Goal: Find contact information: Find contact information

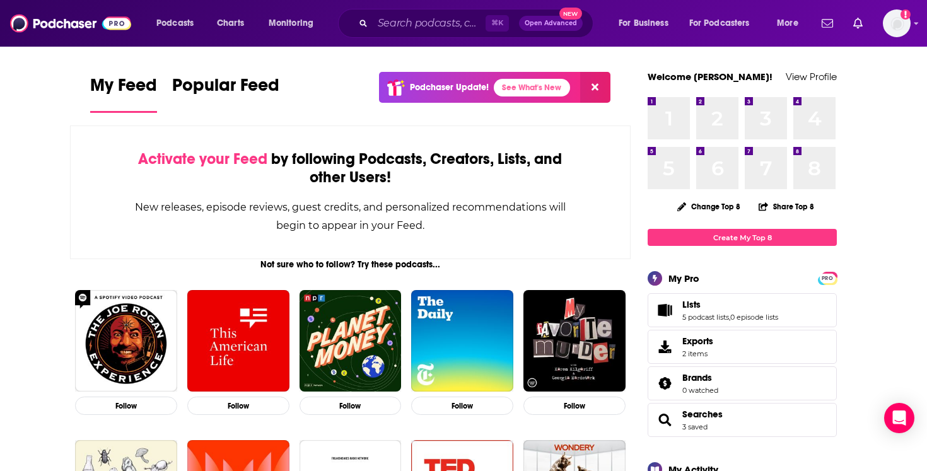
scroll to position [7, 0]
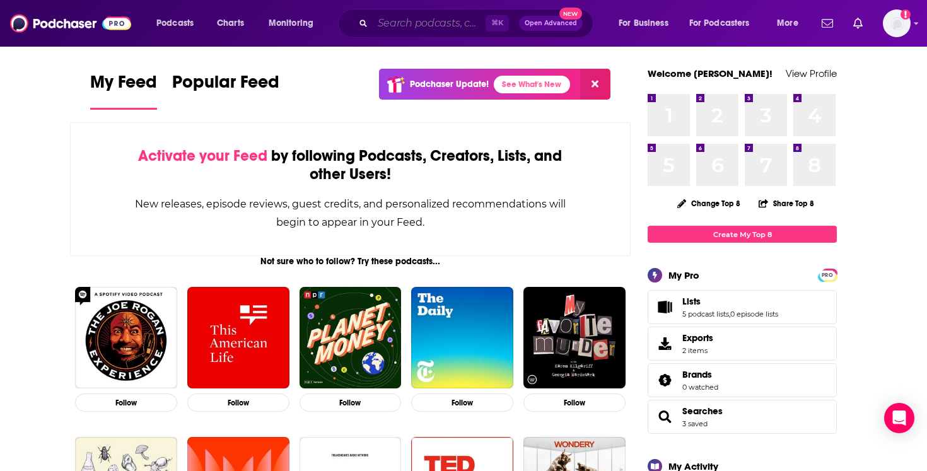
click at [402, 21] on input "Search podcasts, credits, & more..." at bounding box center [429, 23] width 113 height 20
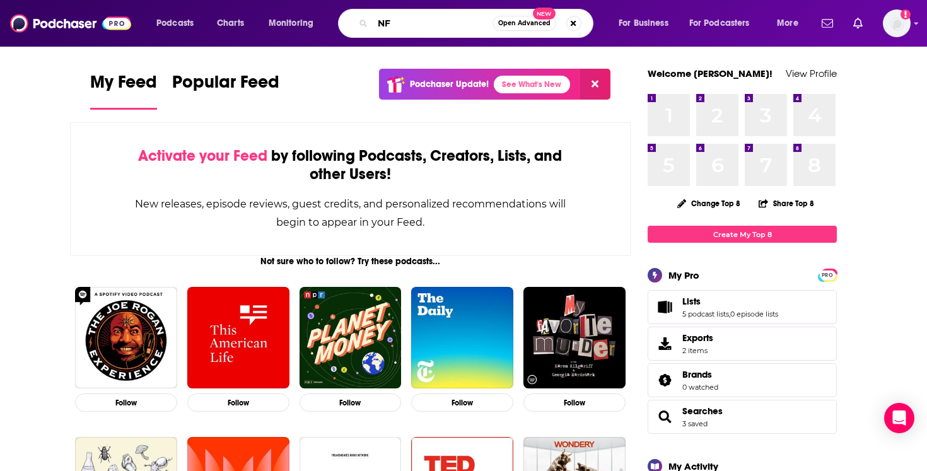
type input "N"
type input "C"
type input "New England Patriots"
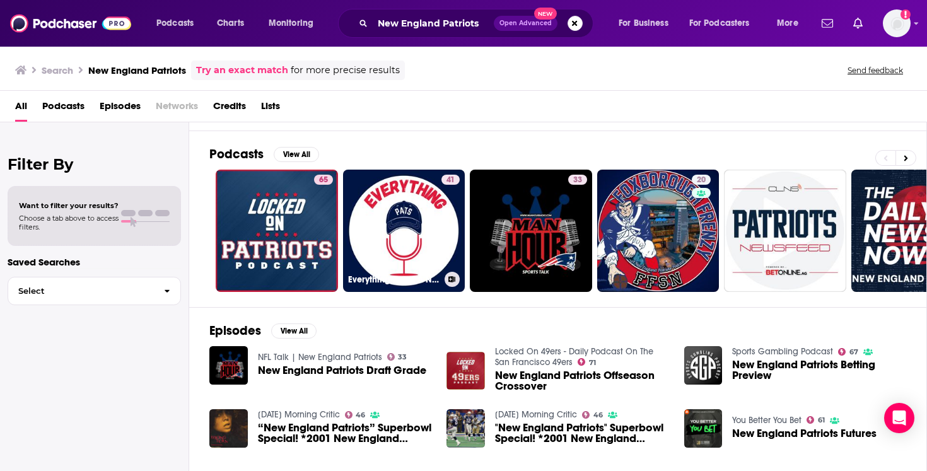
scroll to position [59, 0]
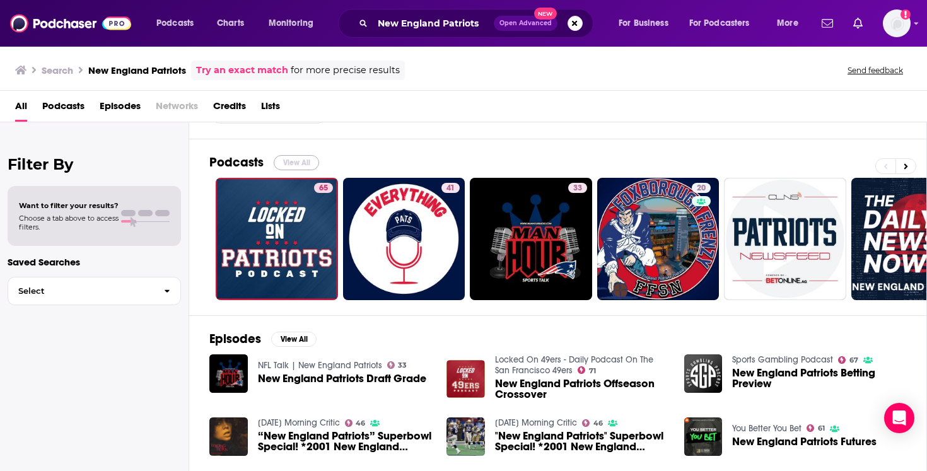
click at [306, 166] on button "View All" at bounding box center [296, 162] width 45 height 15
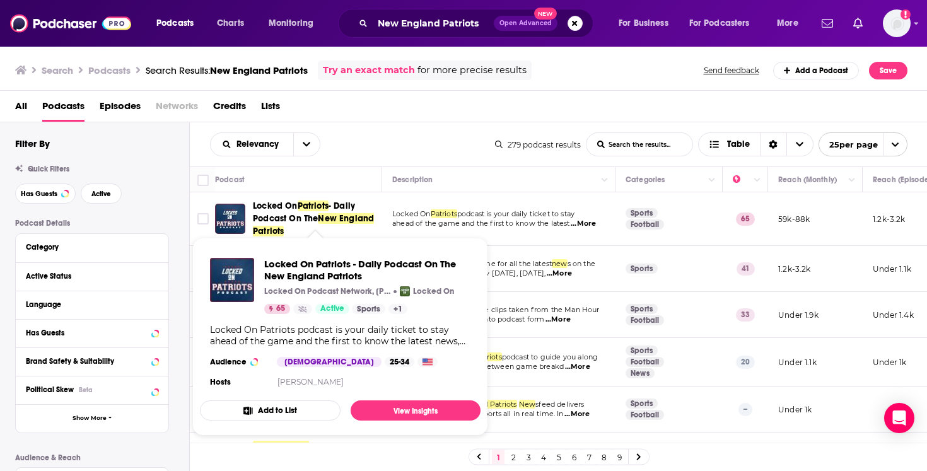
click at [311, 206] on span "Patriots" at bounding box center [313, 205] width 31 height 11
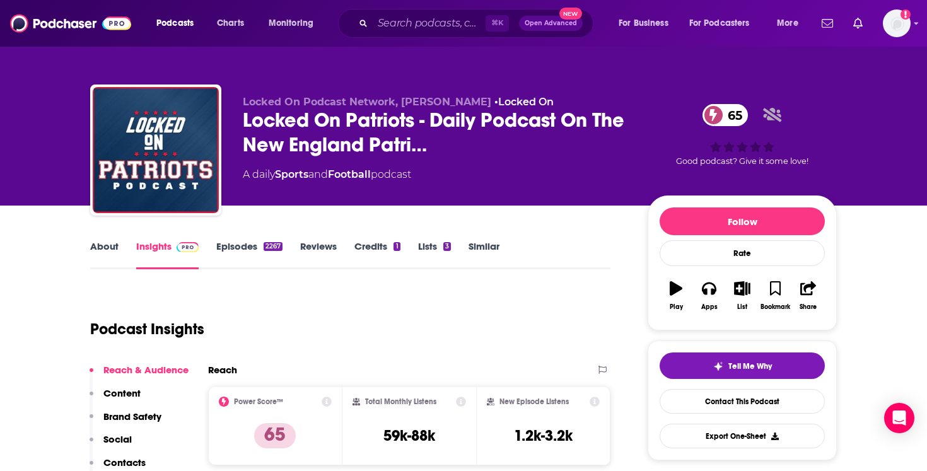
click at [373, 248] on link "Credits 1" at bounding box center [376, 254] width 45 height 29
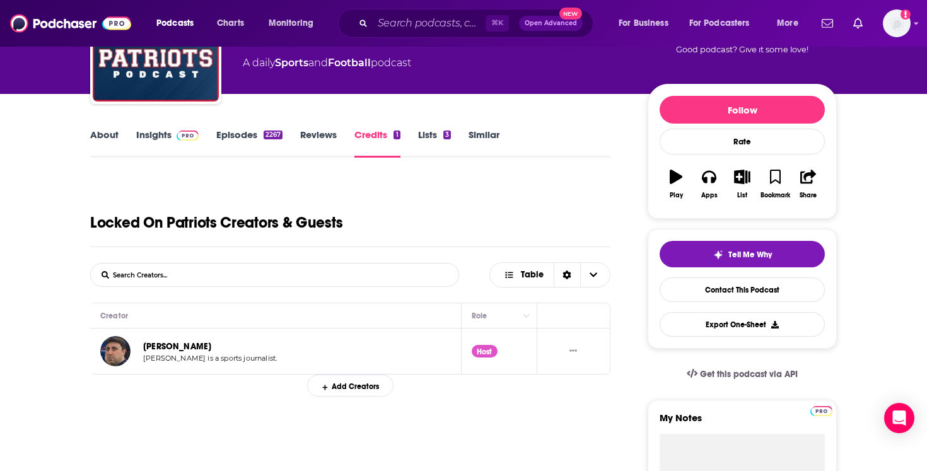
scroll to position [171, 0]
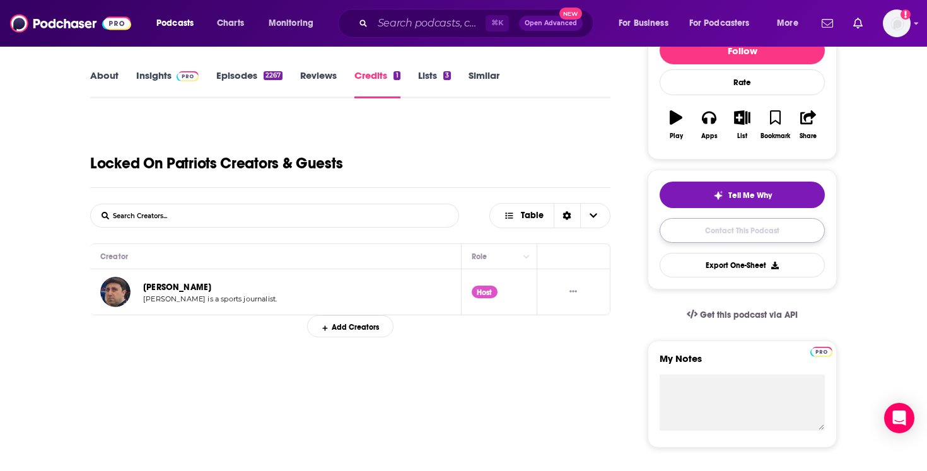
click at [726, 236] on link "Contact This Podcast" at bounding box center [741, 230] width 165 height 25
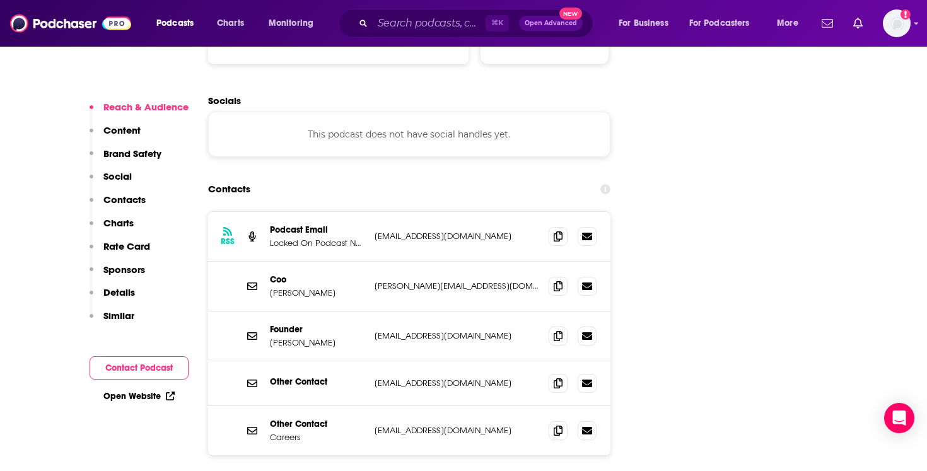
scroll to position [1423, 0]
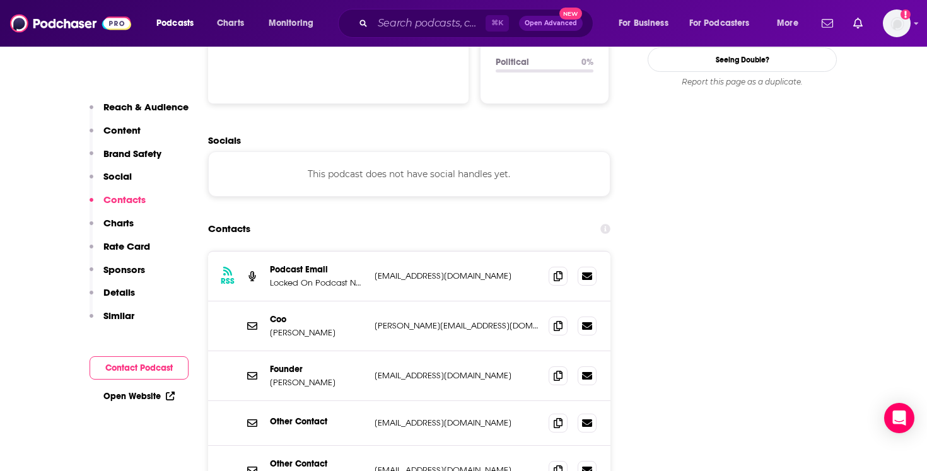
scroll to position [1345, 0]
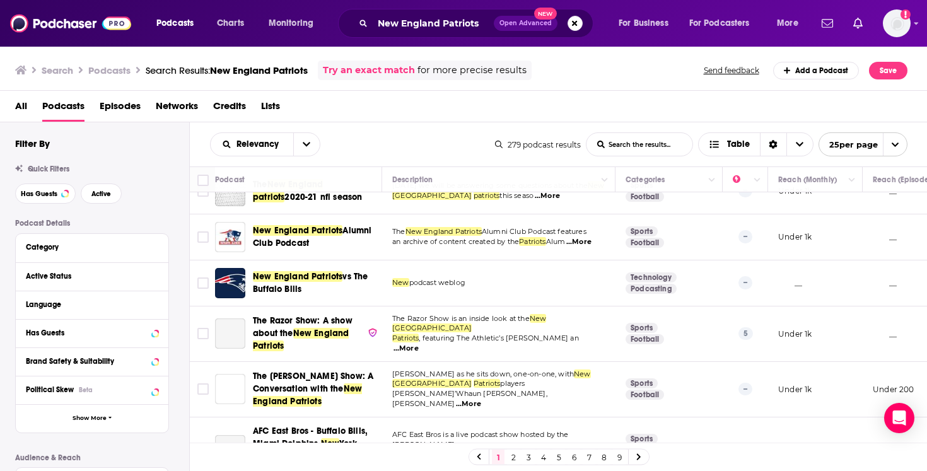
scroll to position [865, 0]
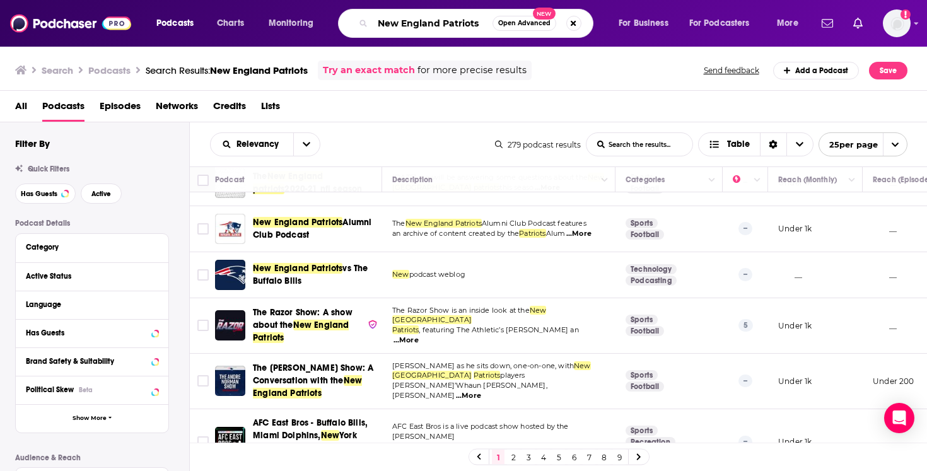
click at [422, 26] on input "New England Patriots" at bounding box center [433, 23] width 120 height 20
type input "Chicago Bears"
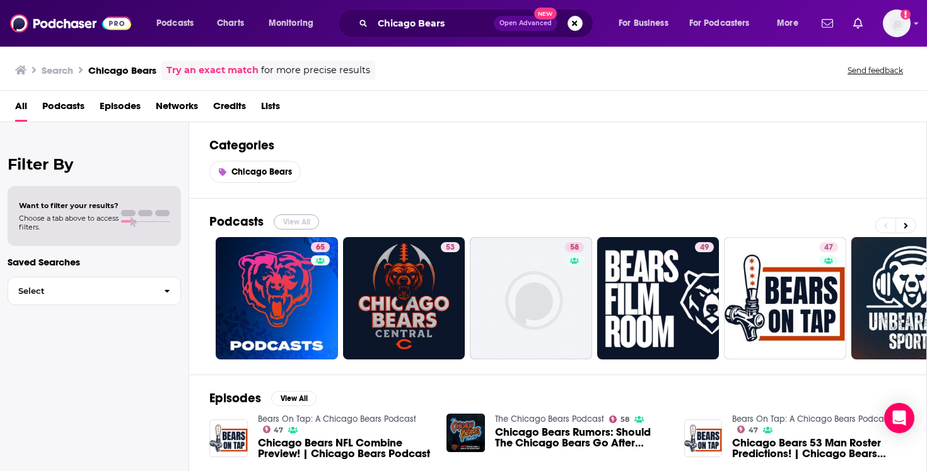
click at [298, 219] on button "View All" at bounding box center [296, 221] width 45 height 15
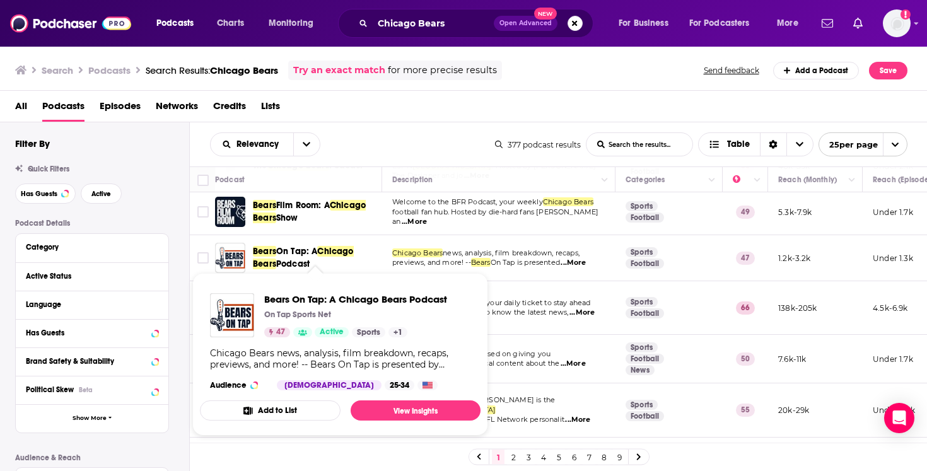
scroll to position [135, 0]
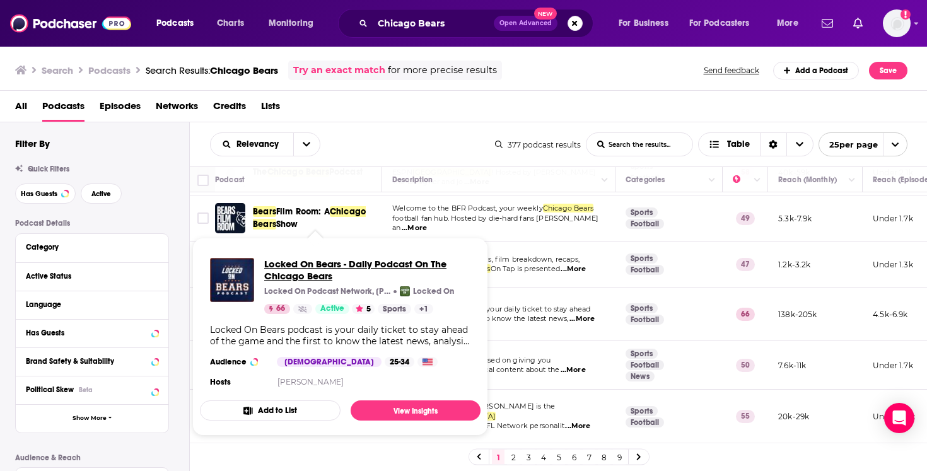
click at [310, 271] on span "Locked On Bears - Daily Podcast On The Chicago Bears" at bounding box center [367, 270] width 206 height 24
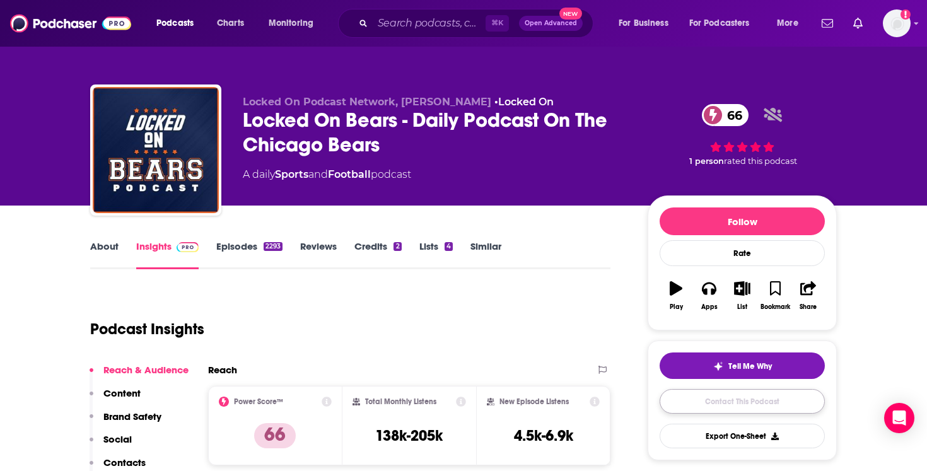
click at [713, 404] on link "Contact This Podcast" at bounding box center [741, 401] width 165 height 25
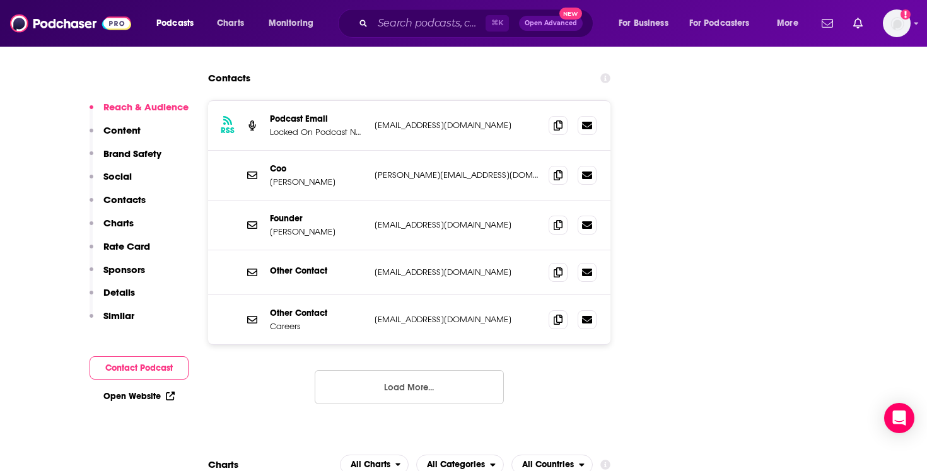
scroll to position [1628, 0]
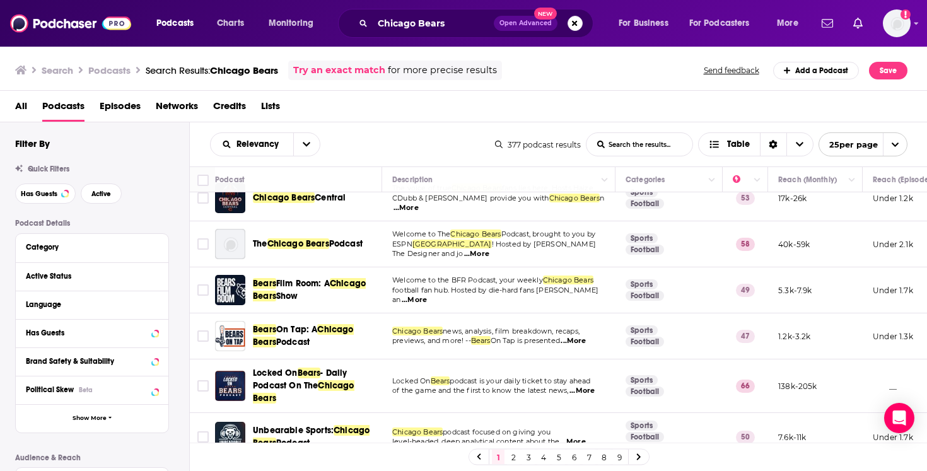
scroll to position [179, 0]
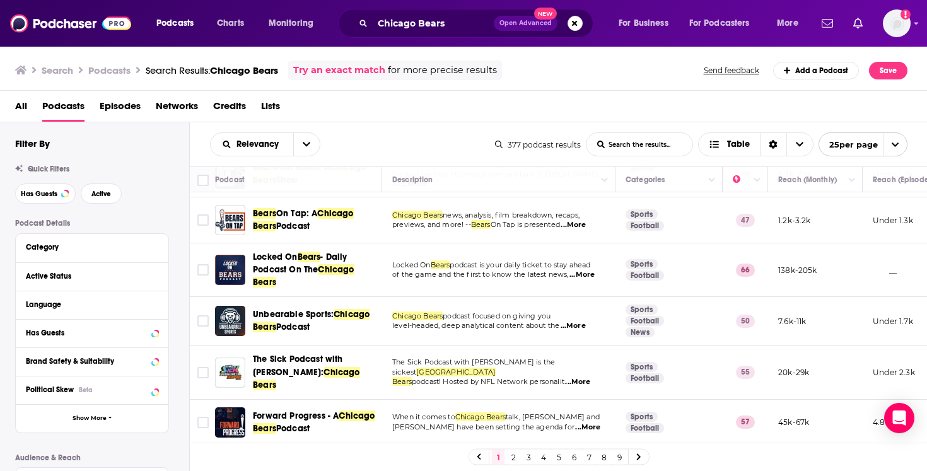
click at [582, 377] on span "...More" at bounding box center [577, 382] width 25 height 10
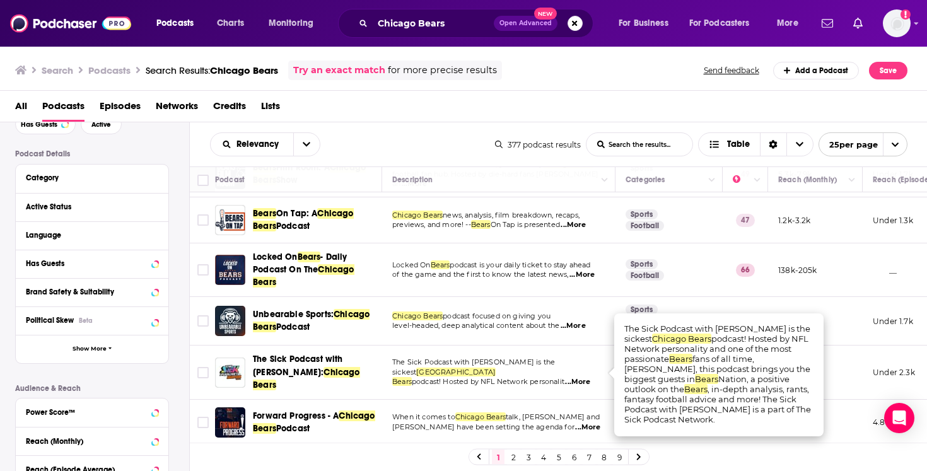
scroll to position [132, 0]
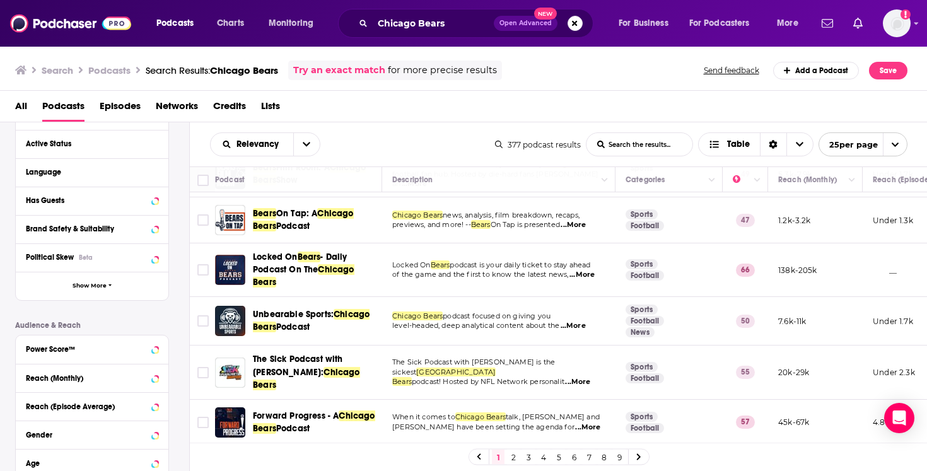
click at [711, 111] on div "All Podcasts Episodes Networks Credits Lists" at bounding box center [466, 109] width 902 height 26
click at [793, 177] on button "Move" at bounding box center [814, 179] width 74 height 15
click at [854, 183] on icon "Column Actions" at bounding box center [851, 181] width 6 height 8
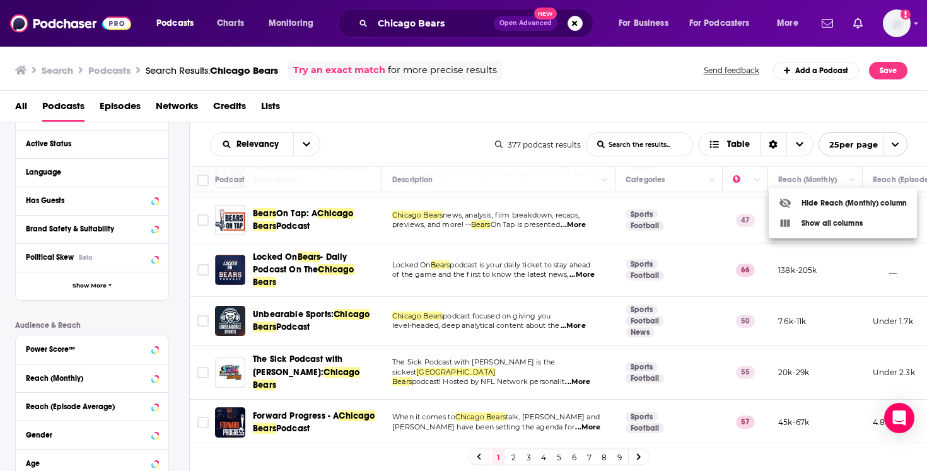
click at [756, 114] on div at bounding box center [463, 235] width 927 height 471
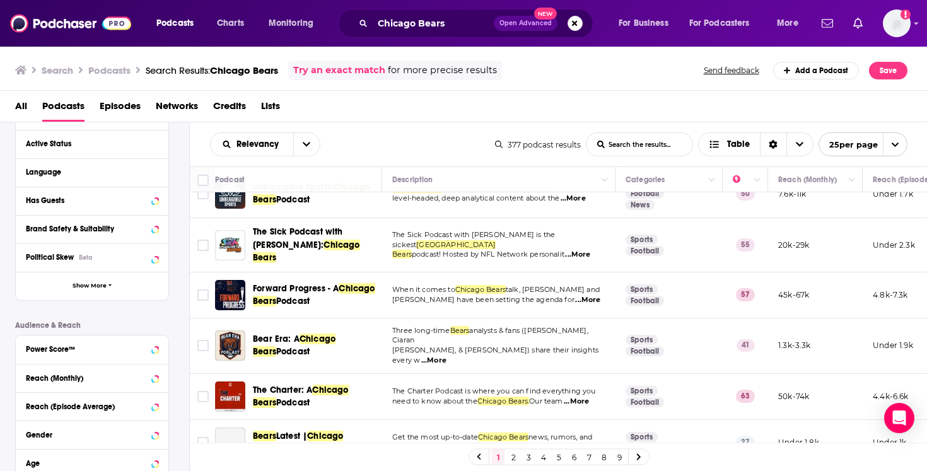
scroll to position [325, 0]
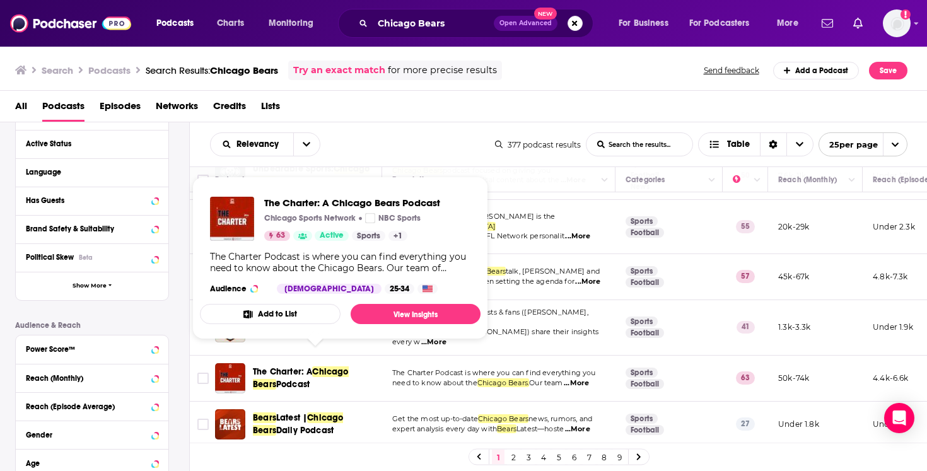
click at [272, 366] on span "The Charter: A" at bounding box center [282, 371] width 59 height 11
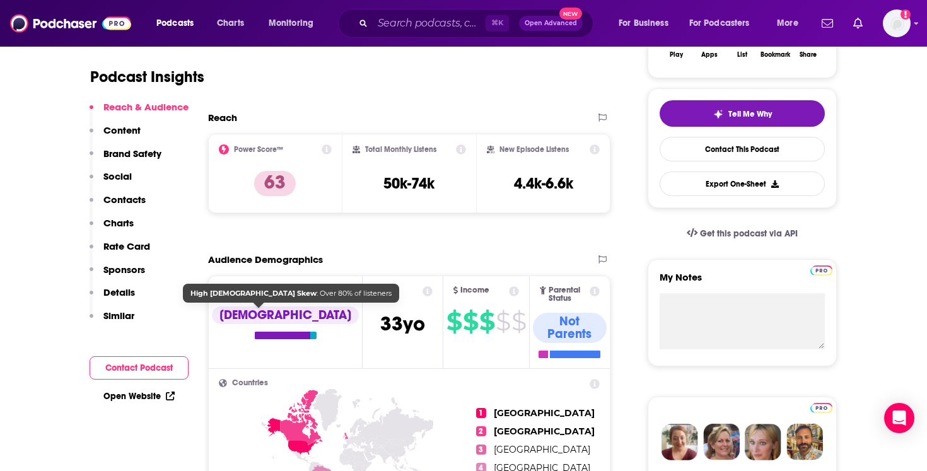
scroll to position [238, 0]
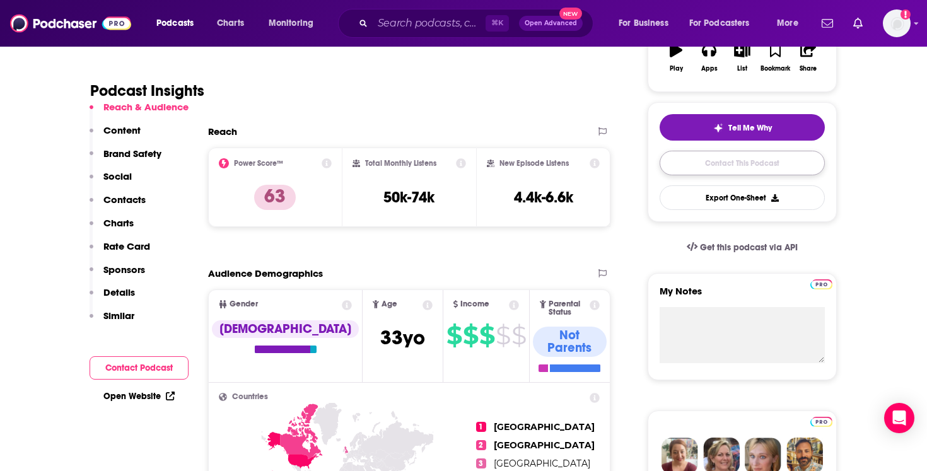
click at [719, 165] on link "Contact This Podcast" at bounding box center [741, 163] width 165 height 25
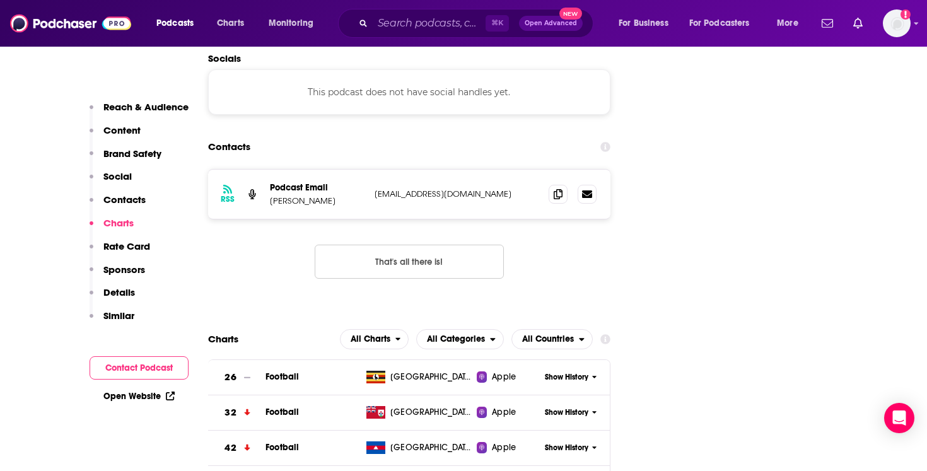
scroll to position [1438, 0]
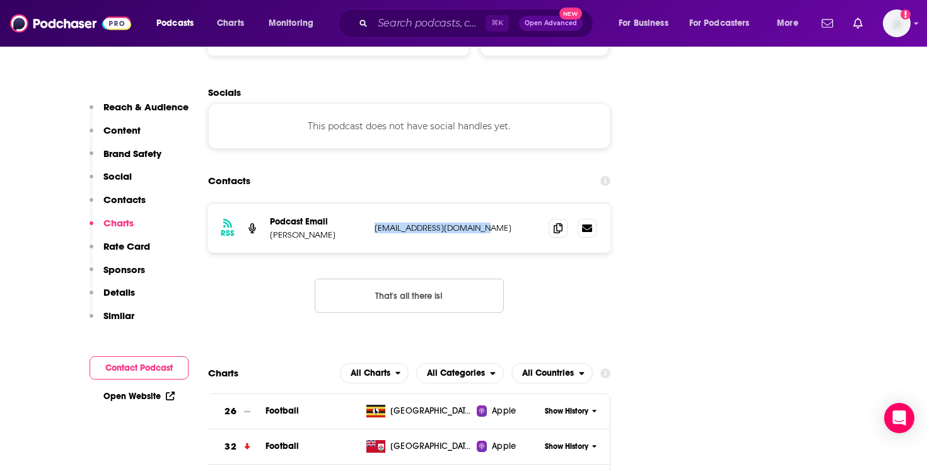
drag, startPoint x: 512, startPoint y: 159, endPoint x: 372, endPoint y: 156, distance: 140.6
click at [372, 204] on div "RSS Podcast Email Stacey King podcastproducer@chsn.com podcastproducer@chsn.com" at bounding box center [409, 228] width 402 height 49
copy p "podcastproducer@chsn.com"
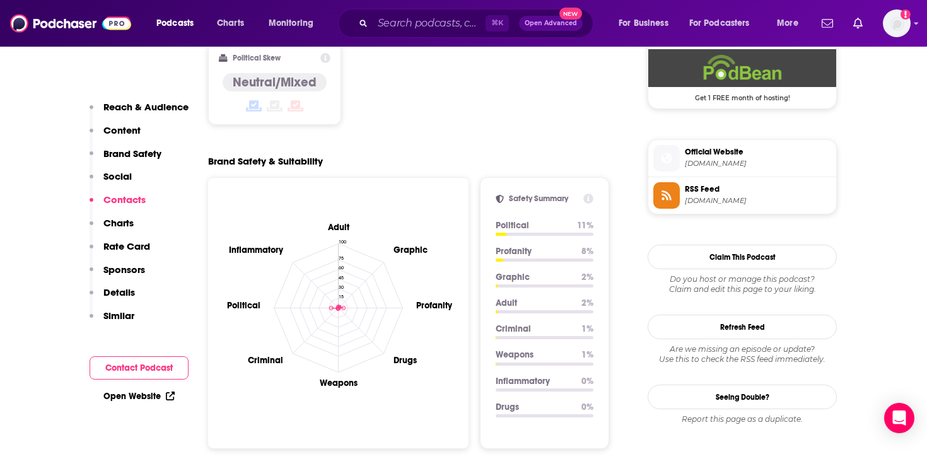
scroll to position [1000, 0]
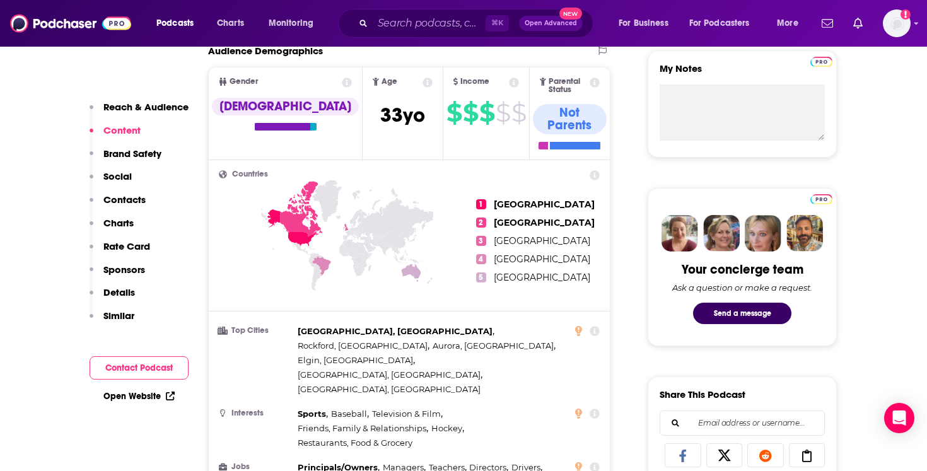
scroll to position [369, 0]
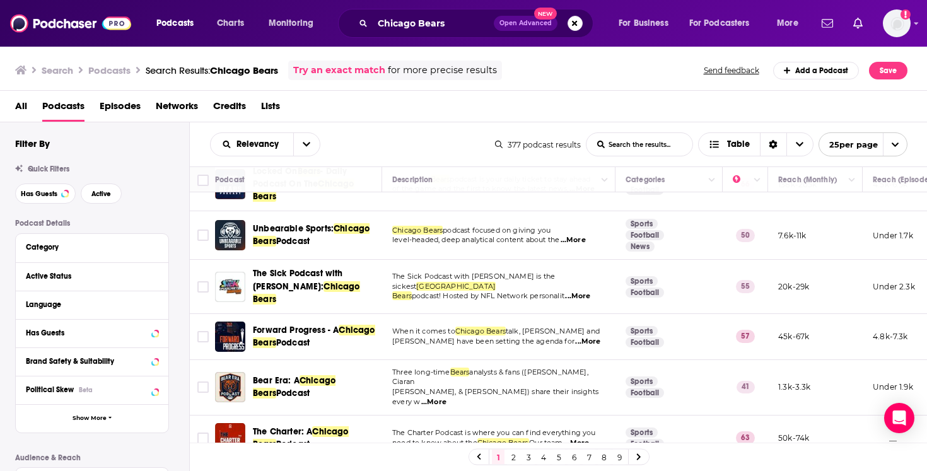
scroll to position [270, 0]
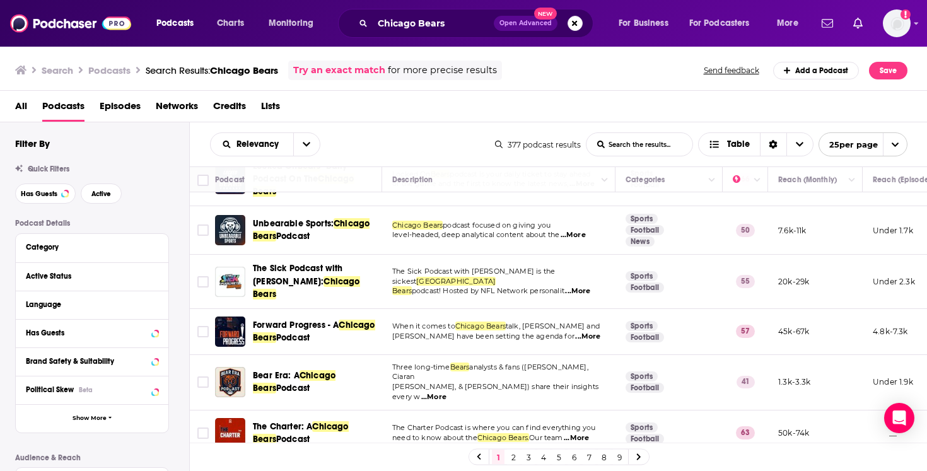
click at [579, 332] on span "...More" at bounding box center [587, 337] width 25 height 10
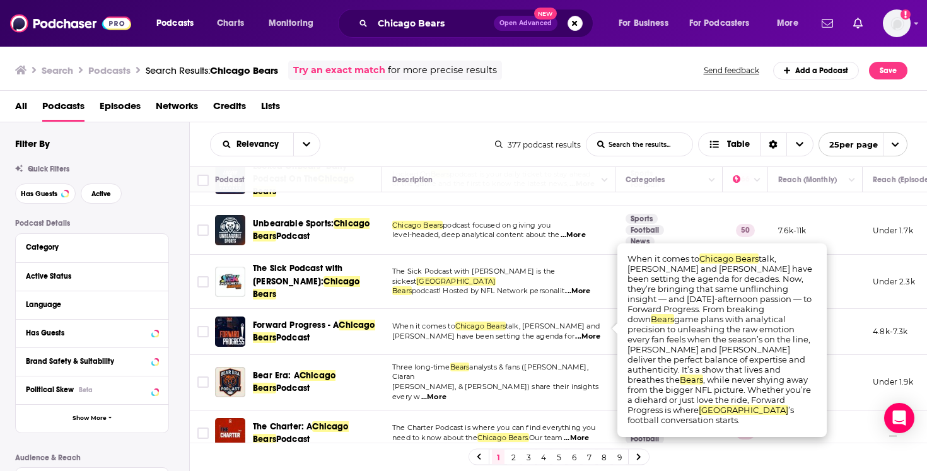
click at [391, 139] on div "Relevancy List Search Input Search the results... Table" at bounding box center [352, 144] width 285 height 24
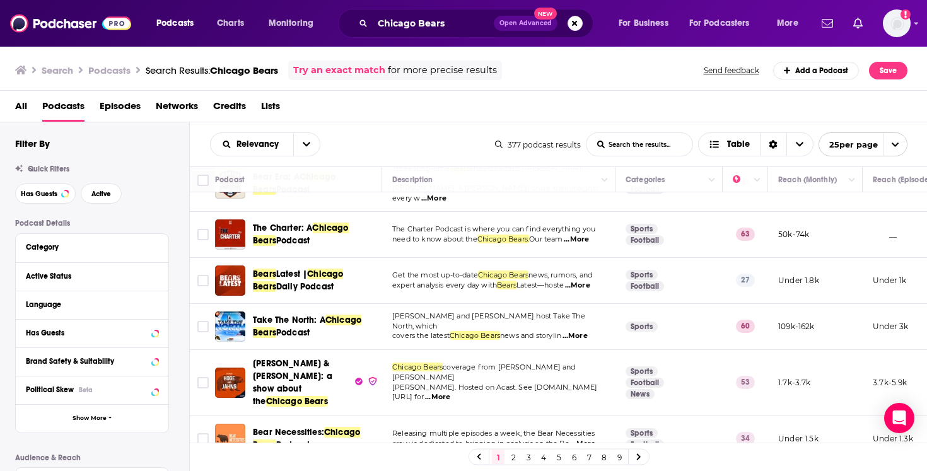
scroll to position [470, 0]
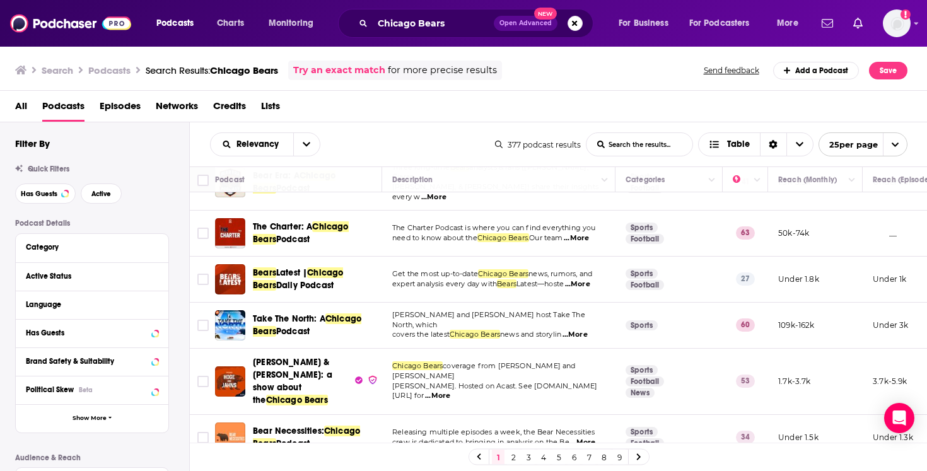
click at [577, 330] on span "...More" at bounding box center [574, 335] width 25 height 10
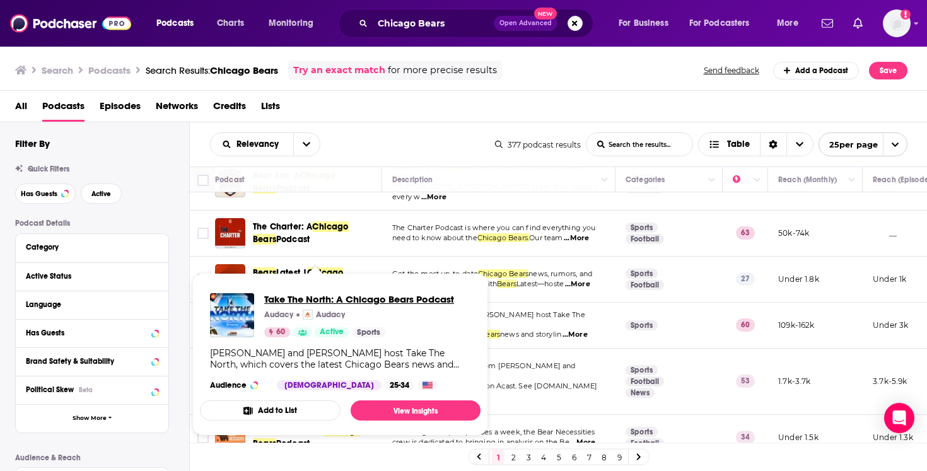
click at [291, 303] on span "Take The North: A Chicago Bears Podcast" at bounding box center [359, 299] width 190 height 12
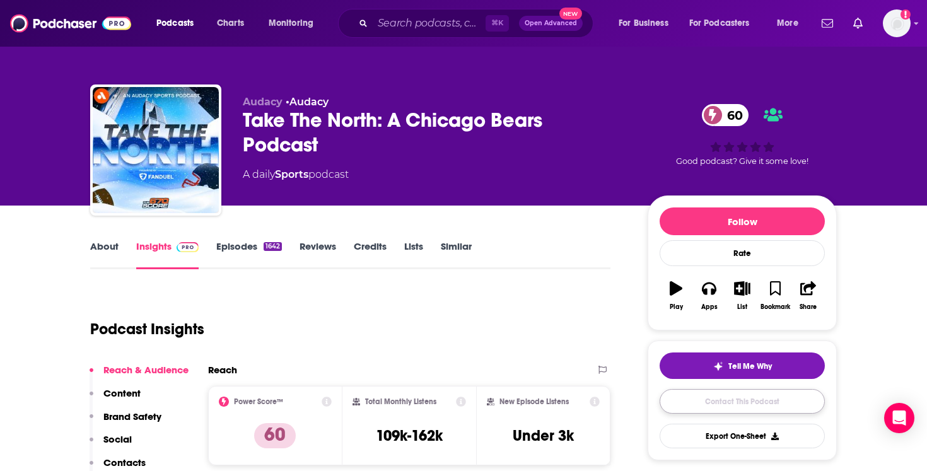
click at [754, 403] on link "Contact This Podcast" at bounding box center [741, 401] width 165 height 25
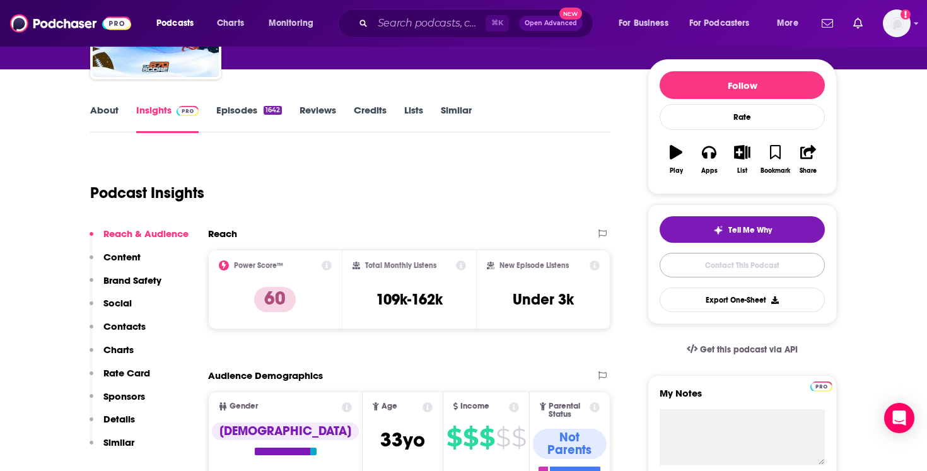
scroll to position [67, 0]
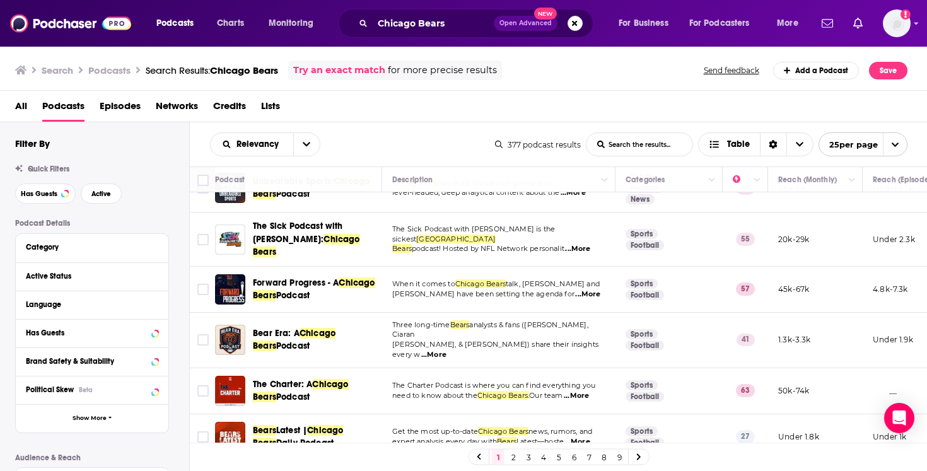
scroll to position [336, 0]
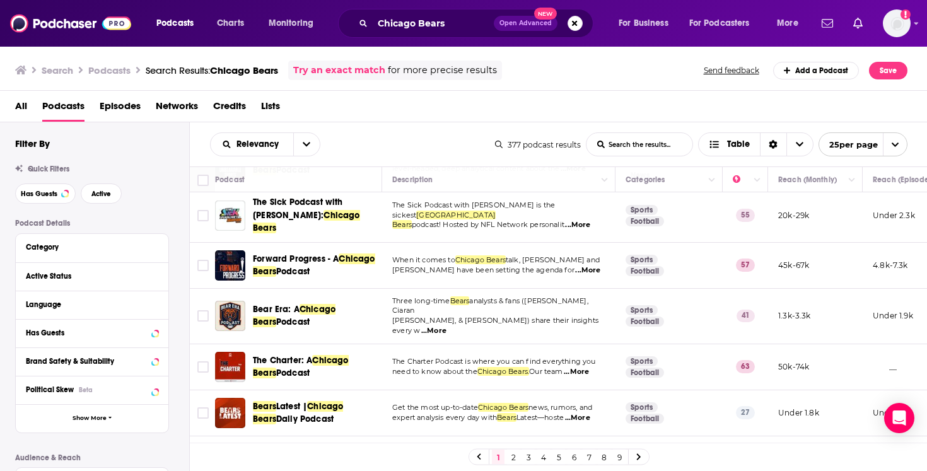
click at [182, 256] on div "Podcast Details Category Active Status Language Has Guests Brand Safety & Suita…" at bounding box center [102, 443] width 174 height 448
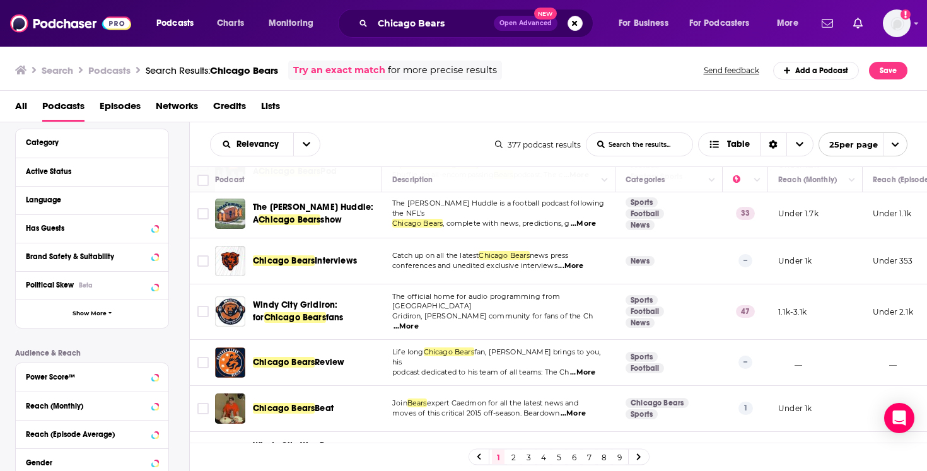
scroll to position [932, 0]
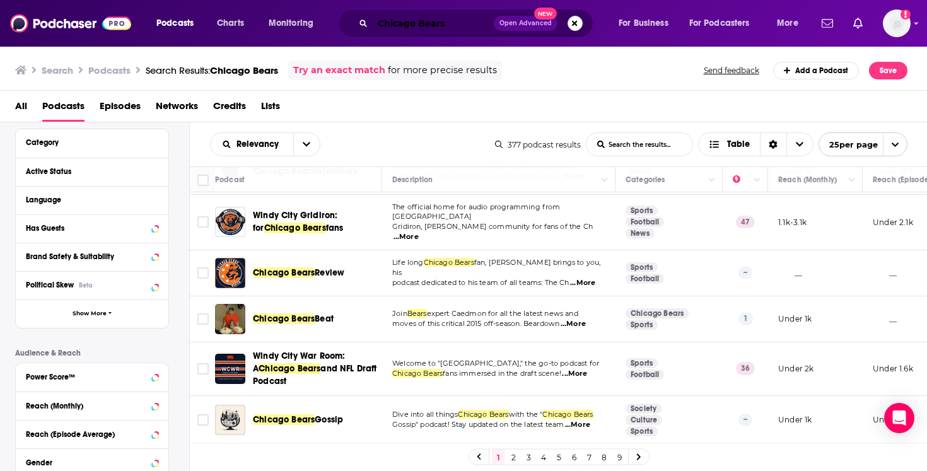
click at [407, 28] on input "Chicago Bears" at bounding box center [433, 23] width 121 height 20
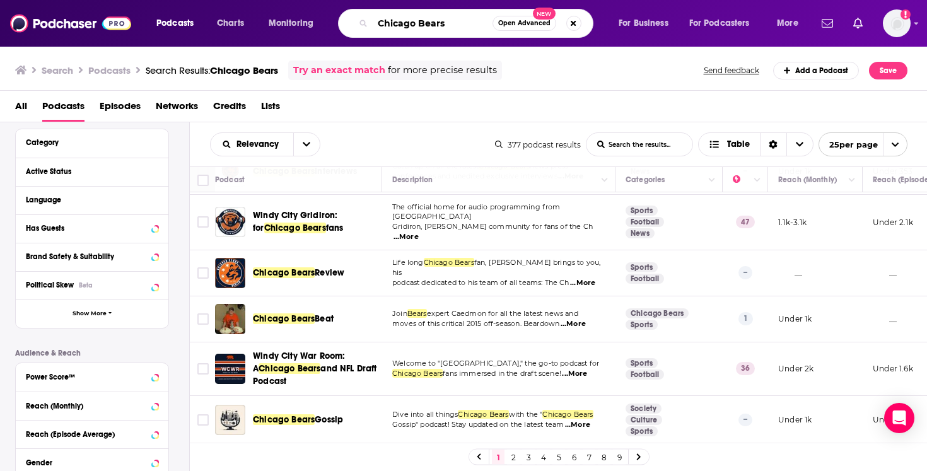
click at [407, 28] on input "Chicago Bears" at bounding box center [433, 23] width 120 height 20
type input "boomer and gio"
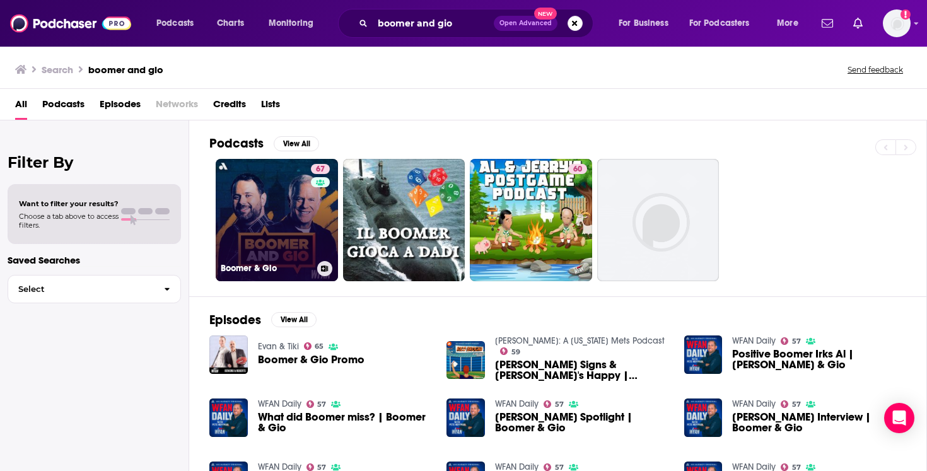
click at [285, 215] on link "67 Boomer & Gio" at bounding box center [277, 220] width 122 height 122
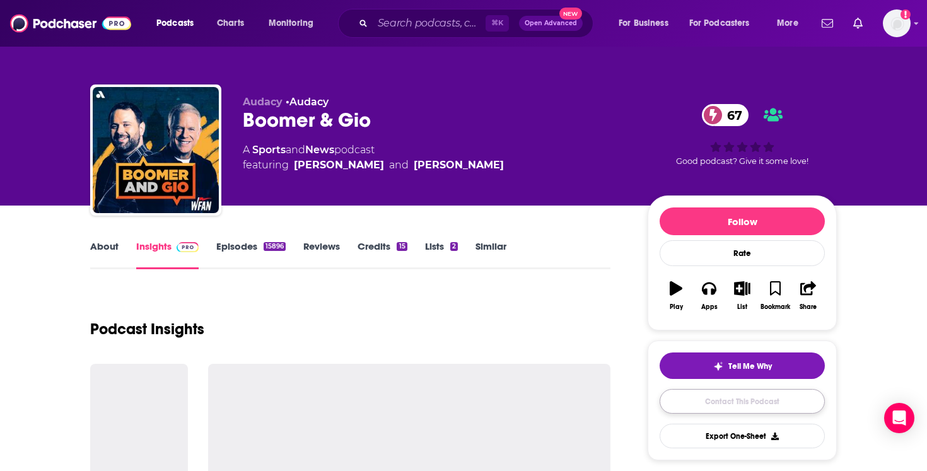
click at [733, 410] on link "Contact This Podcast" at bounding box center [741, 401] width 165 height 25
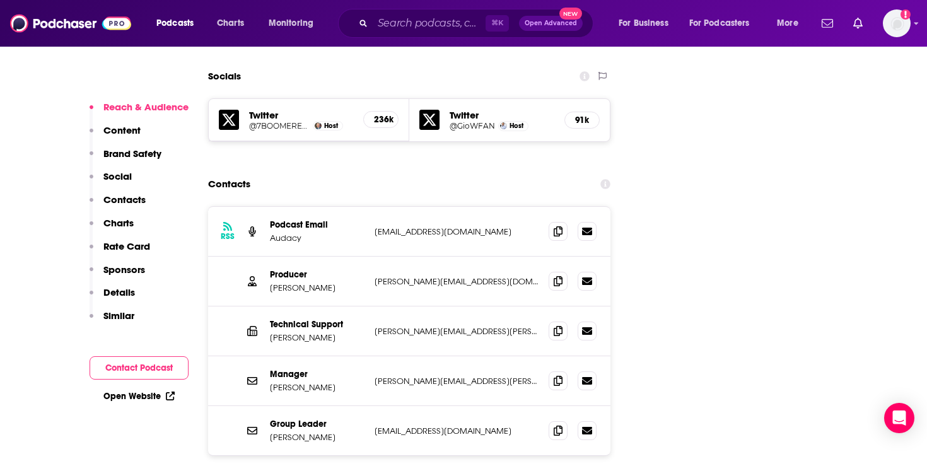
scroll to position [1447, 0]
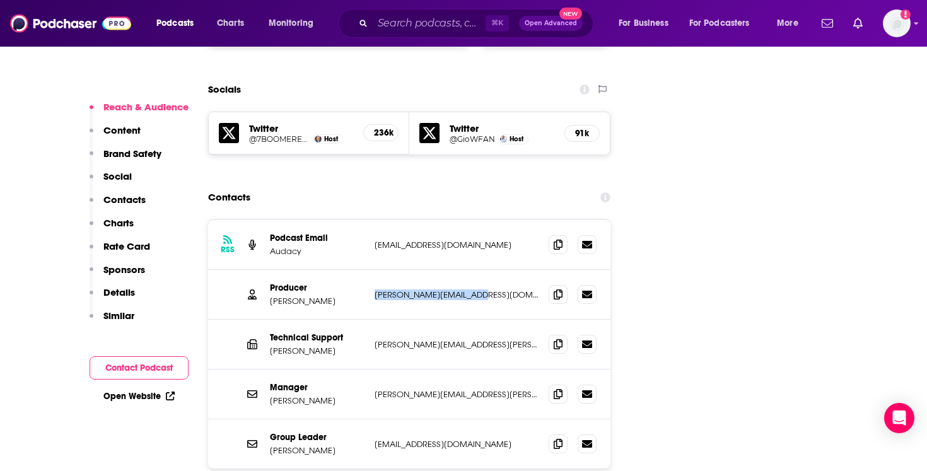
drag, startPoint x: 504, startPoint y: 211, endPoint x: 371, endPoint y: 206, distance: 133.1
click at [371, 270] on div "Producer Jasper Jones jasper.jones@audacy.com jasper.jones@audacy.com" at bounding box center [409, 295] width 402 height 50
copy p "jasper.jones@audacy.com"
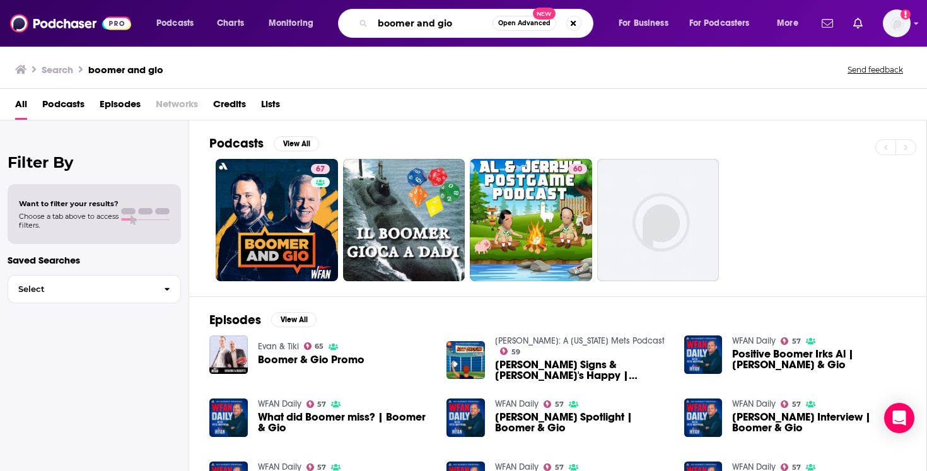
click at [450, 26] on input "boomer and gio" at bounding box center [433, 23] width 120 height 20
type input "arizona cardinals"
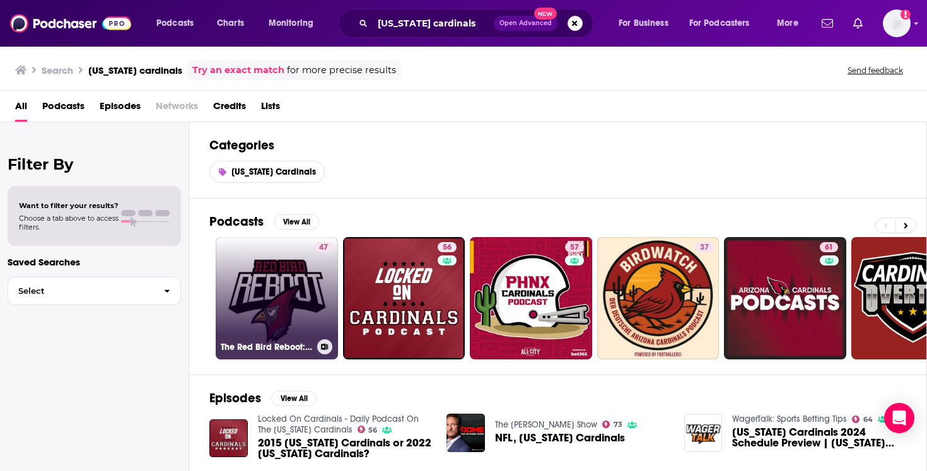
click at [310, 277] on link "47 The Red Bird Reboot: A Podcast for Arizona Cardinals Fans" at bounding box center [277, 298] width 122 height 122
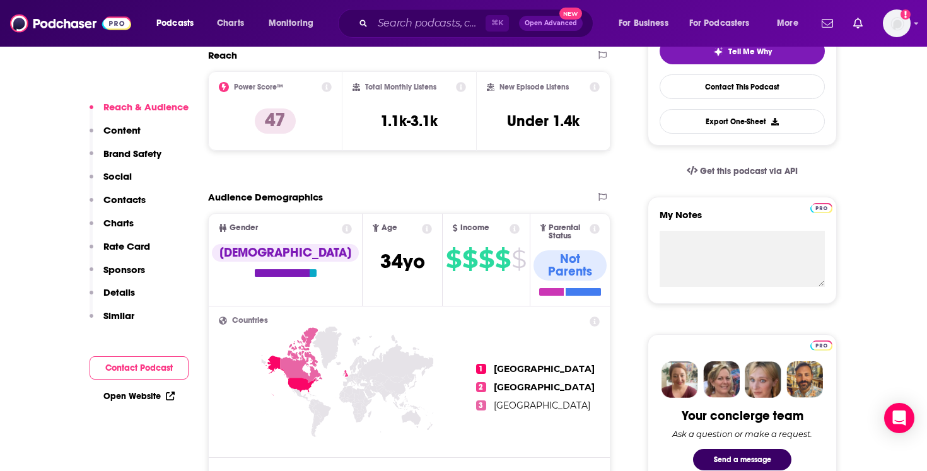
scroll to position [497, 0]
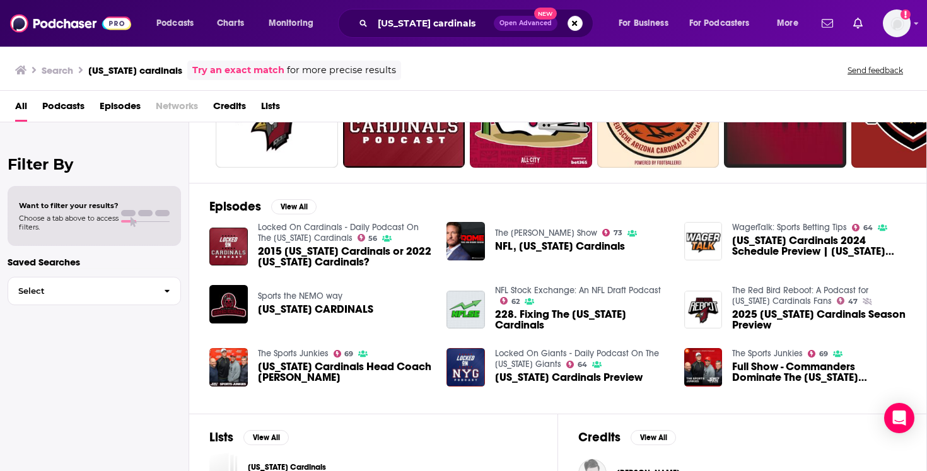
scroll to position [212, 0]
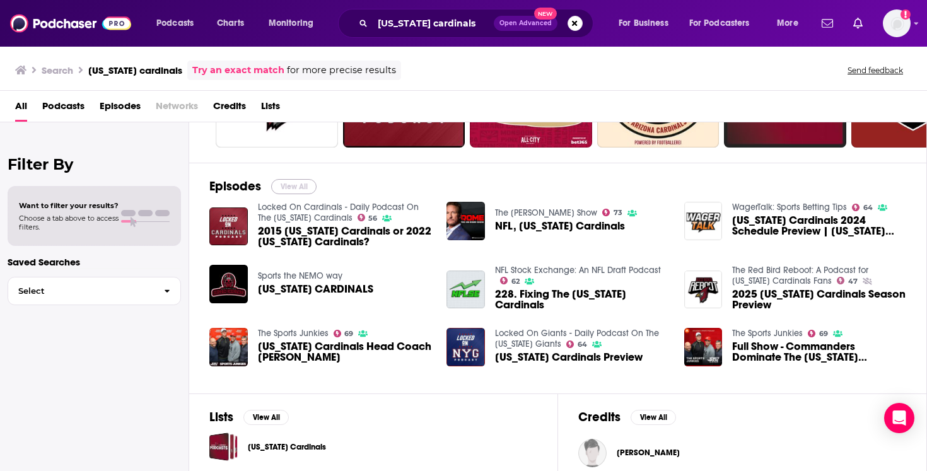
click at [300, 187] on button "View All" at bounding box center [293, 186] width 45 height 15
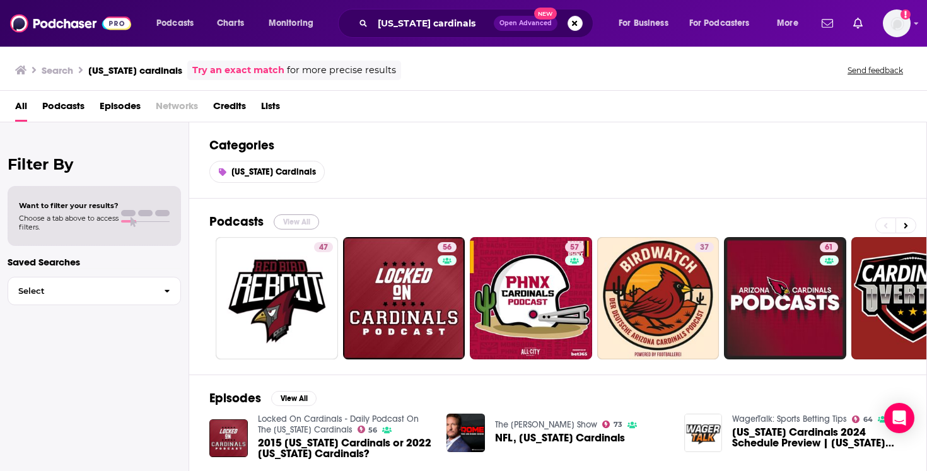
click at [297, 218] on button "View All" at bounding box center [296, 221] width 45 height 15
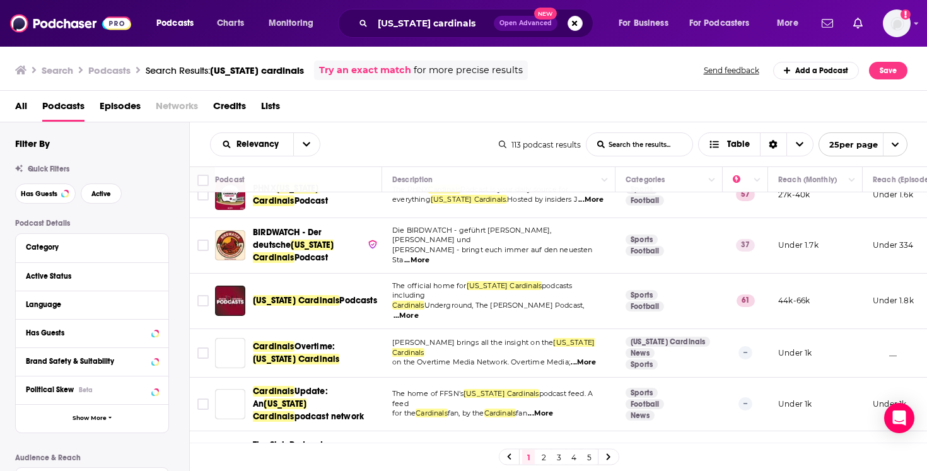
scroll to position [204, 0]
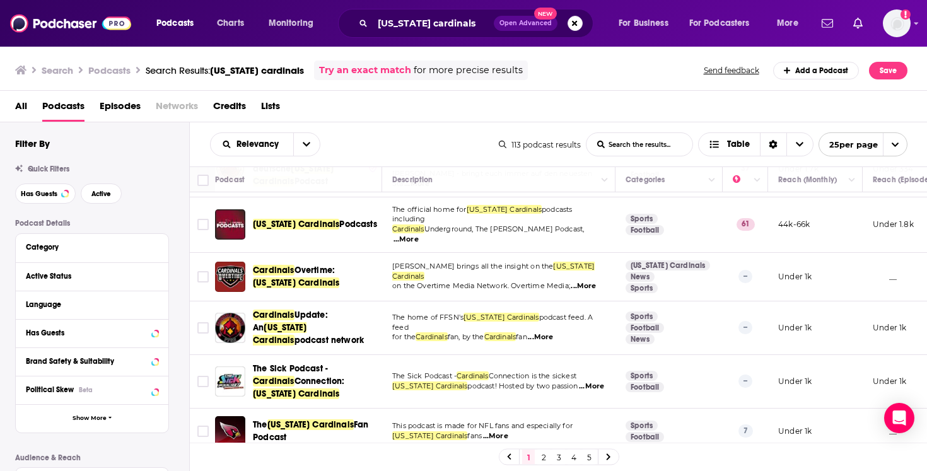
click at [579, 381] on span "...More" at bounding box center [591, 386] width 25 height 10
click at [374, 143] on div "Relevancy List Search Input Search the results... Table" at bounding box center [354, 144] width 289 height 24
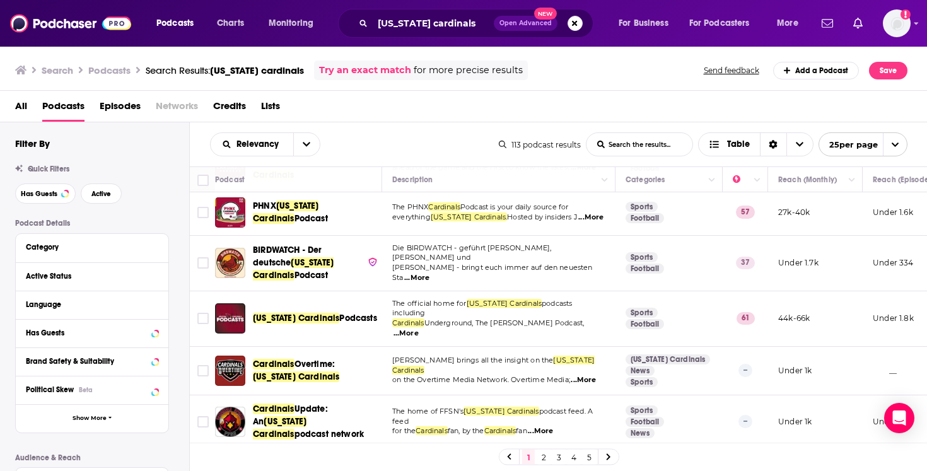
scroll to position [87, 0]
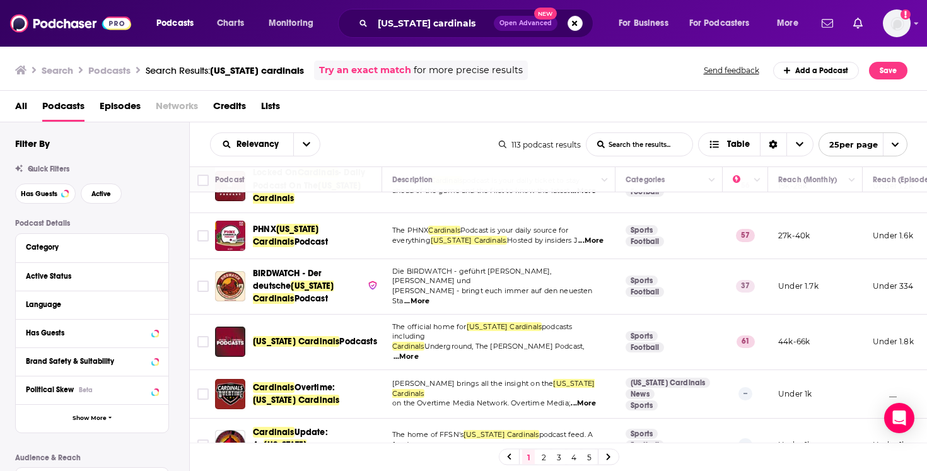
click at [582, 236] on span "...More" at bounding box center [590, 241] width 25 height 10
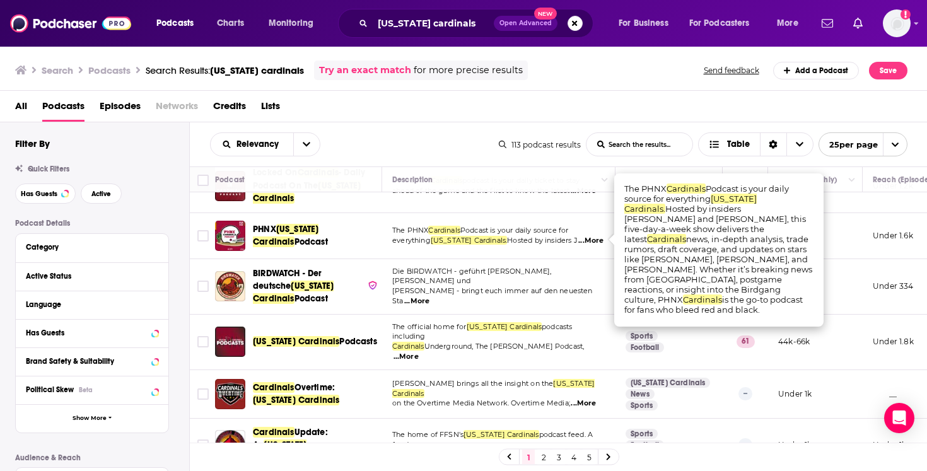
click at [317, 233] on span "Arizona Cardinals" at bounding box center [286, 235] width 66 height 23
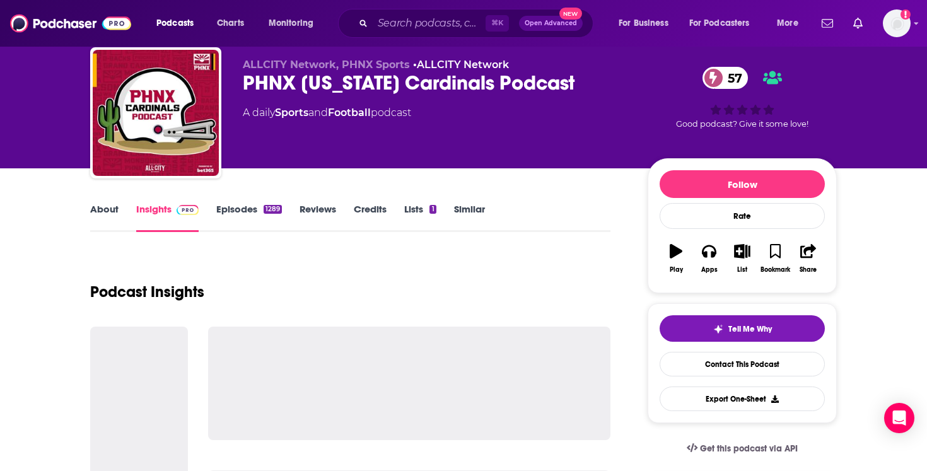
scroll to position [35, 0]
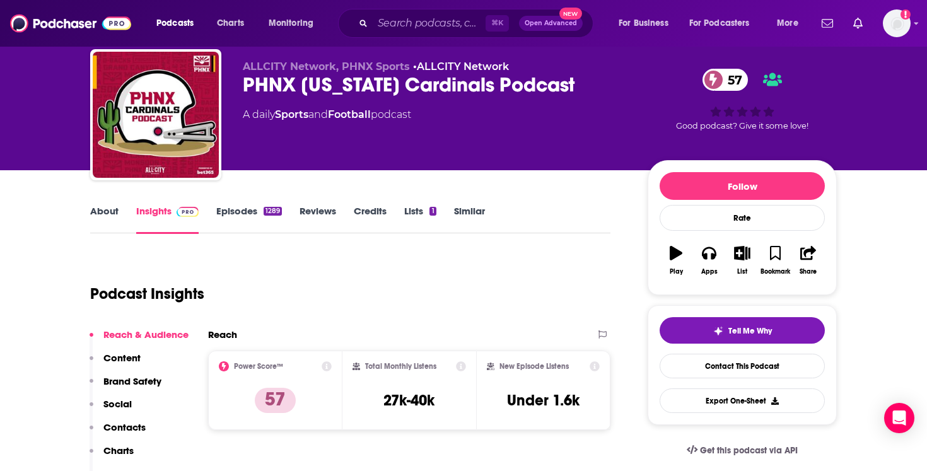
click at [371, 214] on link "Credits" at bounding box center [370, 219] width 33 height 29
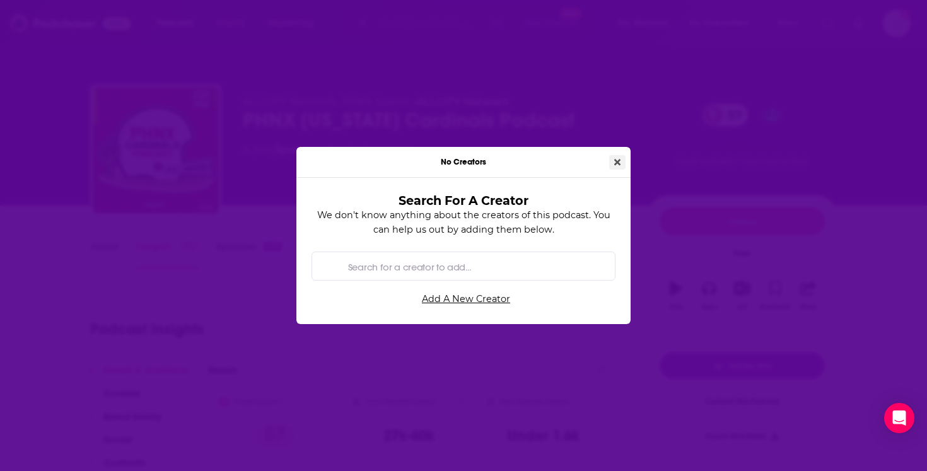
click at [618, 158] on icon "Close" at bounding box center [617, 162] width 6 height 9
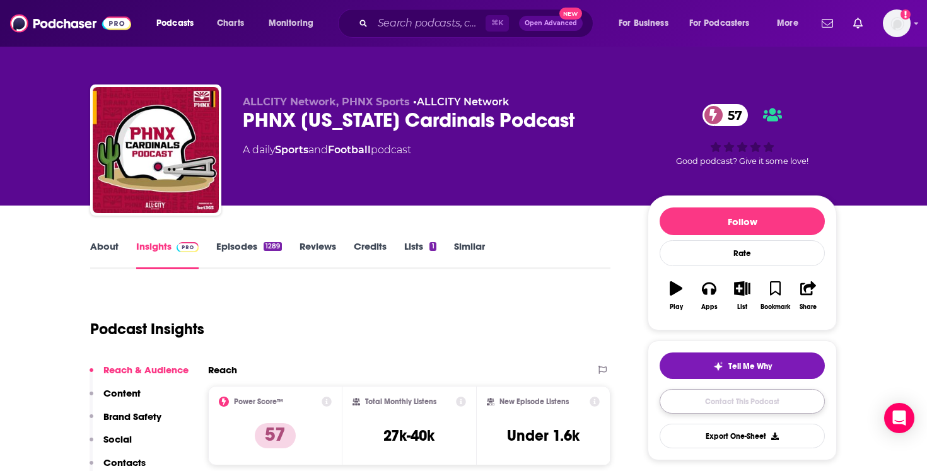
click at [734, 406] on link "Contact This Podcast" at bounding box center [741, 401] width 165 height 25
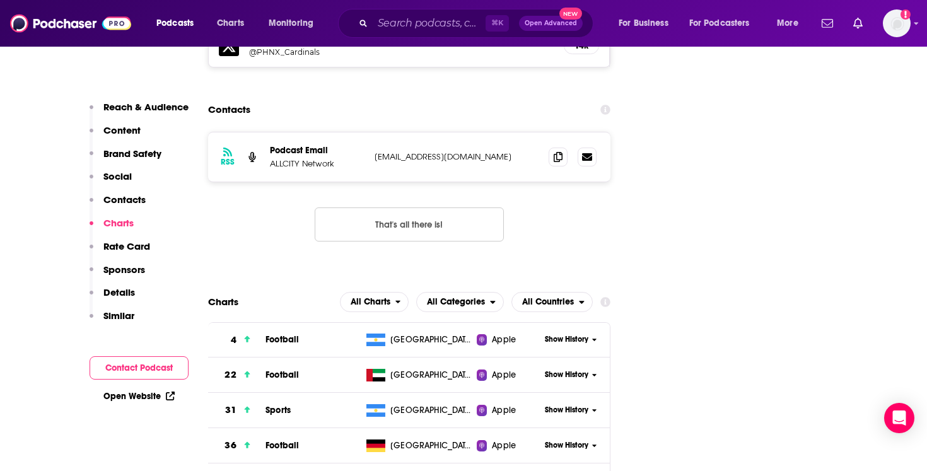
scroll to position [1518, 0]
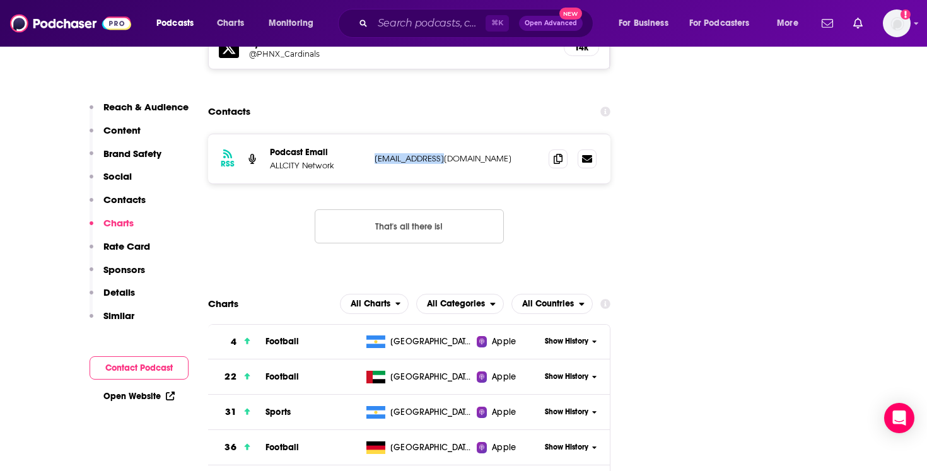
drag, startPoint x: 460, startPoint y: 88, endPoint x: 374, endPoint y: 80, distance: 85.4
click at [374, 153] on p "info@gophnx.com" at bounding box center [456, 158] width 164 height 11
copy p "info@gophnx.com"
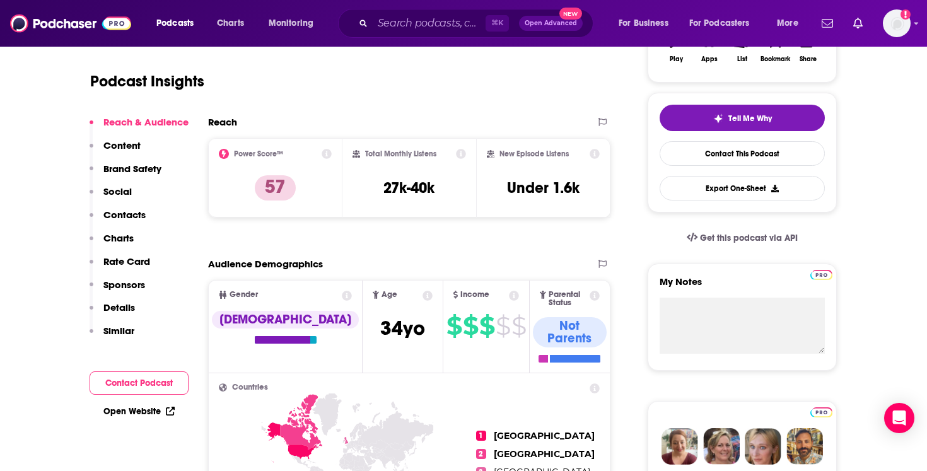
scroll to position [0, 0]
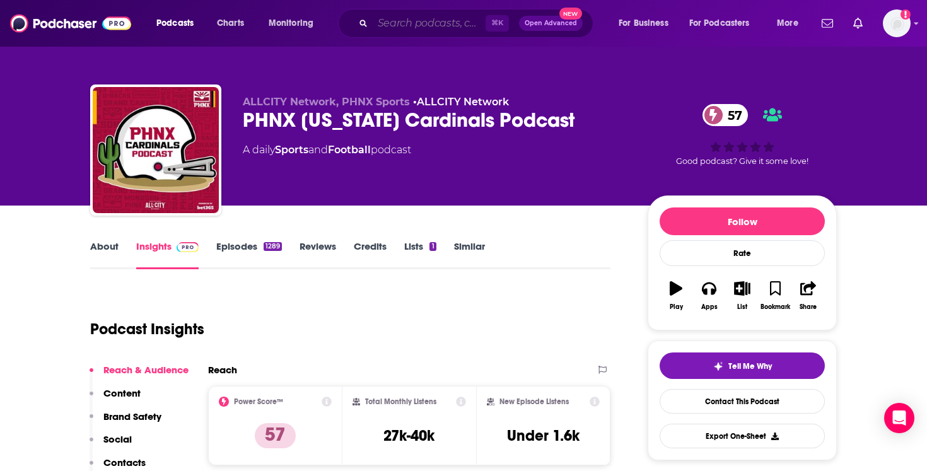
click at [396, 20] on input "Search podcasts, credits, & more..." at bounding box center [429, 23] width 113 height 20
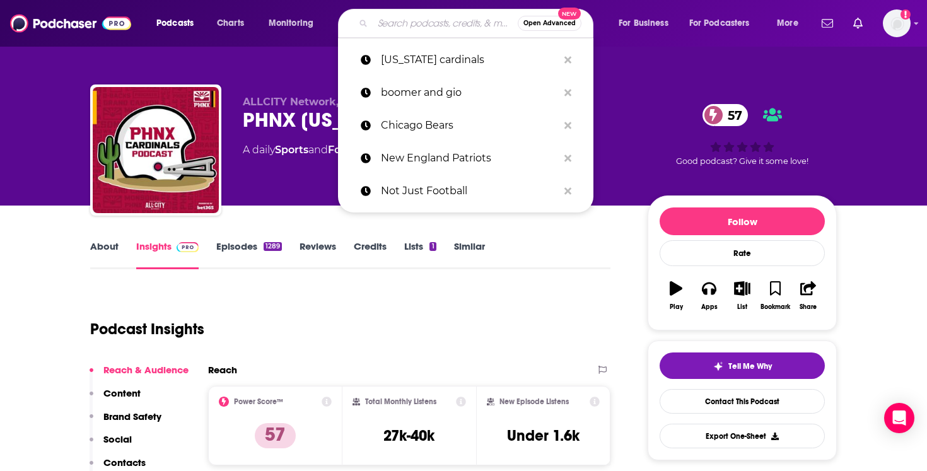
paste input "Dave Pasch Podcast"
type input "Dave Pasch Podcast"
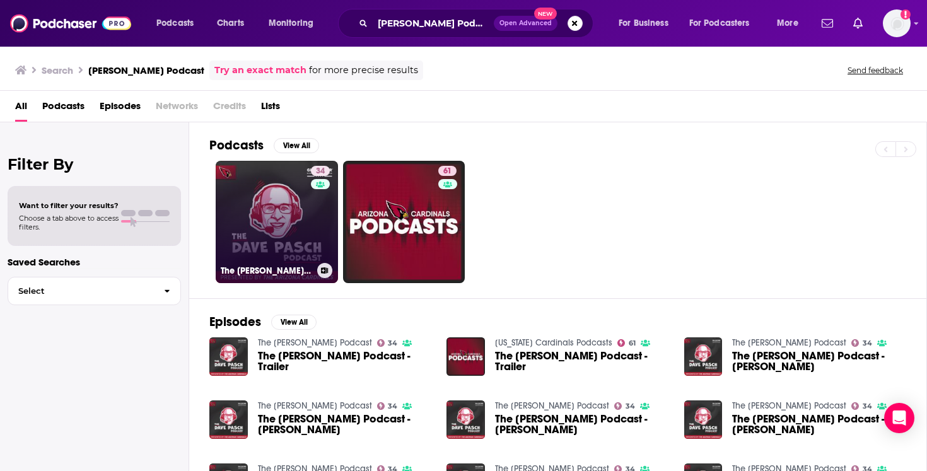
click at [294, 219] on link "34 The Dave Pasch Podcast" at bounding box center [277, 222] width 122 height 122
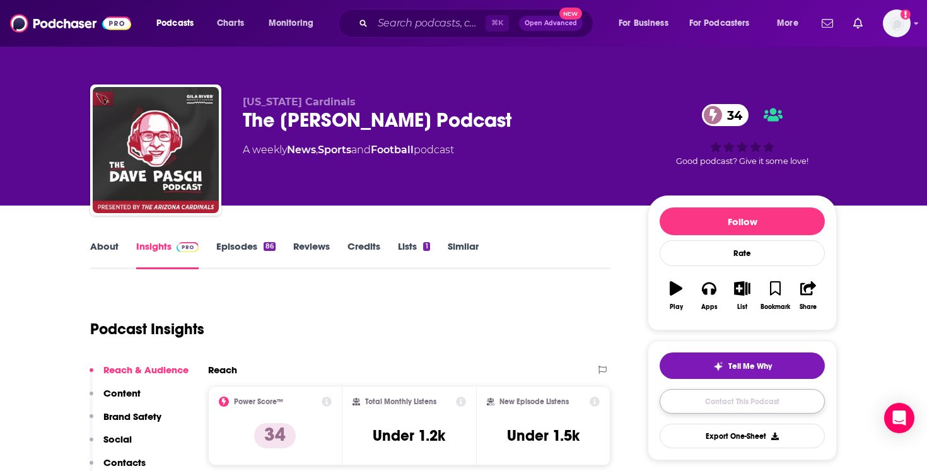
click at [720, 399] on link "Contact This Podcast" at bounding box center [741, 401] width 165 height 25
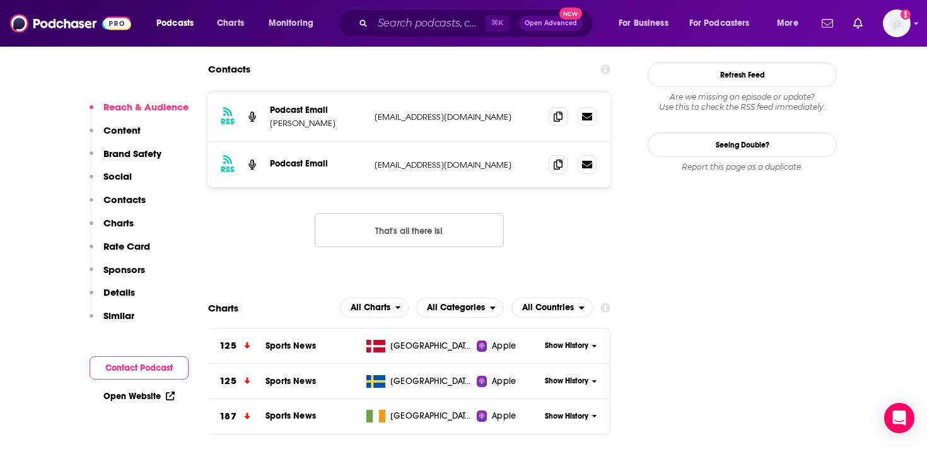
scroll to position [1071, 0]
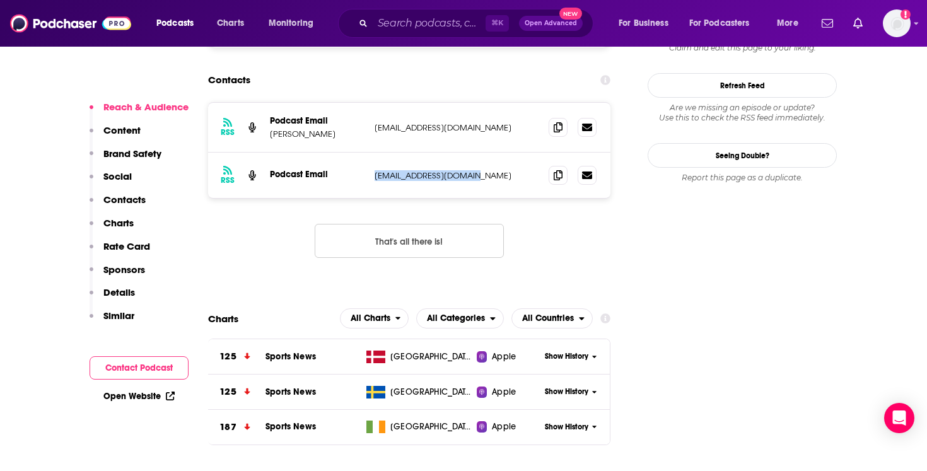
drag, startPoint x: 488, startPoint y: 177, endPoint x: 407, endPoint y: 166, distance: 82.1
click at [407, 166] on div "RSS Podcast Email jimomohundro@gmail.com jimomohundro@gmail.com" at bounding box center [409, 175] width 402 height 45
copy p "jimomohundro@gmail.com"
click at [395, 26] on input "Search podcasts, credits, & more..." at bounding box center [429, 23] width 113 height 20
paste input "Carolina Panthers"
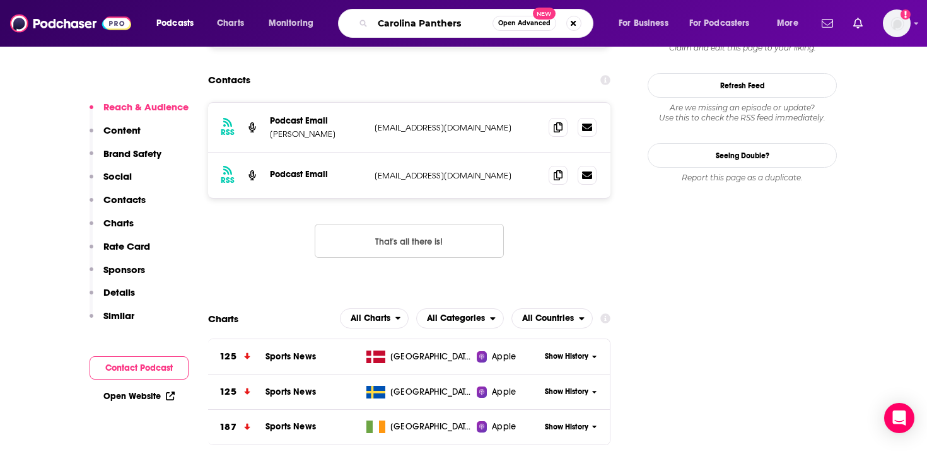
type input "Carolina Panthers"
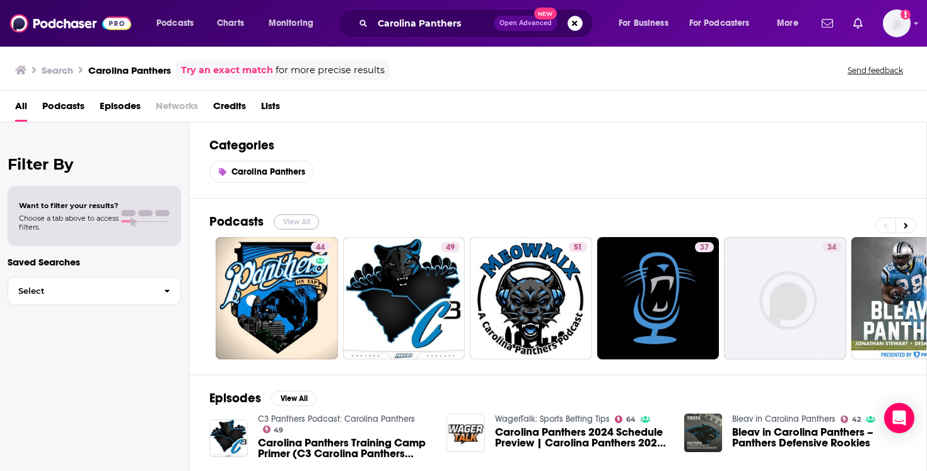
click at [290, 216] on button "View All" at bounding box center [296, 221] width 45 height 15
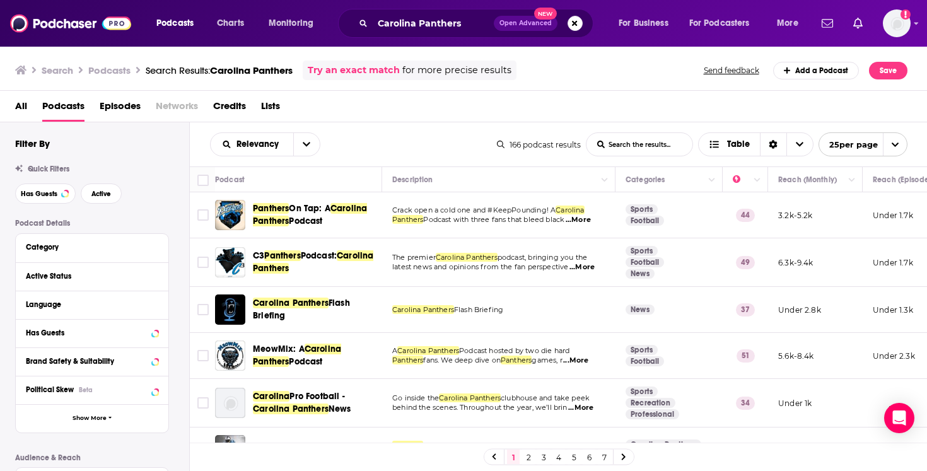
click at [581, 218] on span "...More" at bounding box center [577, 220] width 25 height 10
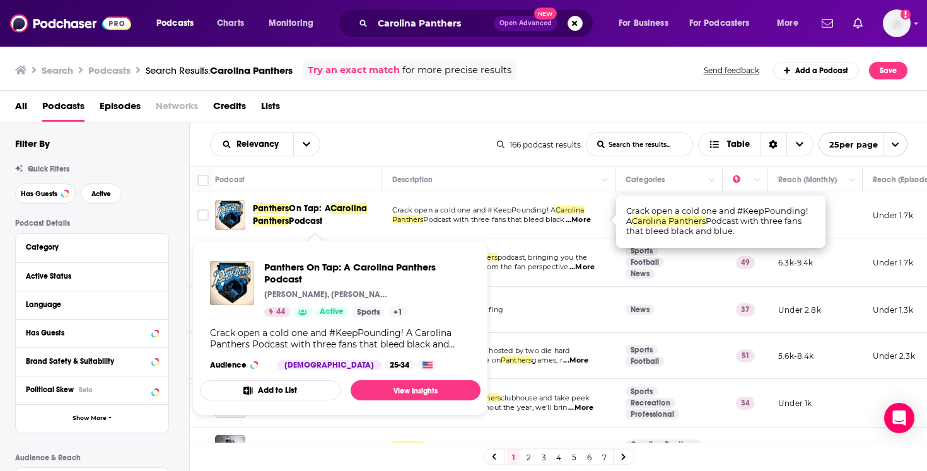
click at [328, 205] on span "On Tap: A" at bounding box center [310, 208] width 42 height 11
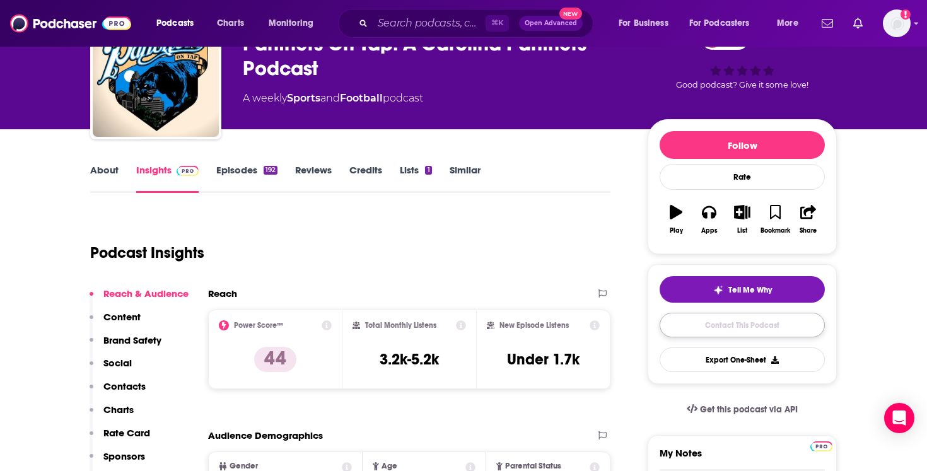
click at [737, 328] on link "Contact This Podcast" at bounding box center [741, 325] width 165 height 25
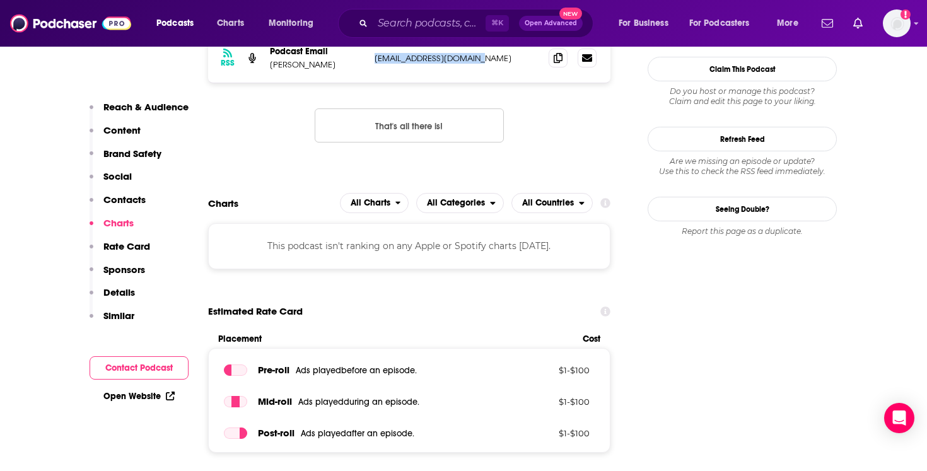
drag, startPoint x: 497, startPoint y: 65, endPoint x: 371, endPoint y: 62, distance: 125.5
click at [371, 62] on div "RSS Podcast Email Curtis Rauen panthersontap@gmail.com panthersontap@gmail.com" at bounding box center [409, 57] width 402 height 49
copy p "panthersontap@gmail.com"
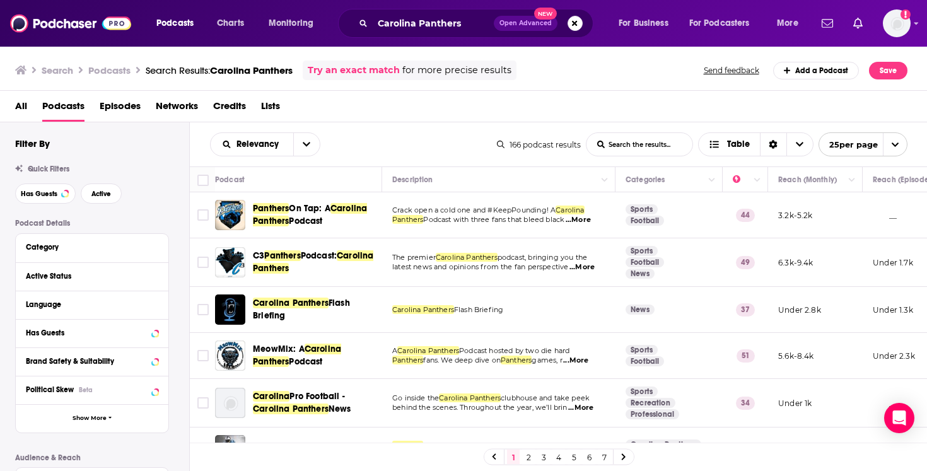
click at [588, 360] on span "...More" at bounding box center [575, 361] width 25 height 10
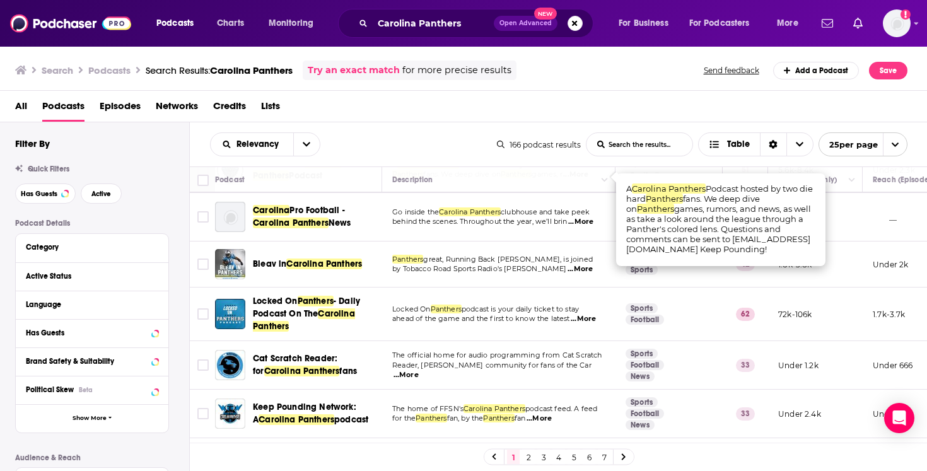
scroll to position [180, 0]
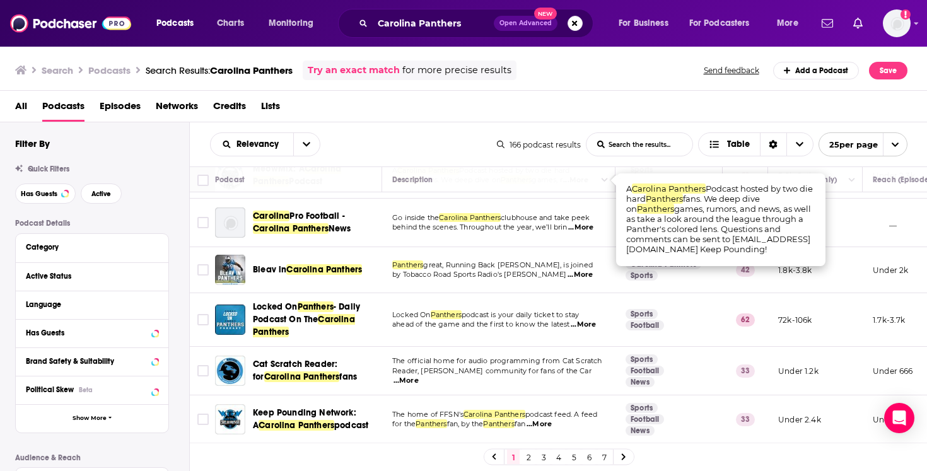
click at [458, 136] on div "Relevancy List Search Input Search the results... Table" at bounding box center [353, 144] width 287 height 24
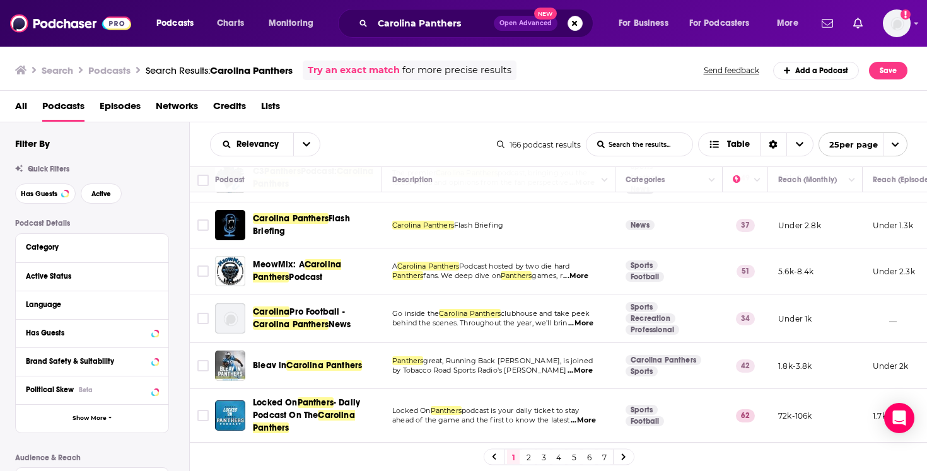
scroll to position [57, 0]
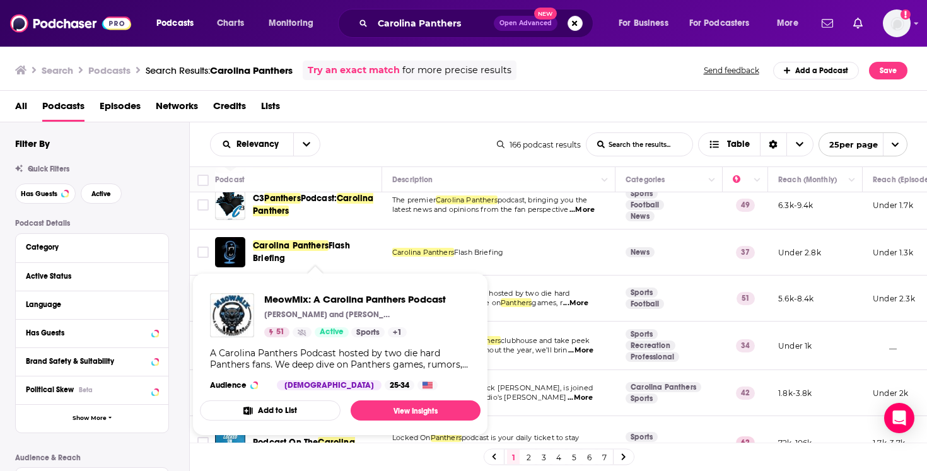
click at [342, 313] on p "Stephen Costner and Jerry Dempster" at bounding box center [327, 315] width 126 height 10
click at [337, 303] on span "MeowMix: A Carolina Panthers Podcast" at bounding box center [355, 299] width 182 height 12
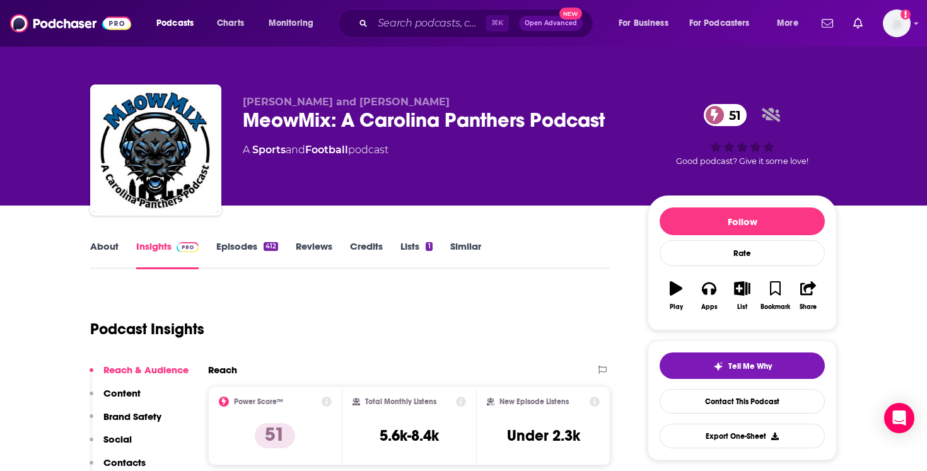
click at [675, 292] on icon "button" at bounding box center [675, 288] width 13 height 14
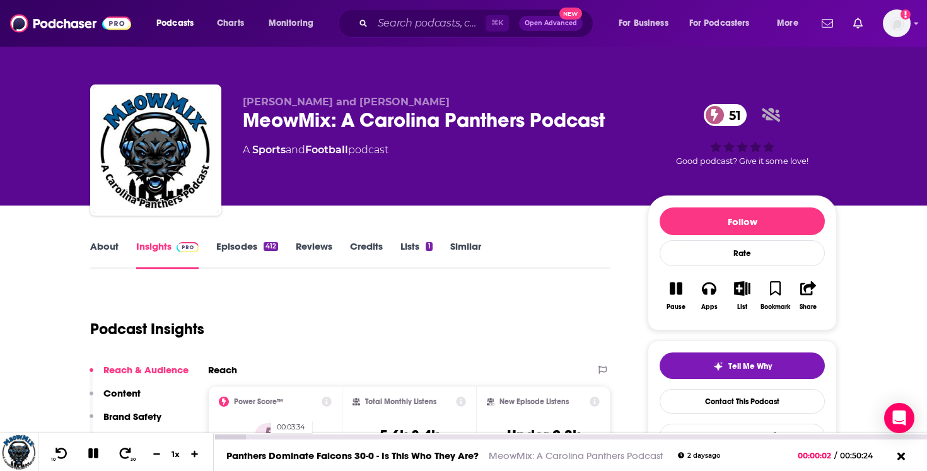
click at [267, 437] on div "00:03:34" at bounding box center [570, 436] width 713 height 5
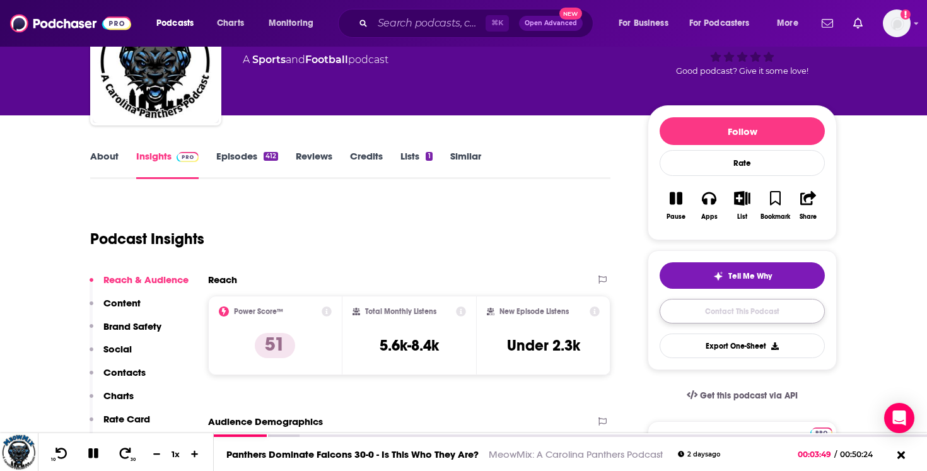
click at [726, 306] on link "Contact This Podcast" at bounding box center [741, 311] width 165 height 25
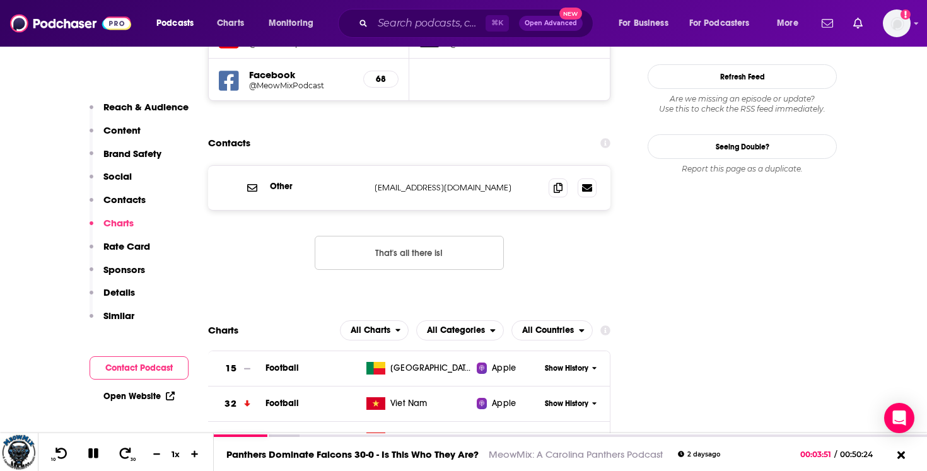
scroll to position [1256, 0]
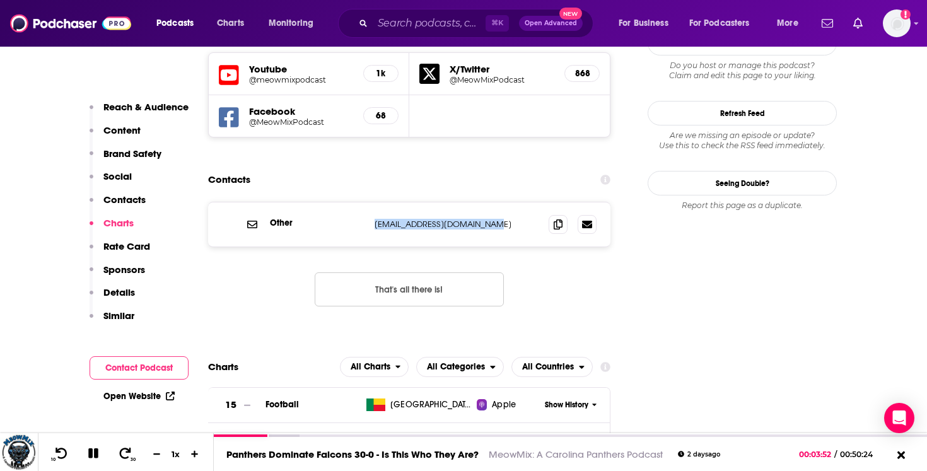
drag, startPoint x: 512, startPoint y: 165, endPoint x: 454, endPoint y: 153, distance: 58.7
click at [454, 202] on div "Other mailbag@meowmixpodcast.com mailbag@meowmixpodcast.com" at bounding box center [409, 224] width 402 height 44
copy p "mailbag@meowmixpodcast.com"
click at [417, 24] on input "Search podcasts, credits, & more..." at bounding box center [429, 23] width 113 height 20
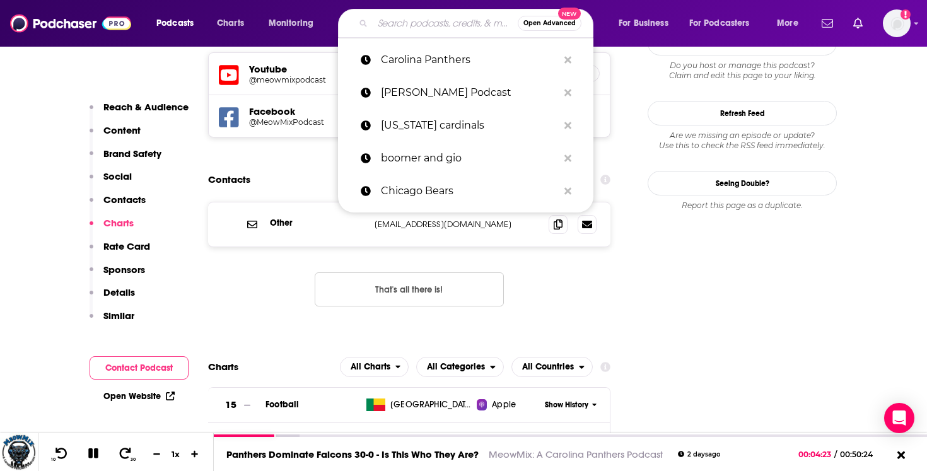
paste input "Cincinnati Bengals"
type input "Cincinnati Bengals"
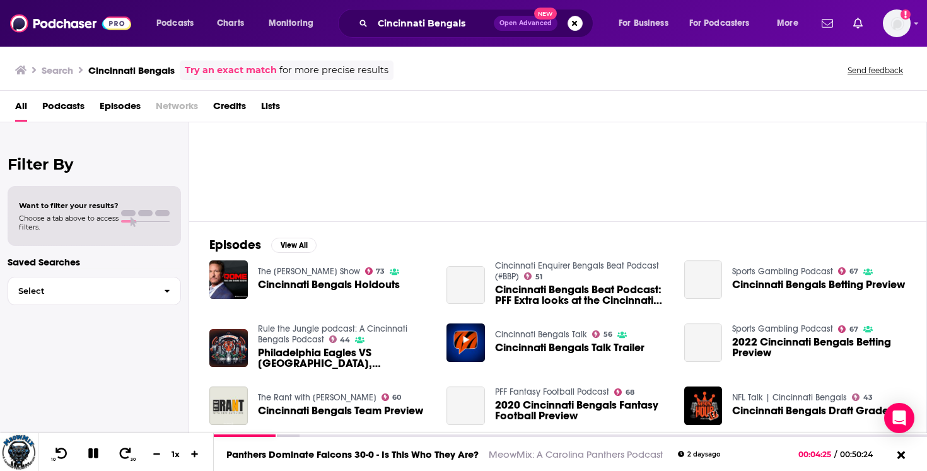
scroll to position [89, 0]
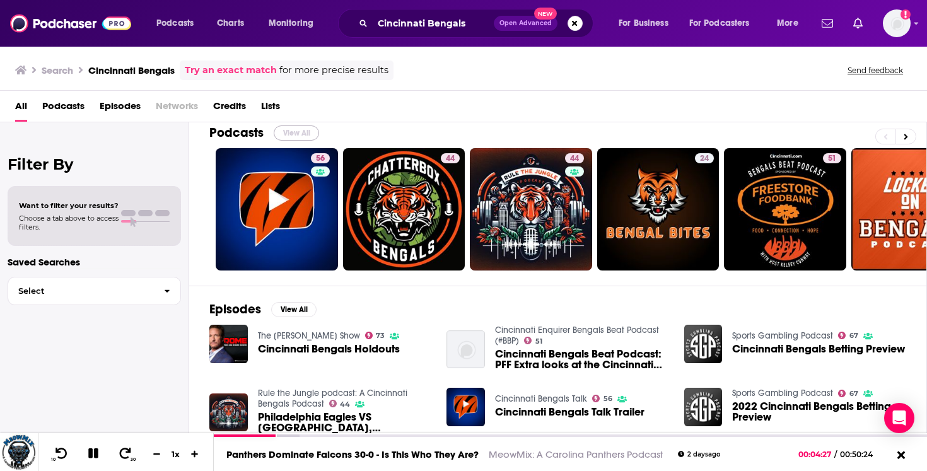
click at [288, 134] on button "View All" at bounding box center [296, 132] width 45 height 15
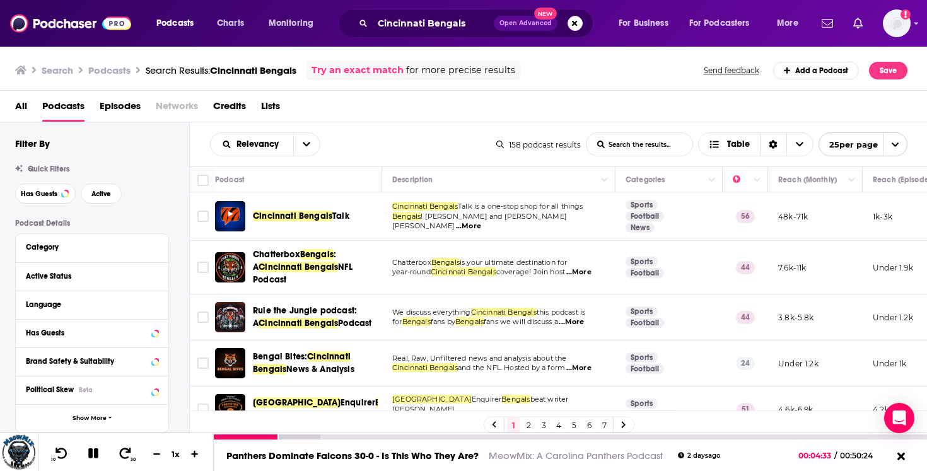
click at [90, 454] on icon at bounding box center [93, 453] width 10 height 10
drag, startPoint x: 313, startPoint y: 253, endPoint x: 284, endPoint y: 1, distance: 253.8
click at [0, 0] on div "Podcasts Charts Monitoring Cincinnati Bengals Open Advanced New For Business Fo…" at bounding box center [463, 235] width 927 height 471
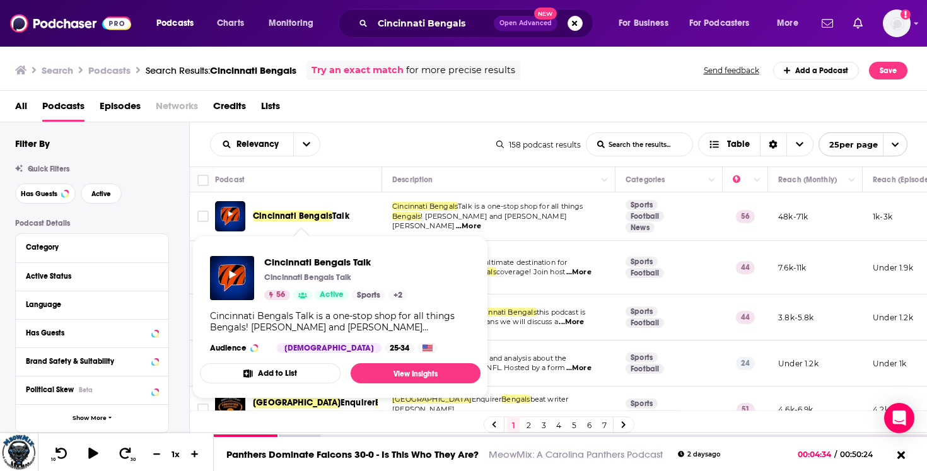
click at [314, 211] on span "Cincinnati Bengals Talk" at bounding box center [301, 216] width 96 height 13
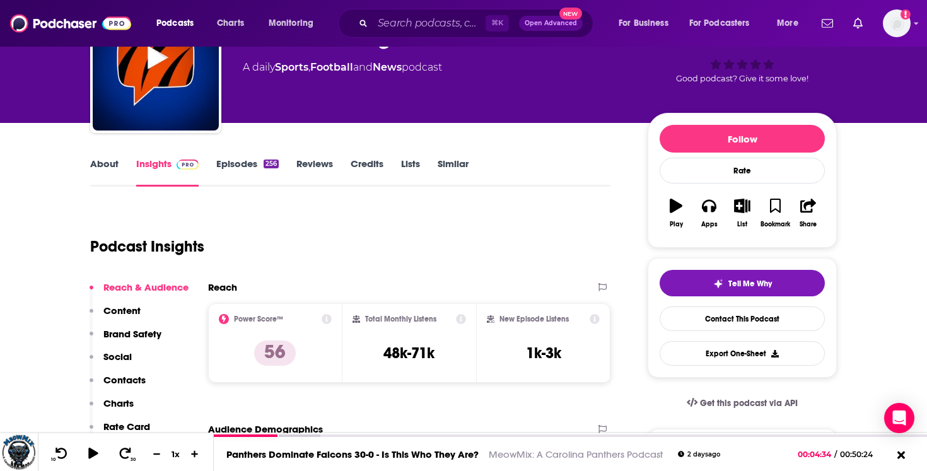
scroll to position [167, 0]
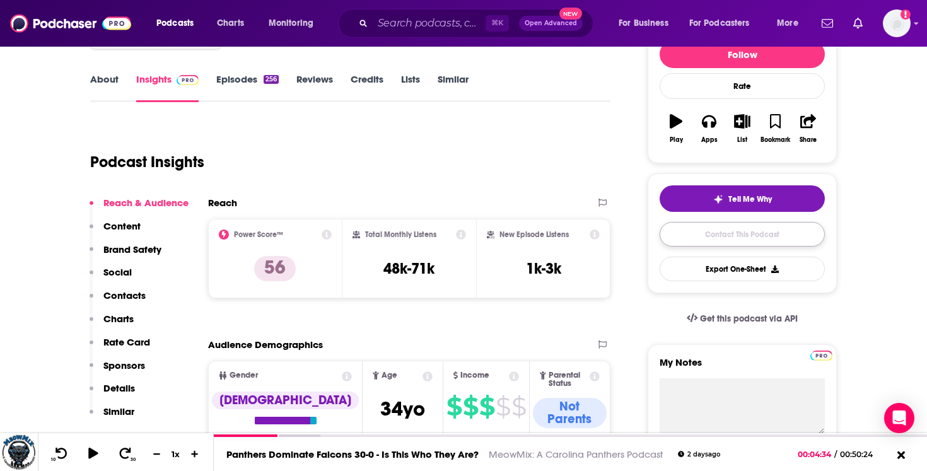
click at [761, 240] on link "Contact This Podcast" at bounding box center [741, 234] width 165 height 25
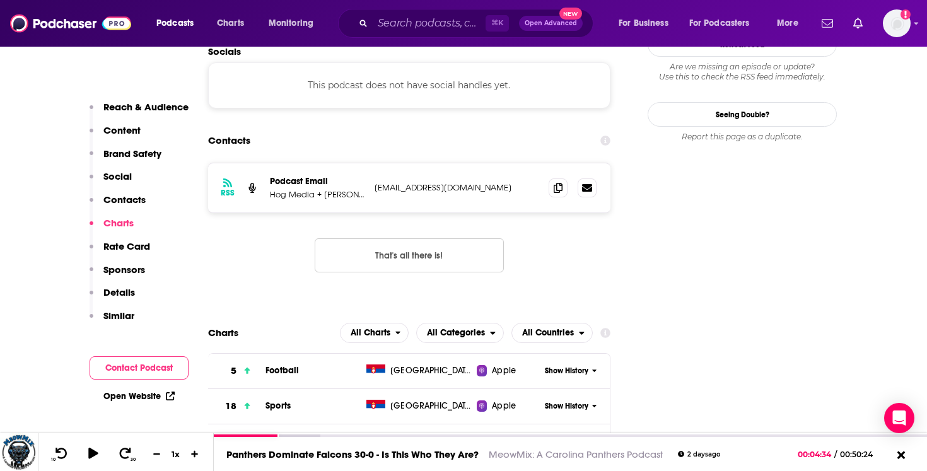
scroll to position [1231, 0]
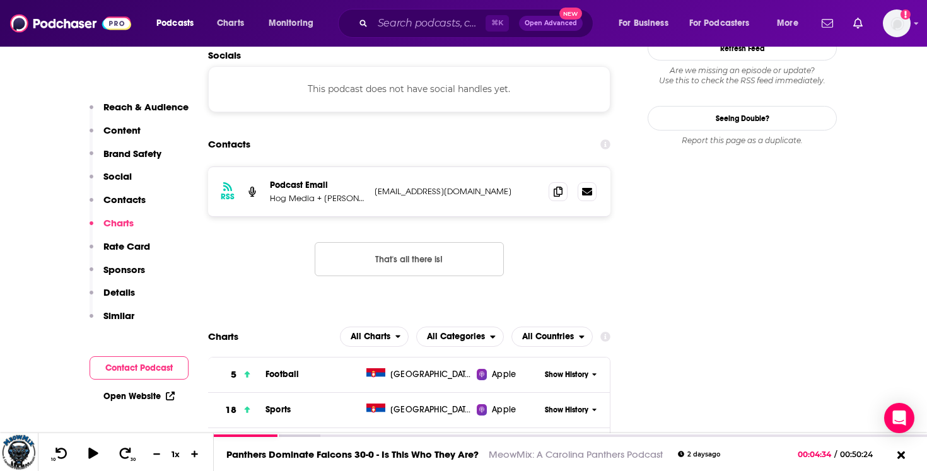
click at [477, 186] on p "mabbas@249media.co" at bounding box center [456, 191] width 164 height 11
copy div "mabbas@249media.co mabbas@249media.co"
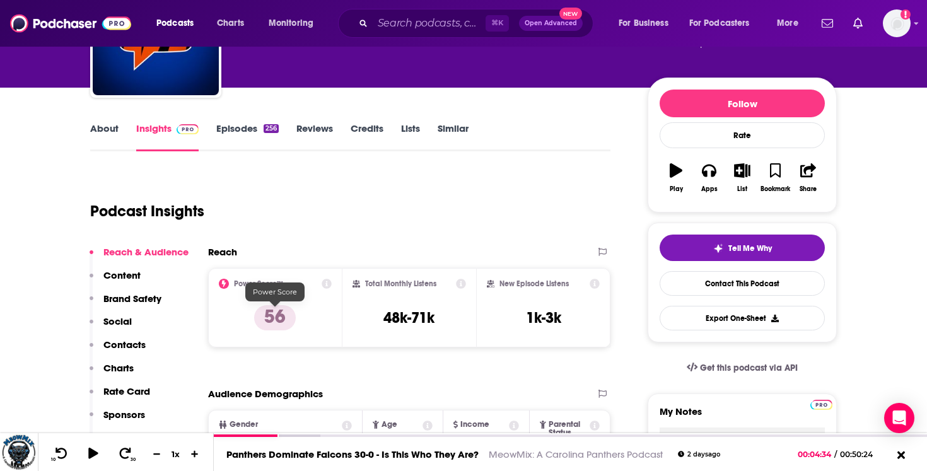
scroll to position [0, 0]
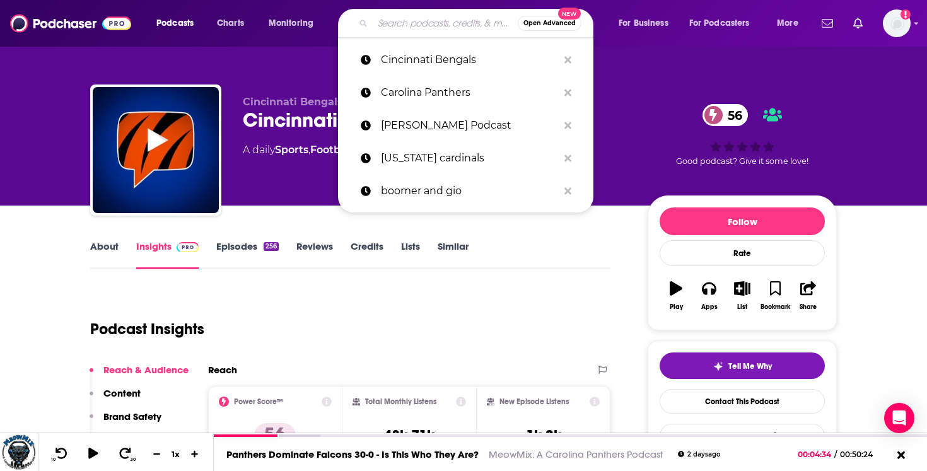
click at [385, 21] on input "Search podcasts, credits, & more..." at bounding box center [445, 23] width 145 height 20
paste input "Cleveland Browns"
type input "Cleveland Browns"
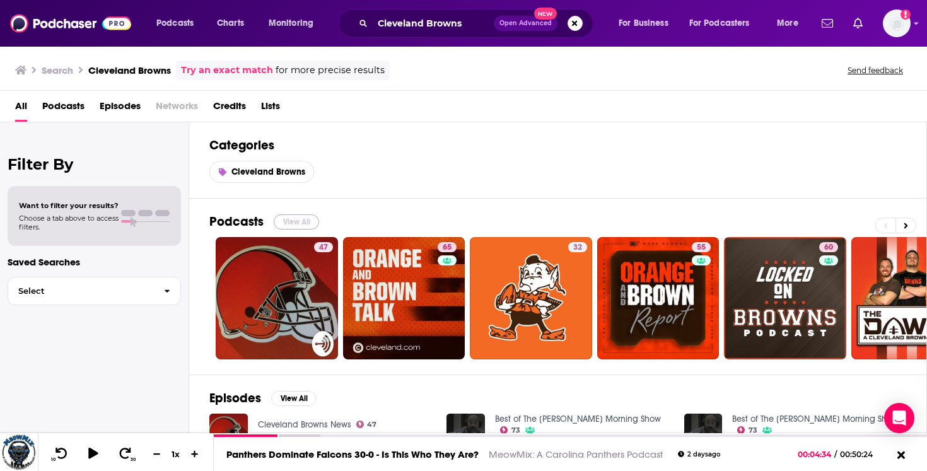
click at [286, 226] on button "View All" at bounding box center [296, 221] width 45 height 15
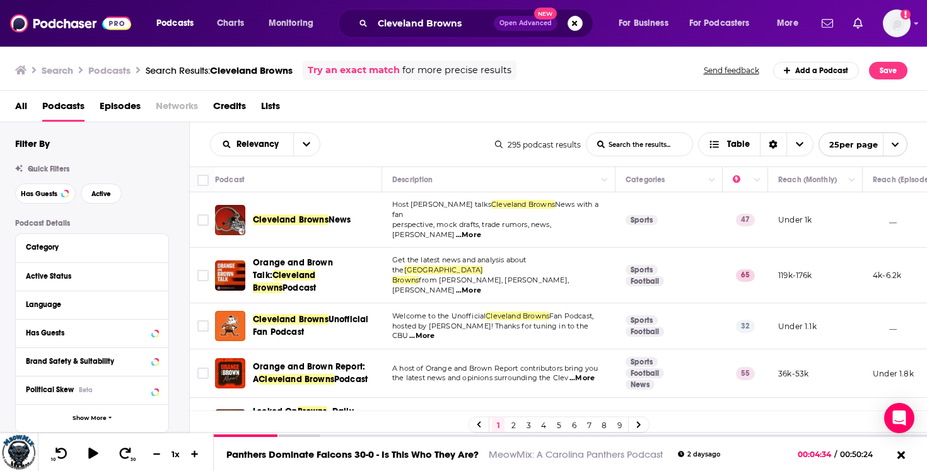
click at [481, 286] on span "...More" at bounding box center [468, 291] width 25 height 10
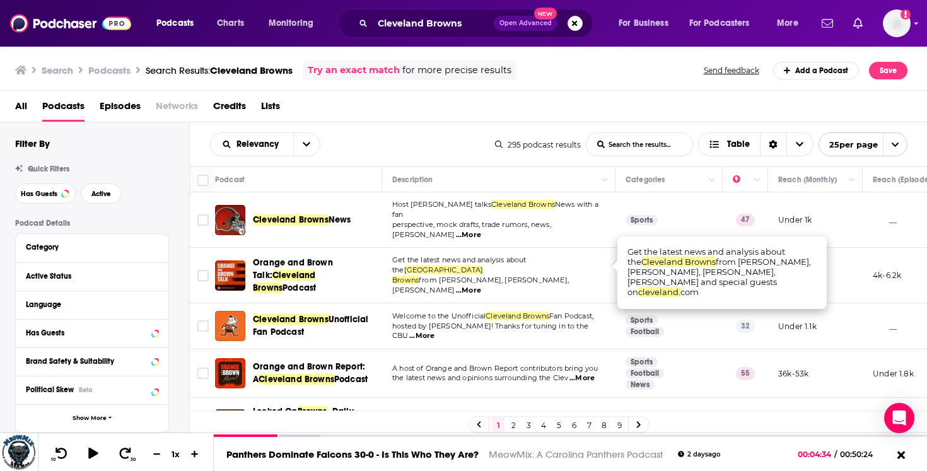
click at [481, 286] on span "...More" at bounding box center [468, 291] width 25 height 10
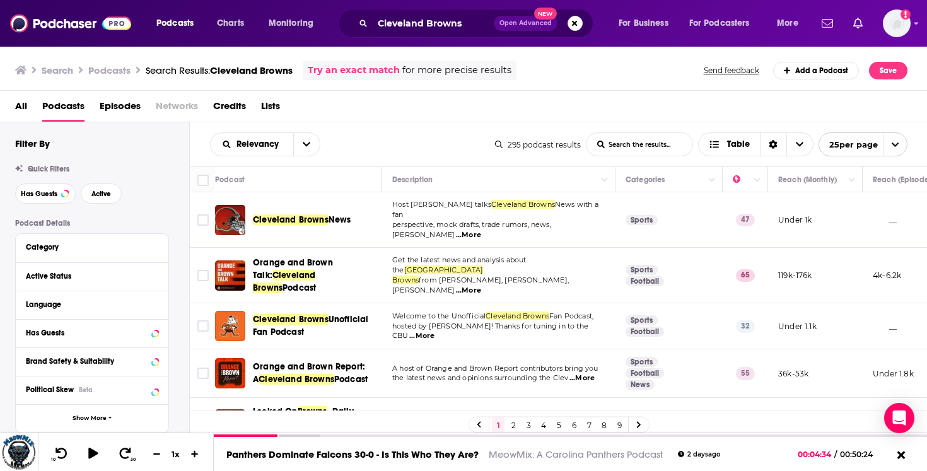
drag, startPoint x: 443, startPoint y: 265, endPoint x: 543, endPoint y: 0, distance: 282.9
click at [356, 127] on div "Relevancy List Search Input Search the results... Table 295 podcast results Lis…" at bounding box center [559, 144] width 738 height 44
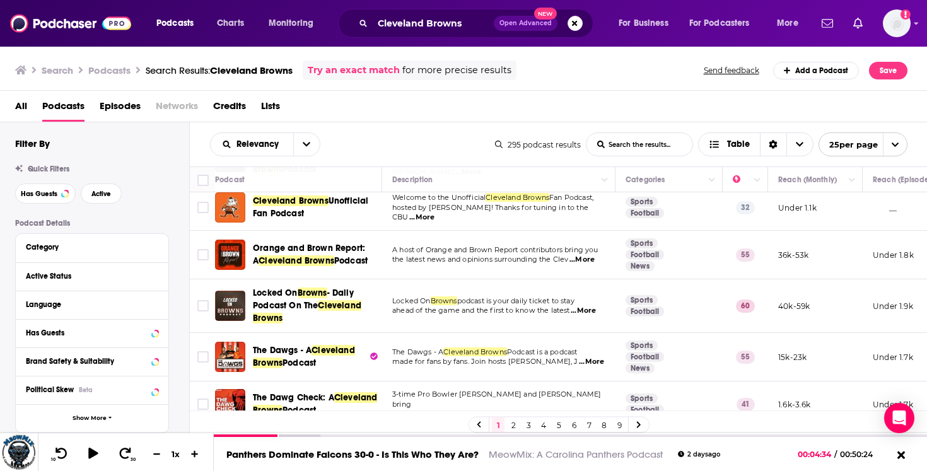
scroll to position [98, 0]
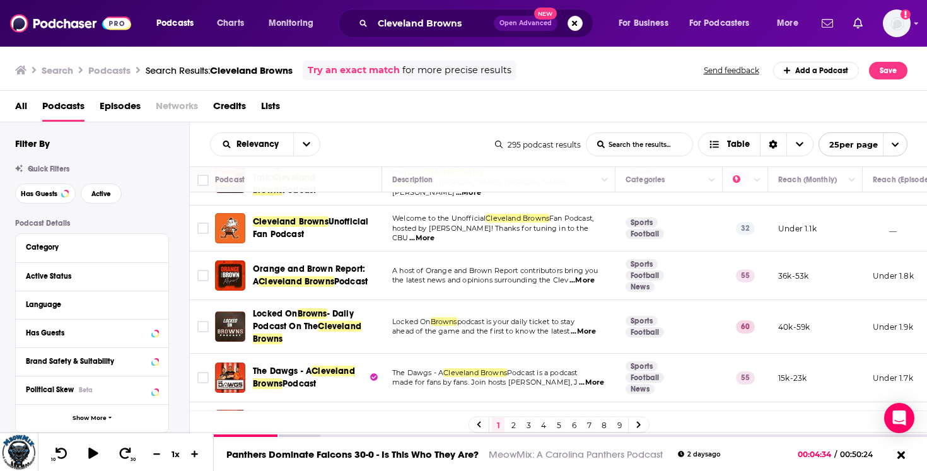
click at [593, 275] on span "...More" at bounding box center [581, 280] width 25 height 10
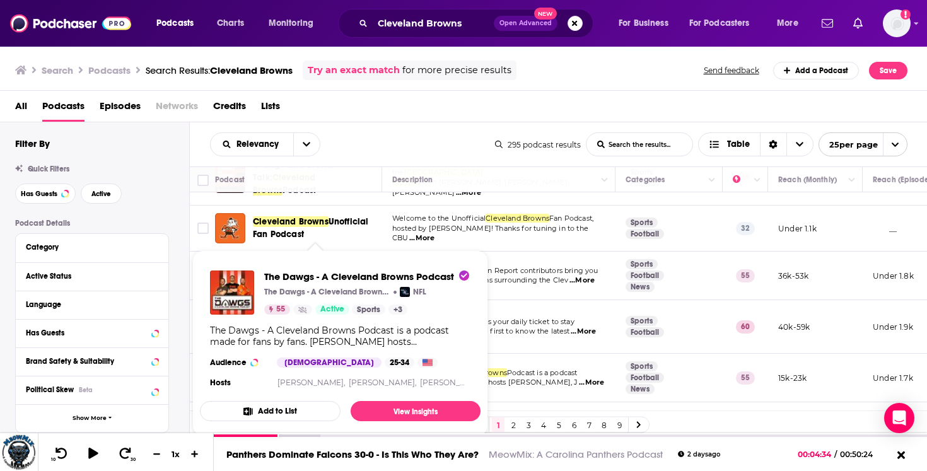
drag, startPoint x: 279, startPoint y: 361, endPoint x: 240, endPoint y: 320, distance: 56.2
click at [241, 326] on div "The Dawgs - A Cleveland Browns Podcast The Dawgs - A Cleveland Browns Podcast N…" at bounding box center [340, 330] width 281 height 141
click at [245, 283] on img "The Dawgs - A Cleveland Browns Podcast" at bounding box center [232, 292] width 44 height 44
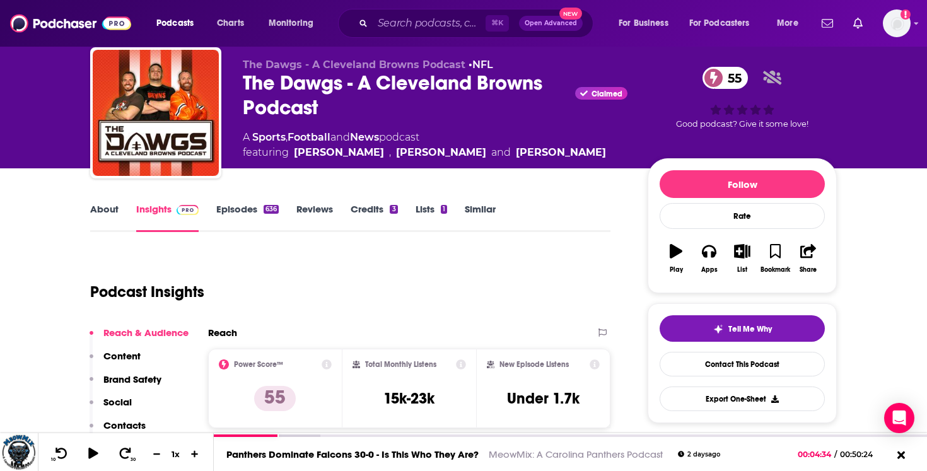
scroll to position [38, 0]
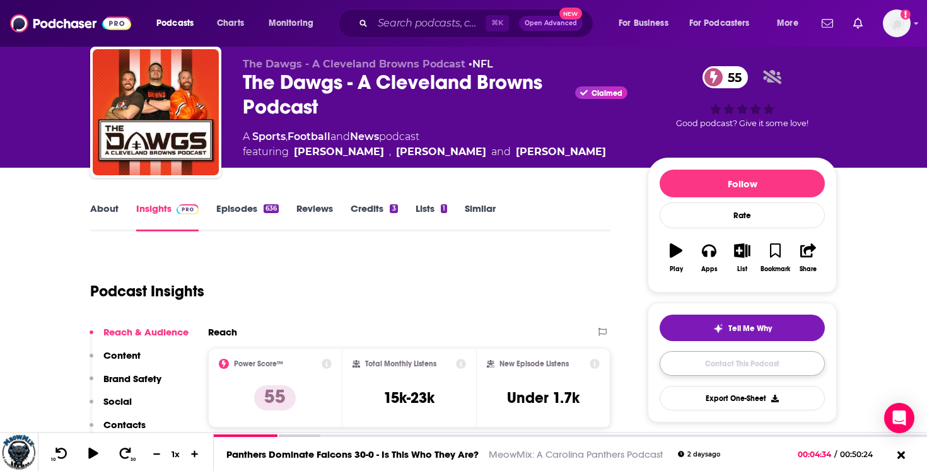
click at [712, 367] on link "Contact This Podcast" at bounding box center [741, 363] width 165 height 25
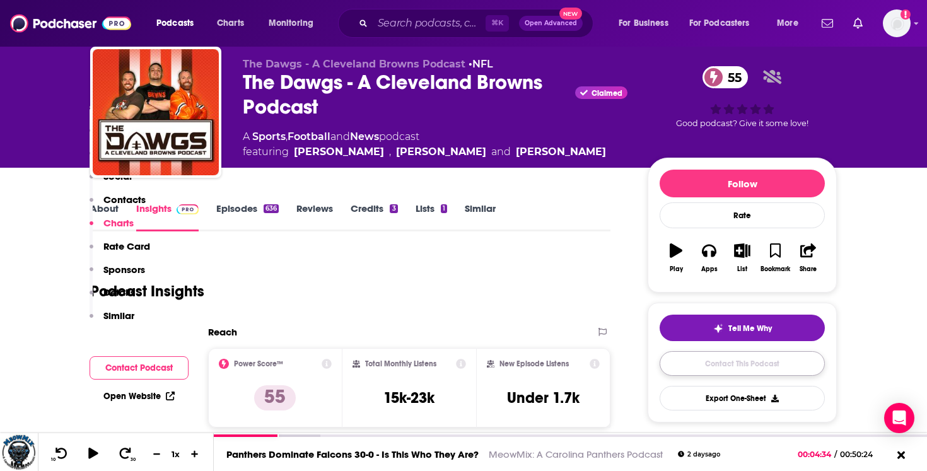
scroll to position [1632, 0]
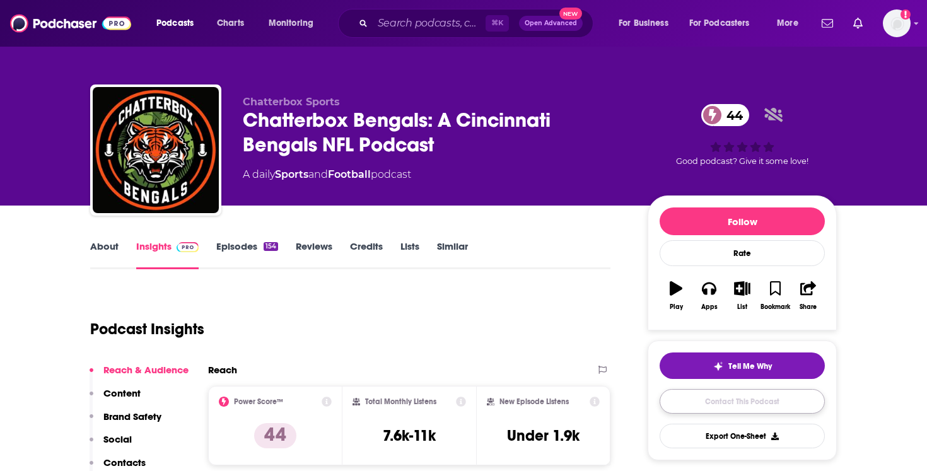
click at [738, 403] on link "Contact This Podcast" at bounding box center [741, 401] width 165 height 25
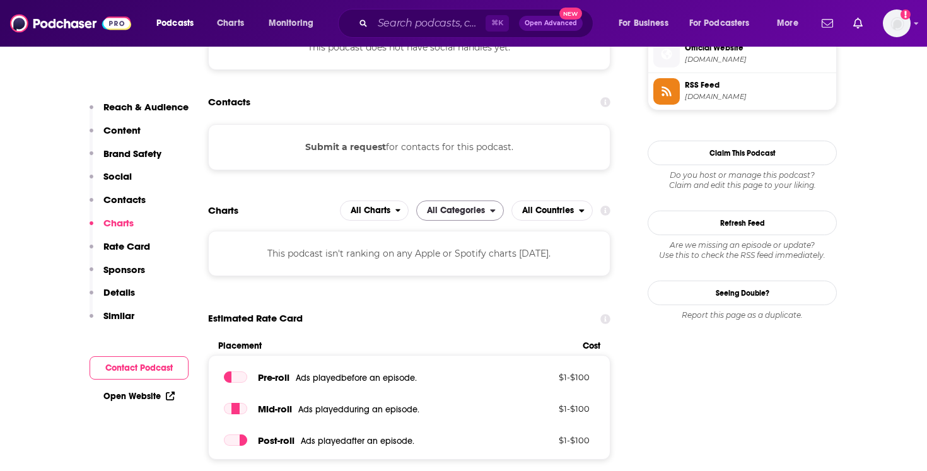
scroll to position [1036, 0]
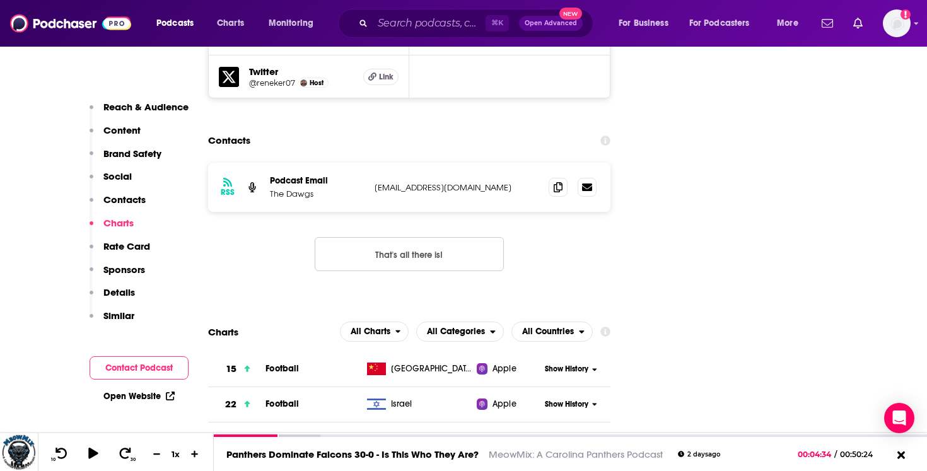
scroll to position [1553, 0]
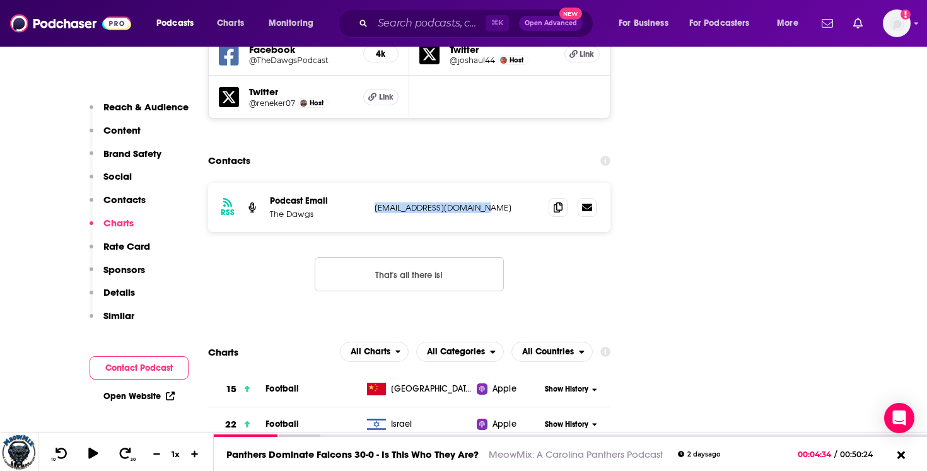
drag, startPoint x: 494, startPoint y: 138, endPoint x: 376, endPoint y: 139, distance: 117.3
click at [376, 202] on p "[EMAIL_ADDRESS][DOMAIN_NAME]" at bounding box center [456, 207] width 164 height 11
copy p "[EMAIL_ADDRESS][DOMAIN_NAME]"
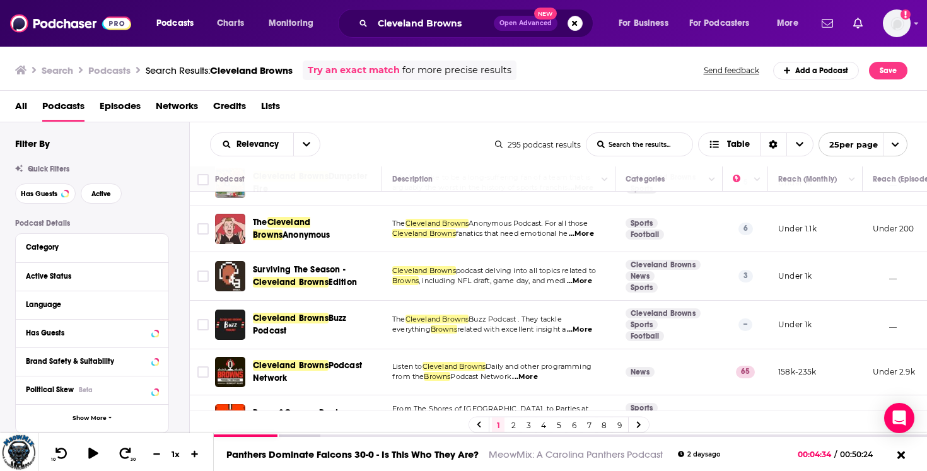
scroll to position [947, 0]
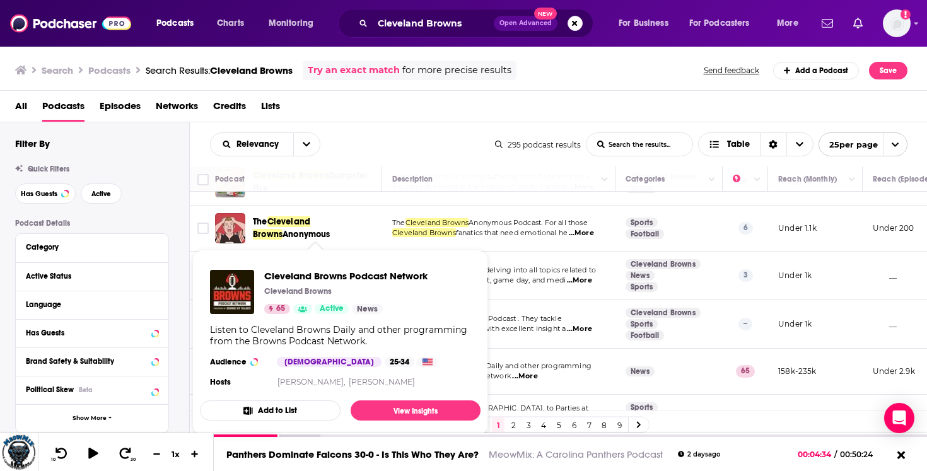
click at [356, 320] on div "Cleveland Browns Podcast Network Cleveland Browns 65 Active News Listen to Clev…" at bounding box center [340, 330] width 281 height 141
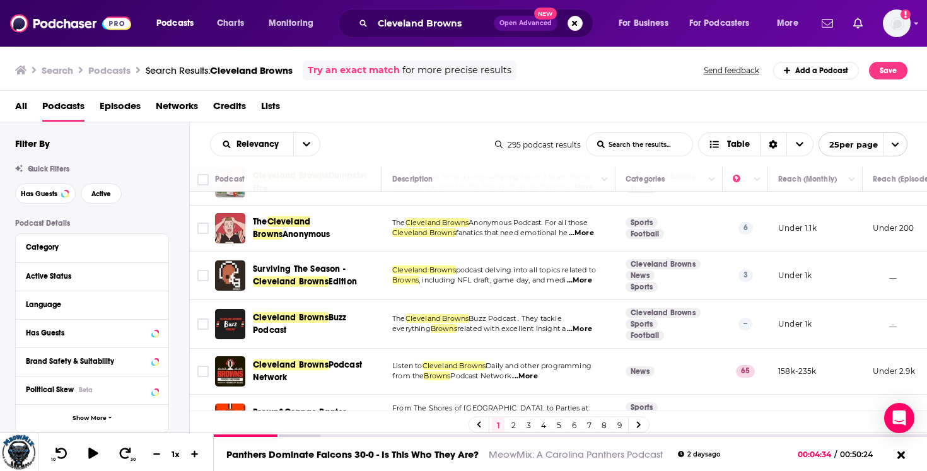
click at [530, 371] on span "...More" at bounding box center [524, 376] width 25 height 10
click at [513, 361] on span "Daily and other programming" at bounding box center [538, 365] width 106 height 9
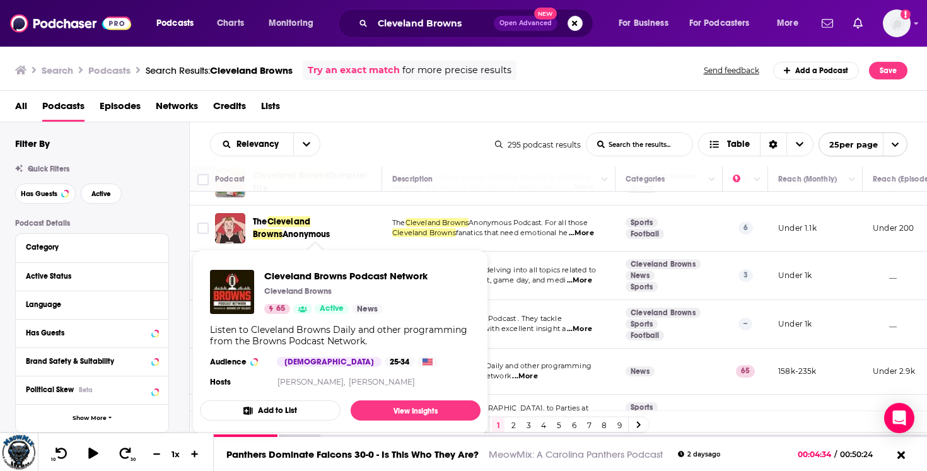
click at [313, 319] on div "Cleveland Browns Podcast Network Cleveland Browns 65 Active News Listen to Clev…" at bounding box center [340, 330] width 281 height 141
click at [528, 361] on span "Daily and other programming" at bounding box center [538, 365] width 106 height 9
click at [341, 313] on span "Active" at bounding box center [332, 309] width 24 height 13
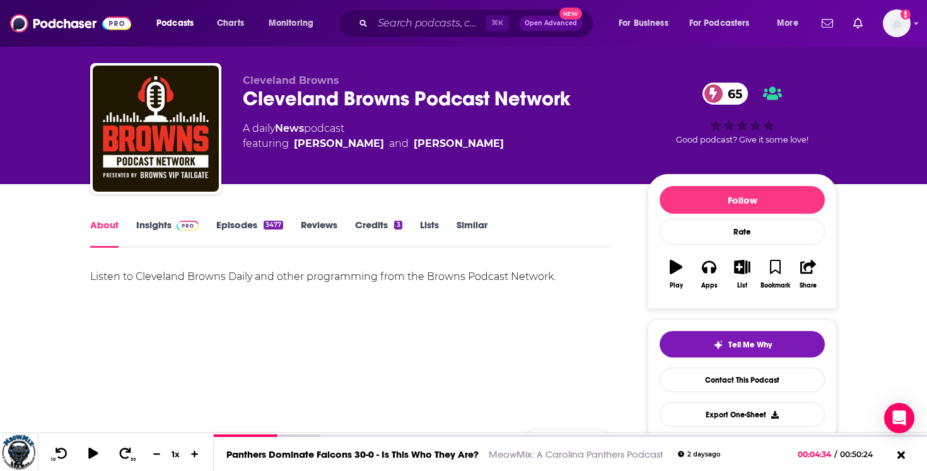
scroll to position [24, 0]
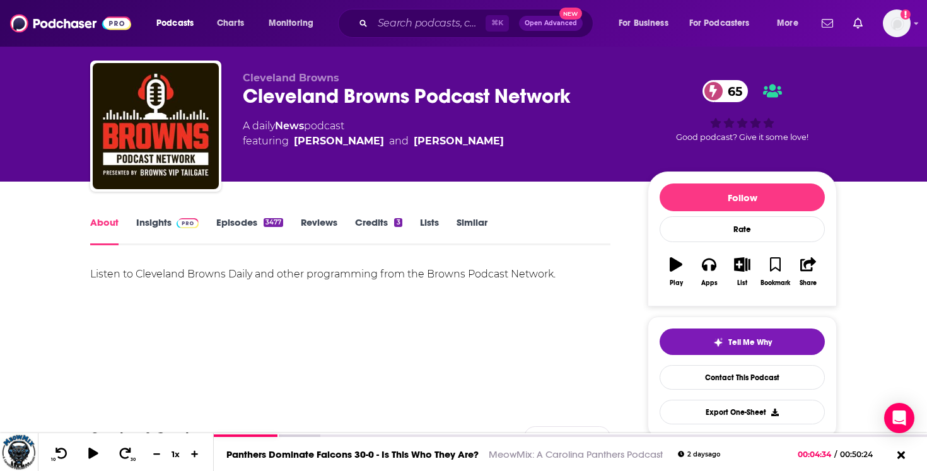
click at [690, 276] on button "Play" at bounding box center [675, 271] width 33 height 45
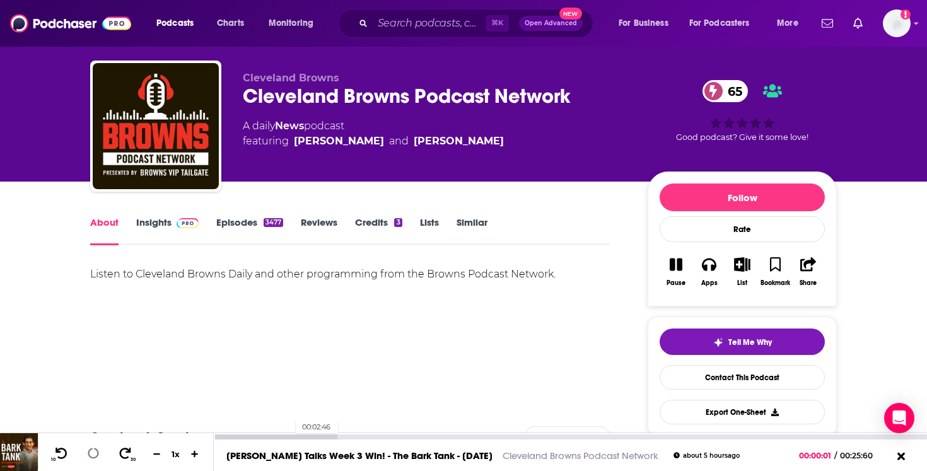
click at [289, 437] on div at bounding box center [276, 436] width 124 height 5
click at [351, 434] on div at bounding box center [303, 436] width 179 height 5
click at [700, 374] on link "Contact This Podcast" at bounding box center [741, 377] width 165 height 25
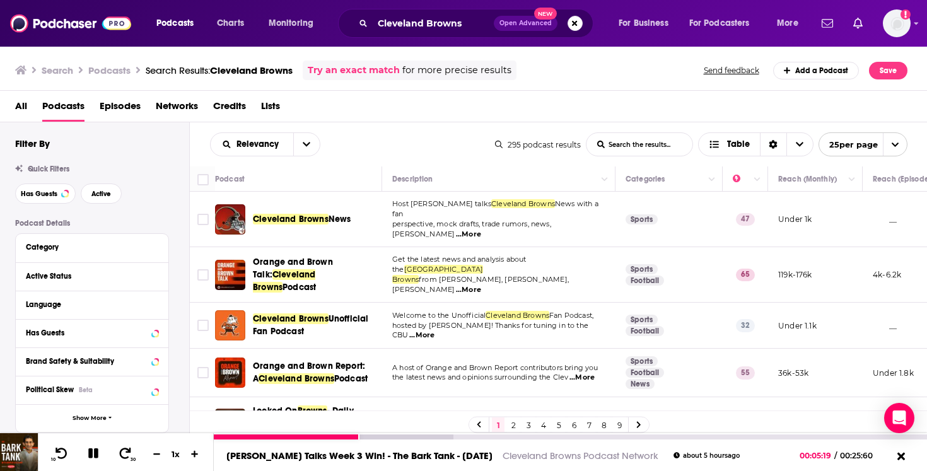
click at [95, 459] on icon at bounding box center [93, 453] width 16 height 14
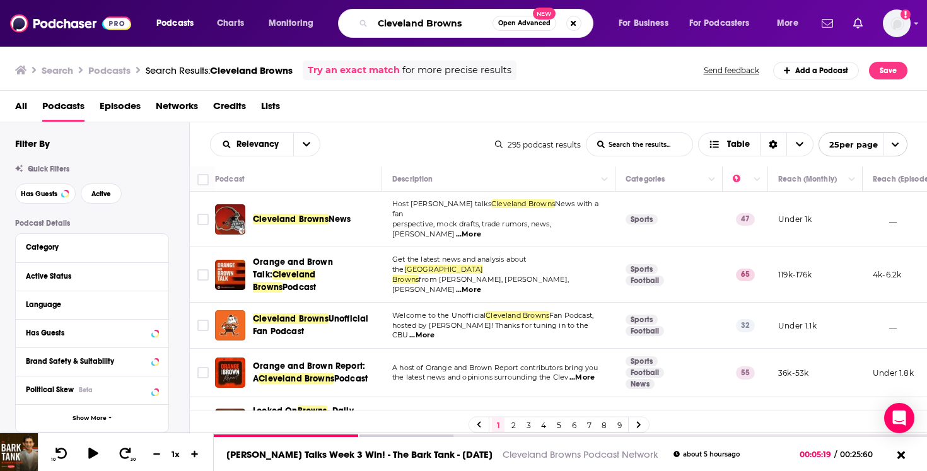
click at [397, 32] on input "Cleveland Browns" at bounding box center [433, 23] width 120 height 20
paste input "Dallas Cowboy"
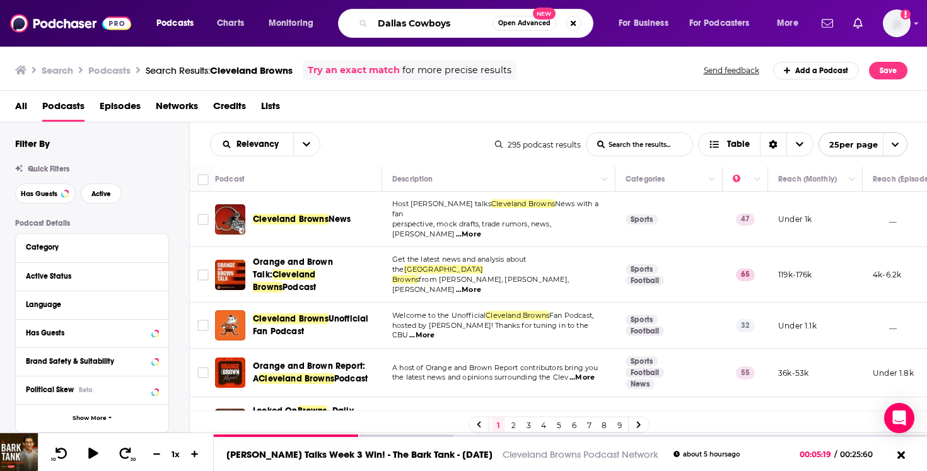
type input "Dallas Cowboys"
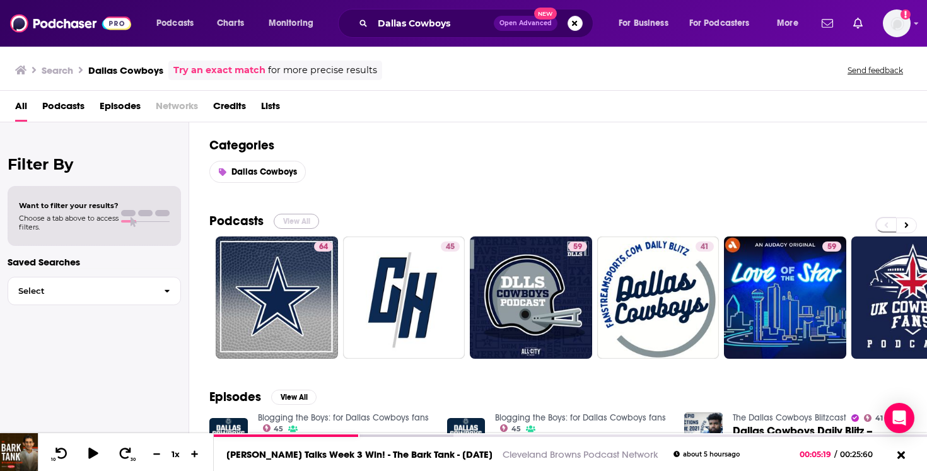
click at [303, 219] on button "View All" at bounding box center [296, 221] width 45 height 15
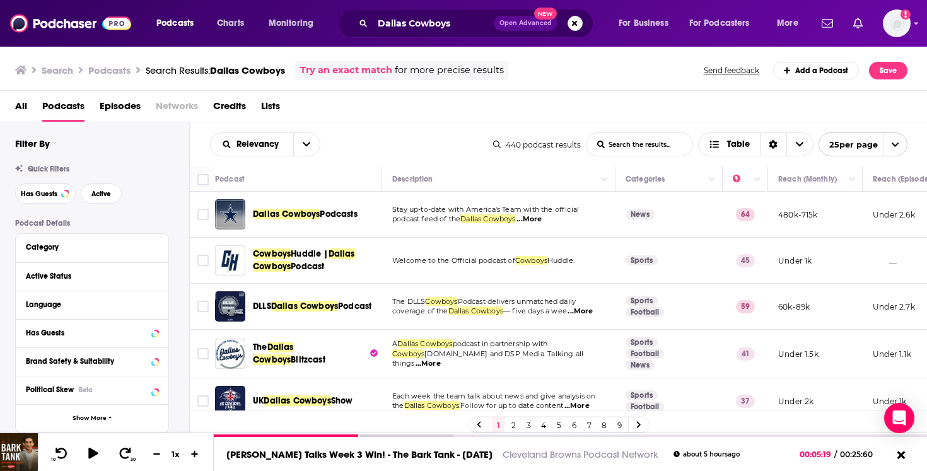
click at [582, 311] on span "...More" at bounding box center [579, 311] width 25 height 10
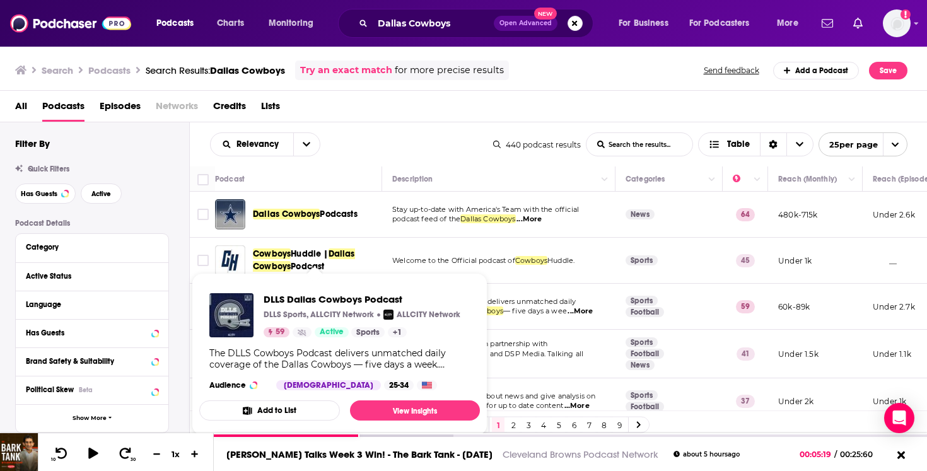
click at [291, 302] on span "DLLS Dallas Cowboys Podcast" at bounding box center [361, 299] width 197 height 12
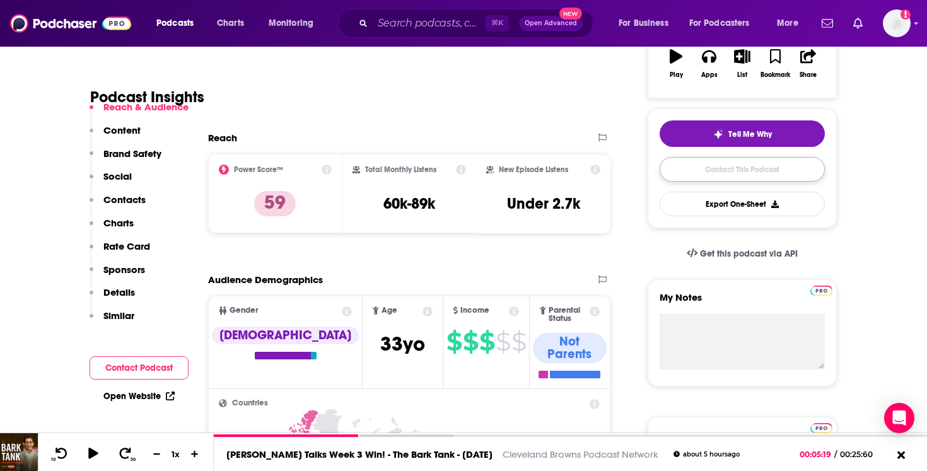
click at [717, 163] on link "Contact This Podcast" at bounding box center [741, 169] width 165 height 25
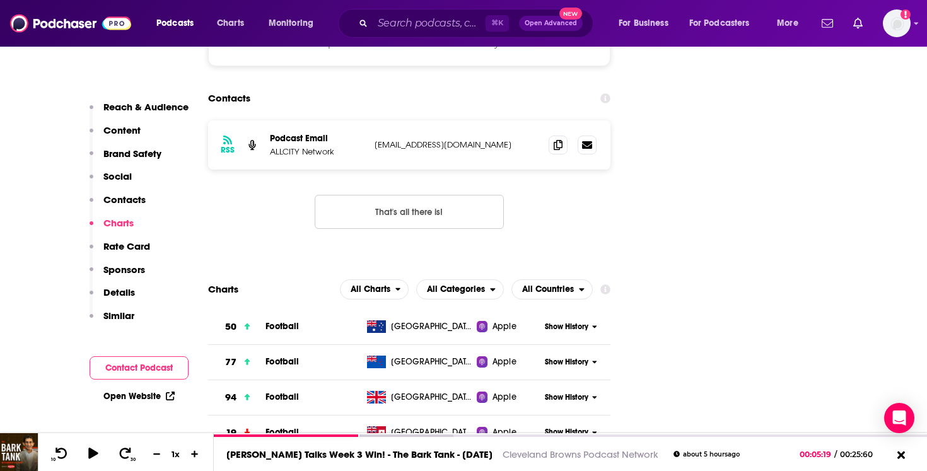
scroll to position [1430, 0]
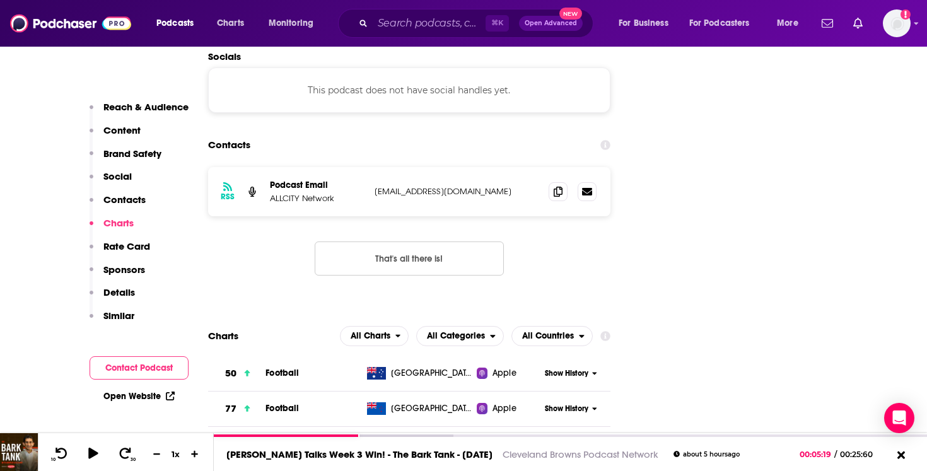
click at [444, 186] on p "info@alldlls.com" at bounding box center [456, 191] width 164 height 11
copy div "info@alldlls.com info@alldlls.com"
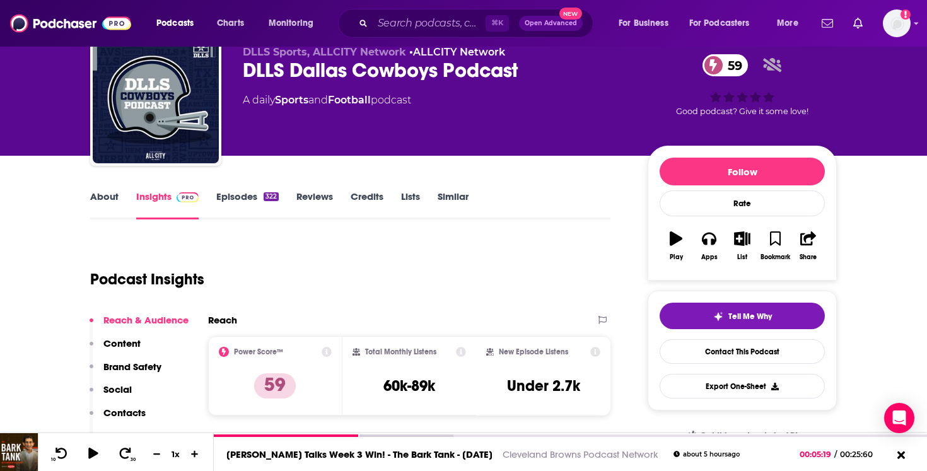
scroll to position [0, 0]
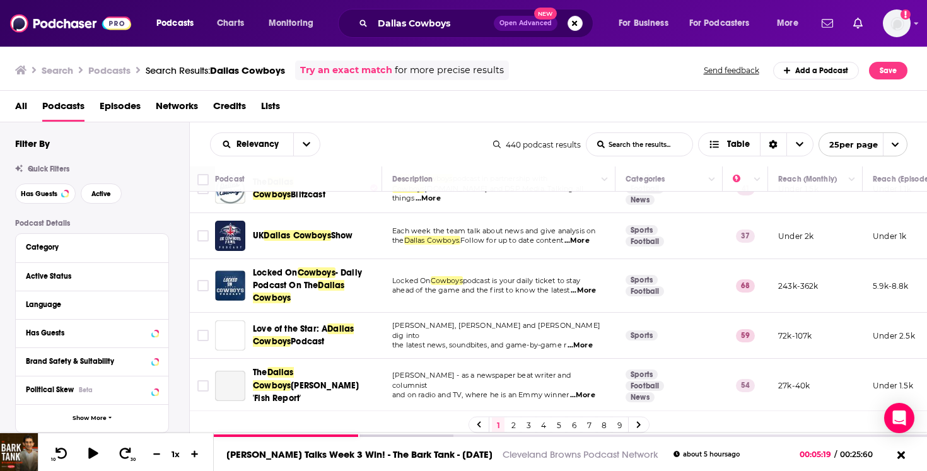
scroll to position [197, 0]
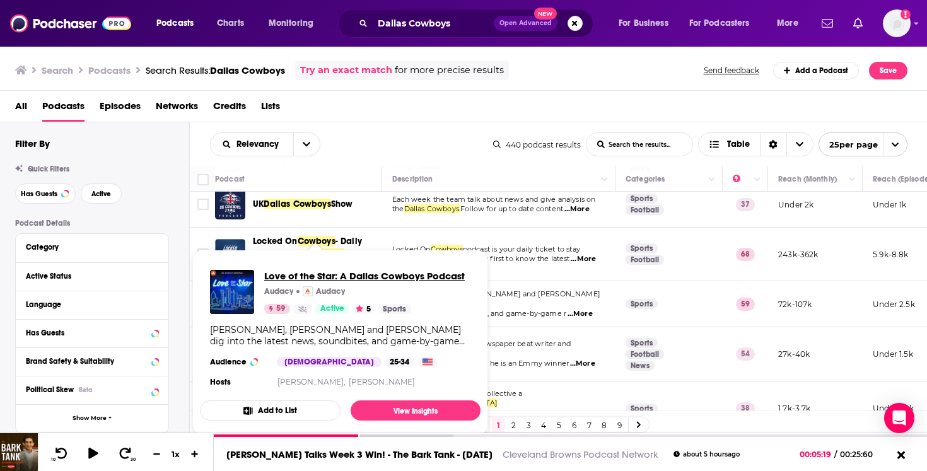
click at [286, 276] on span "Love of the Star: A Dallas Cowboys Podcast" at bounding box center [364, 276] width 200 height 12
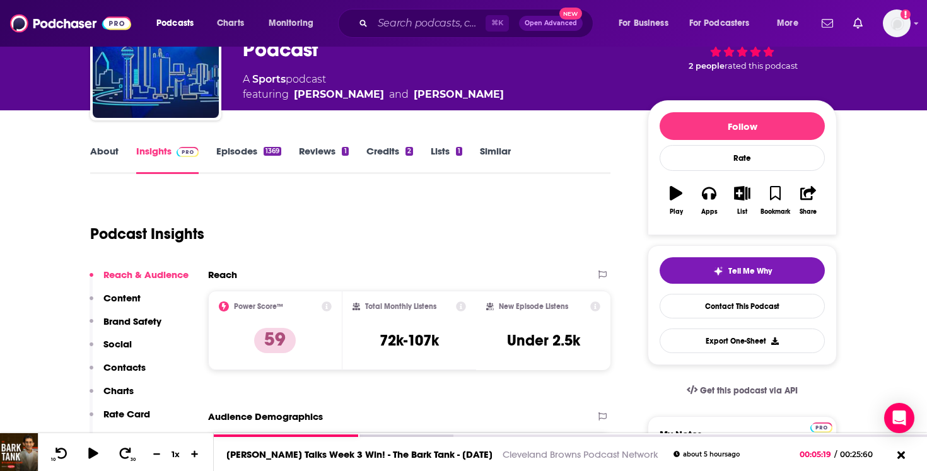
scroll to position [18, 0]
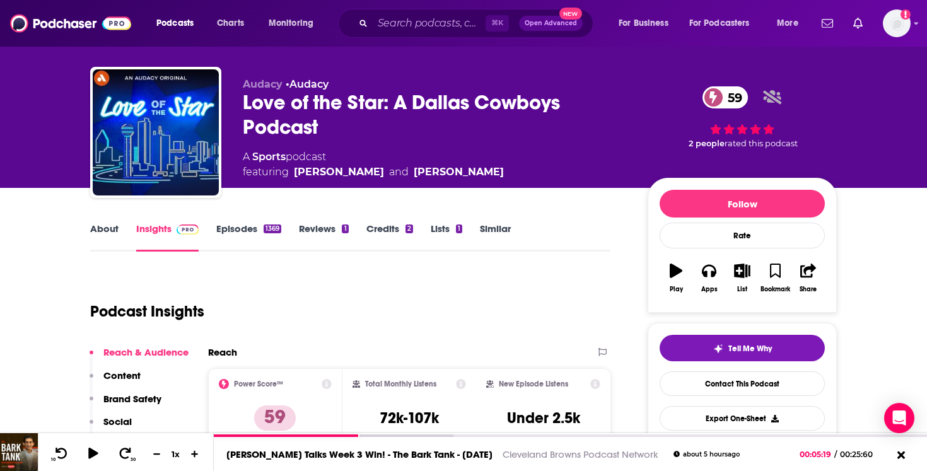
click at [680, 268] on icon "button" at bounding box center [675, 270] width 13 height 14
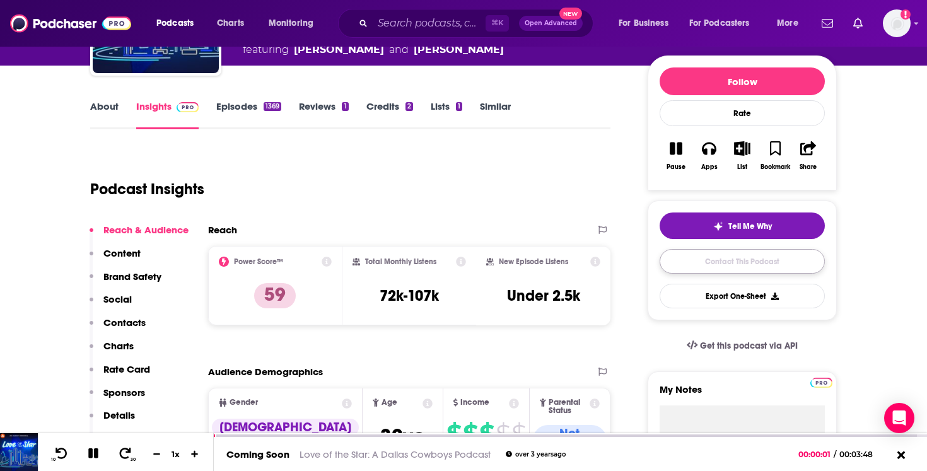
click at [709, 259] on link "Contact This Podcast" at bounding box center [741, 261] width 165 height 25
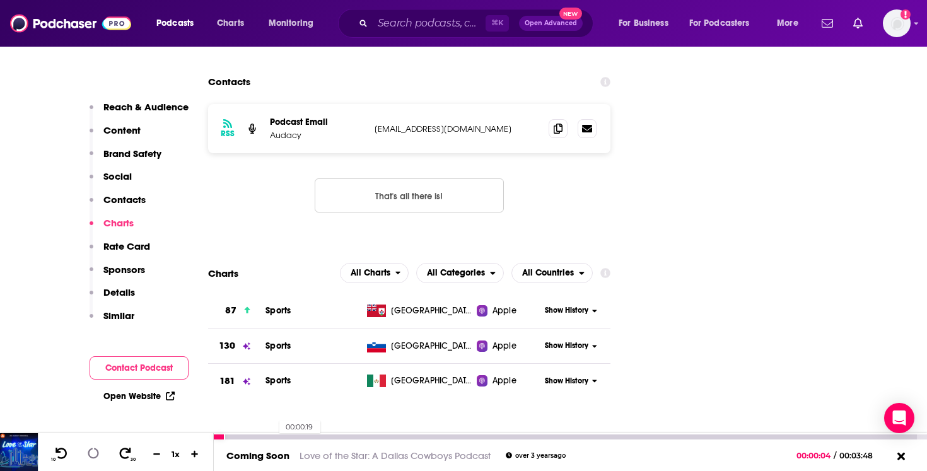
click at [273, 435] on div at bounding box center [565, 436] width 703 height 5
click at [316, 441] on div "Coming Soon Love of the Star: A Dallas Cowboys Podcast over 3 years ago 00:00:2…" at bounding box center [570, 455] width 713 height 32
click at [323, 435] on div at bounding box center [565, 436] width 703 height 5
click at [406, 436] on div at bounding box center [565, 436] width 703 height 5
click at [454, 438] on div at bounding box center [565, 436] width 703 height 5
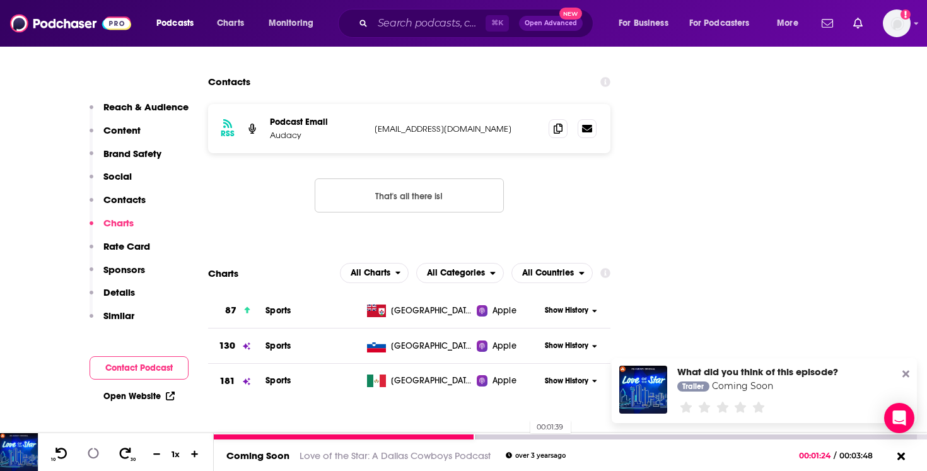
drag, startPoint x: 474, startPoint y: 437, endPoint x: 524, endPoint y: 438, distance: 49.8
click at [524, 438] on div at bounding box center [565, 436] width 703 height 5
click at [524, 438] on div at bounding box center [570, 436] width 713 height 5
click at [558, 436] on div at bounding box center [570, 436] width 713 height 5
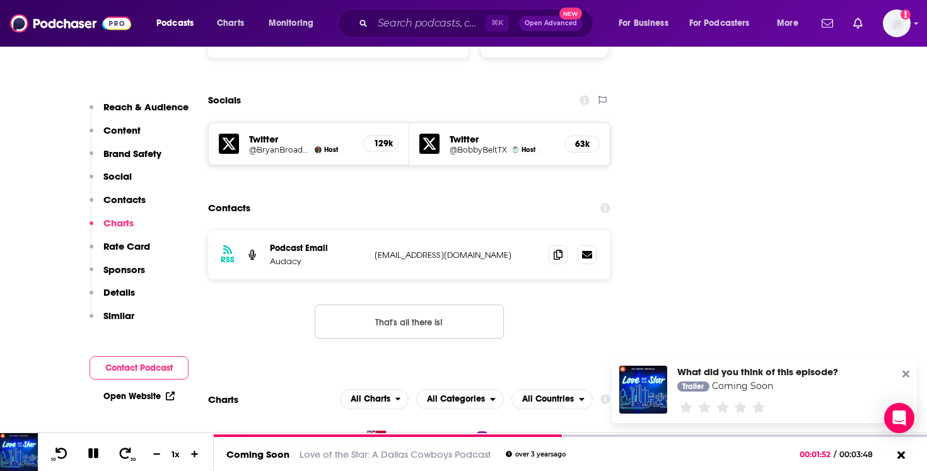
scroll to position [1373, 0]
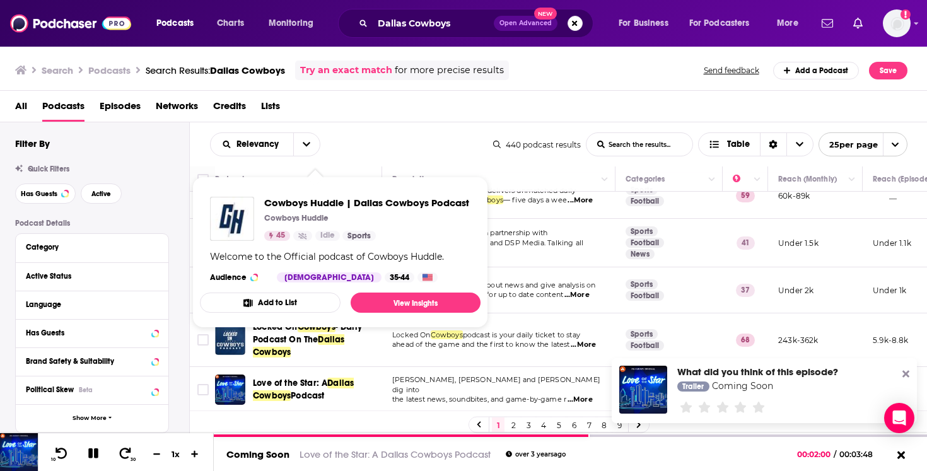
scroll to position [140, 0]
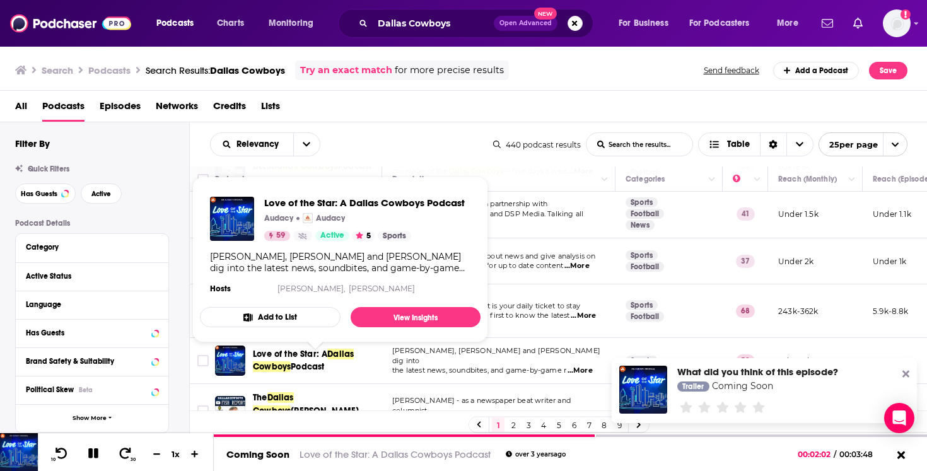
click at [182, 231] on div "Podcast Details Category Active Status Language Has Guests Brand Safety & Suita…" at bounding box center [102, 443] width 174 height 448
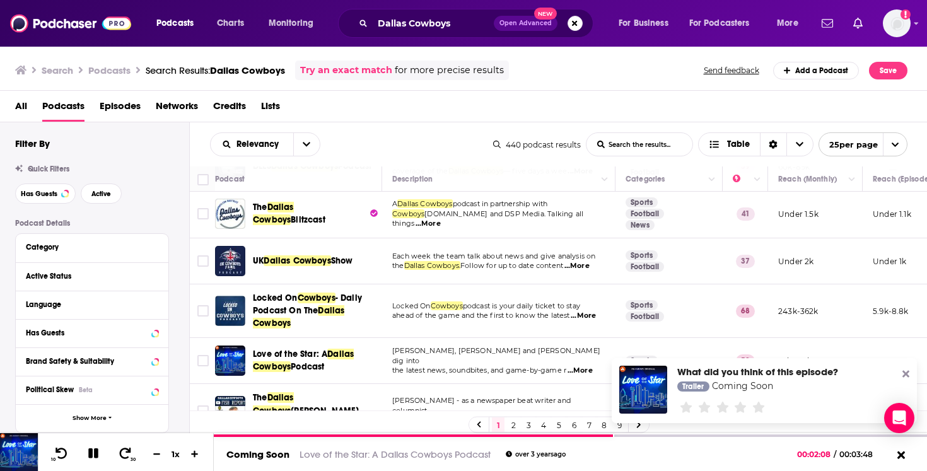
click at [905, 374] on icon at bounding box center [905, 374] width 7 height 7
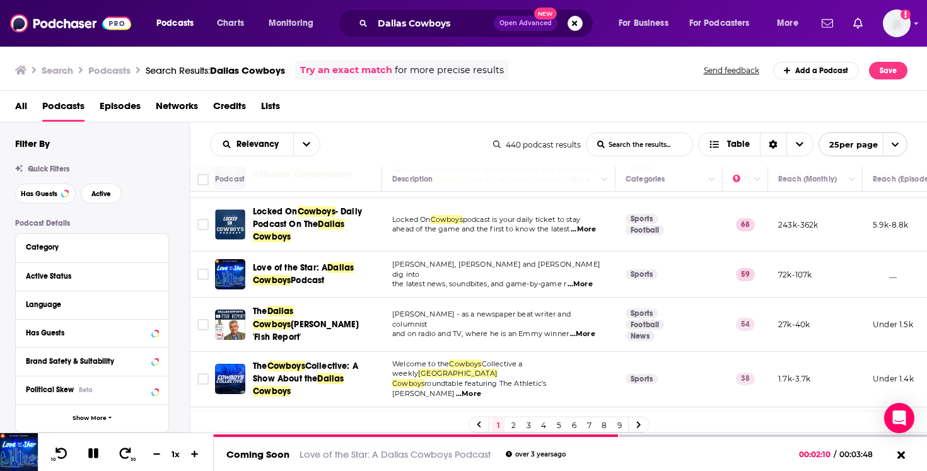
scroll to position [241, 0]
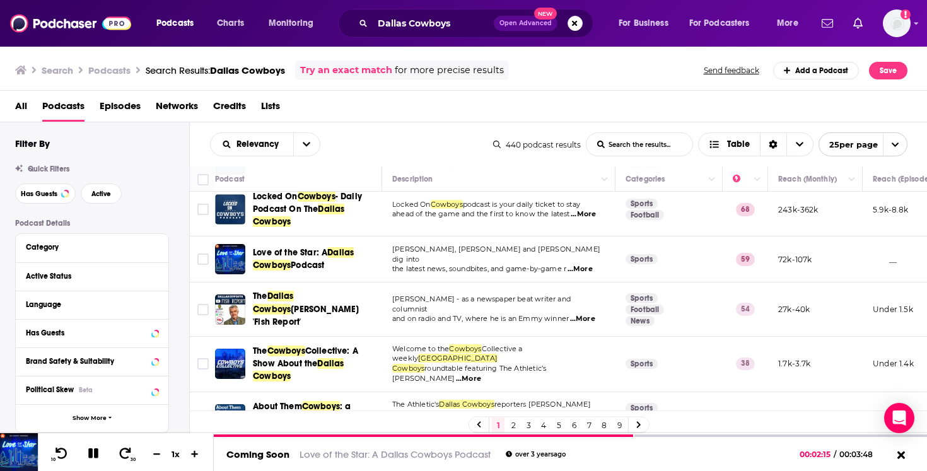
click at [590, 314] on span "...More" at bounding box center [582, 319] width 25 height 10
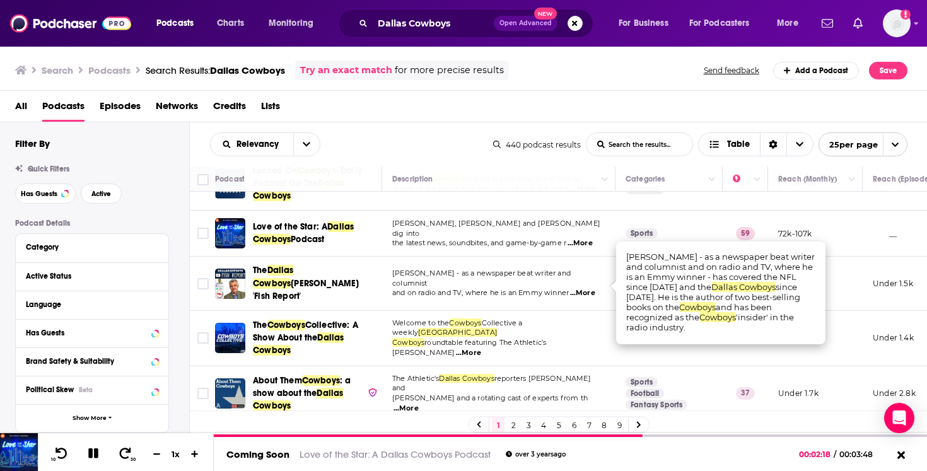
scroll to position [269, 0]
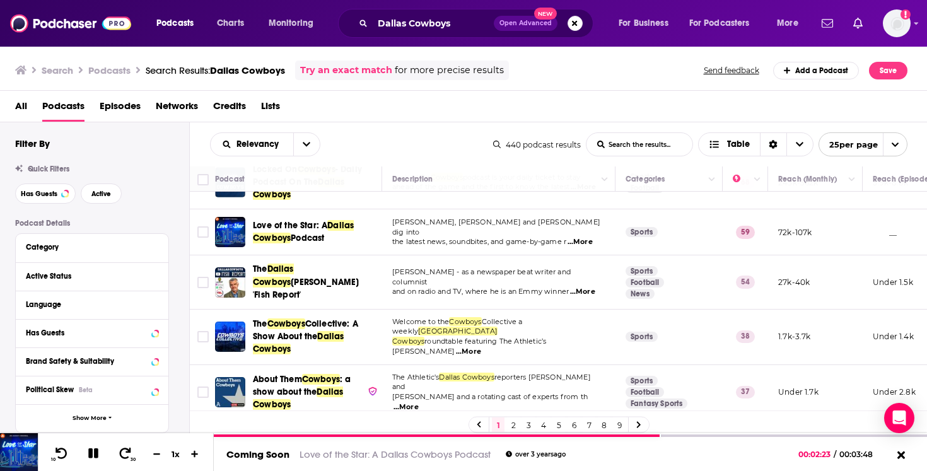
click at [481, 347] on span "...More" at bounding box center [468, 352] width 25 height 10
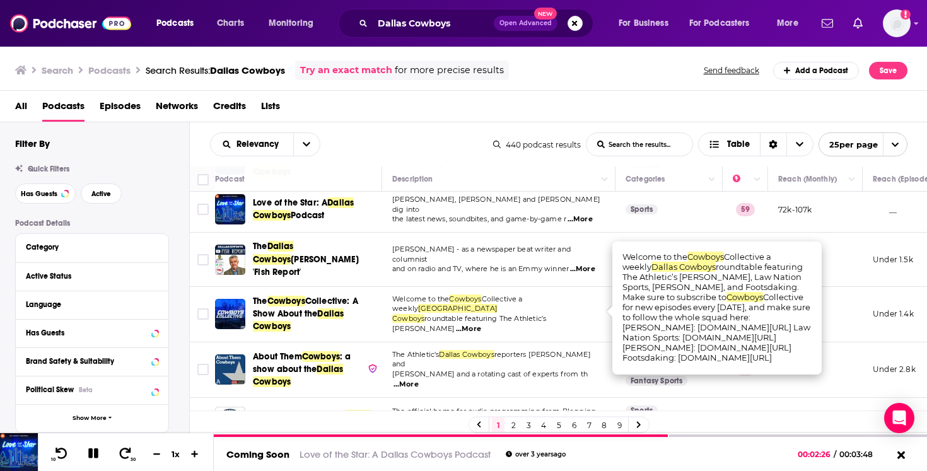
scroll to position [298, 0]
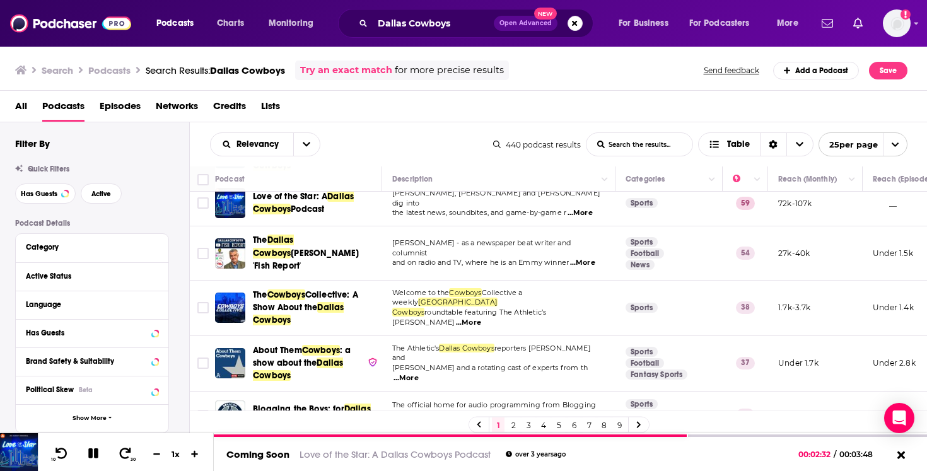
click at [550, 391] on td "The official home for audio programming from Blogging the Boys, SB Nation's com…" at bounding box center [498, 415] width 233 height 49
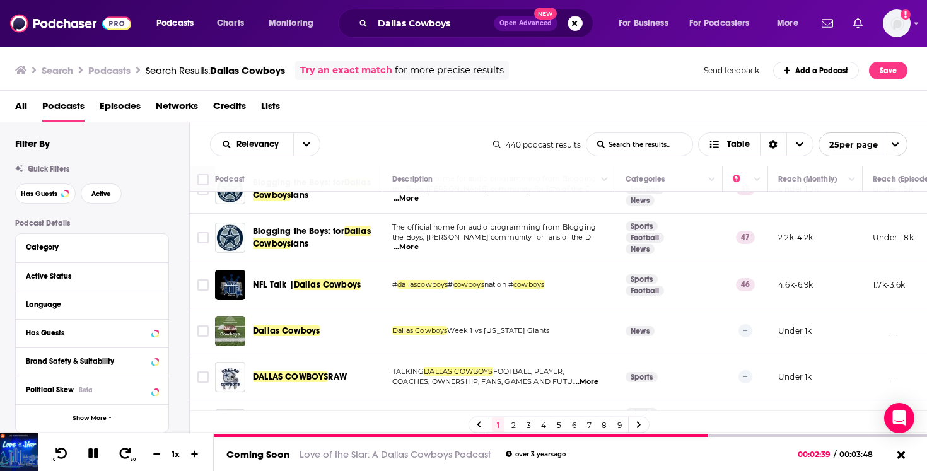
scroll to position [510, 0]
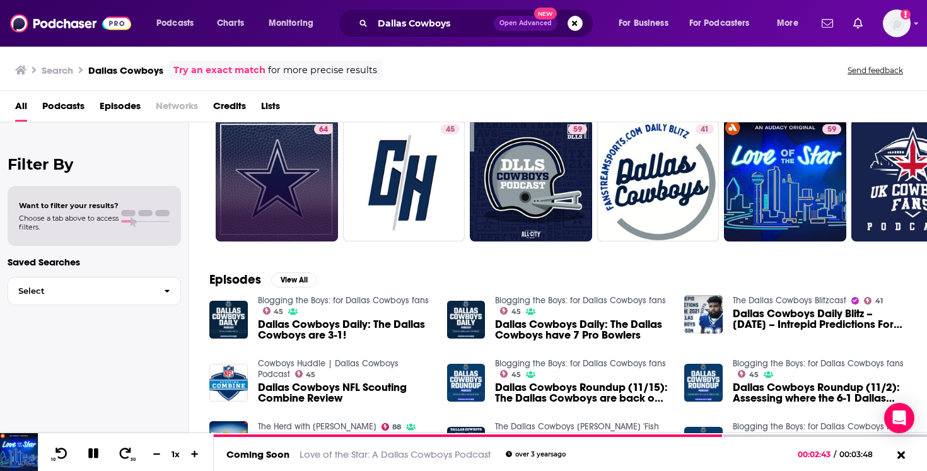
scroll to position [166, 0]
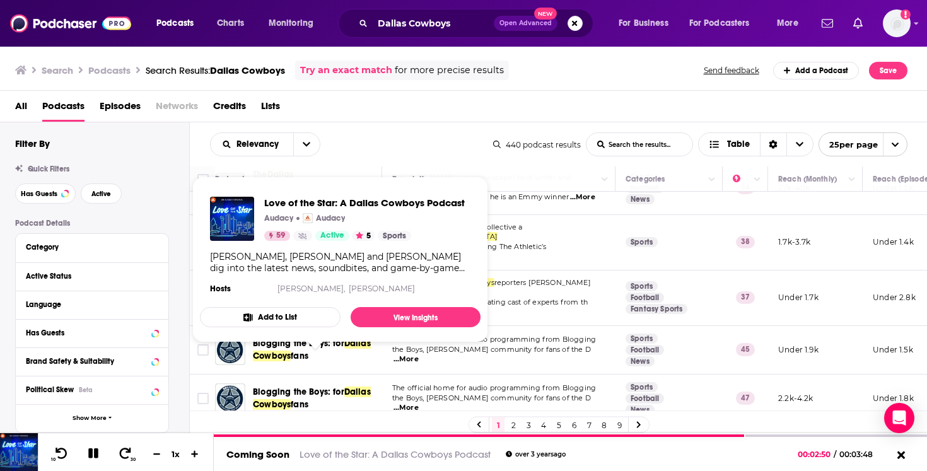
scroll to position [375, 0]
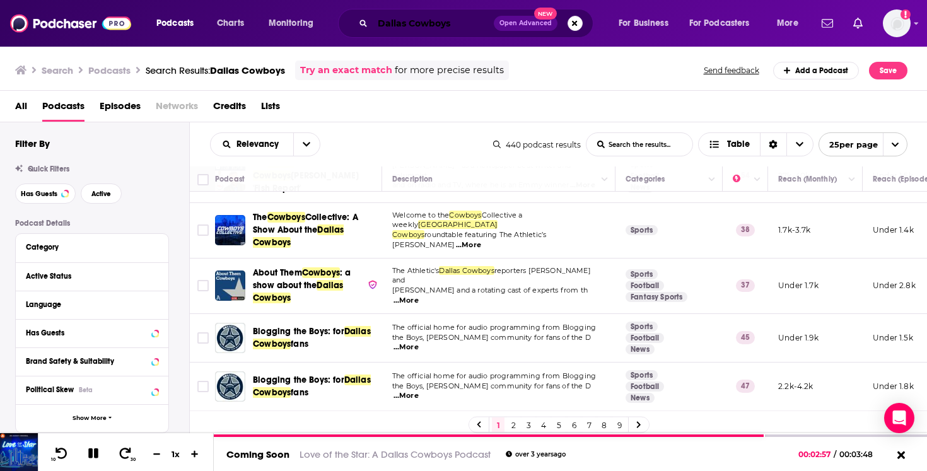
click at [397, 27] on input "Dallas Cowboys" at bounding box center [433, 23] width 121 height 20
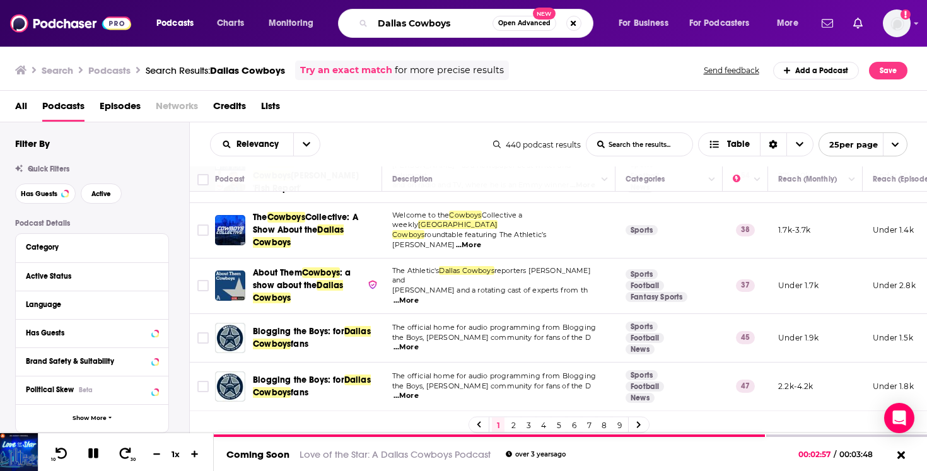
click at [397, 27] on input "Dallas Cowboys" at bounding box center [433, 23] width 120 height 20
paste input "enver Bronco"
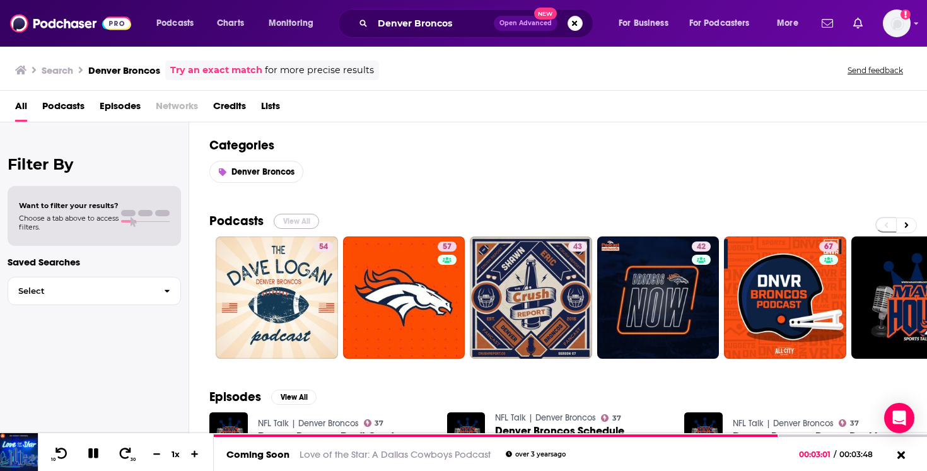
click at [294, 220] on button "View All" at bounding box center [296, 221] width 45 height 15
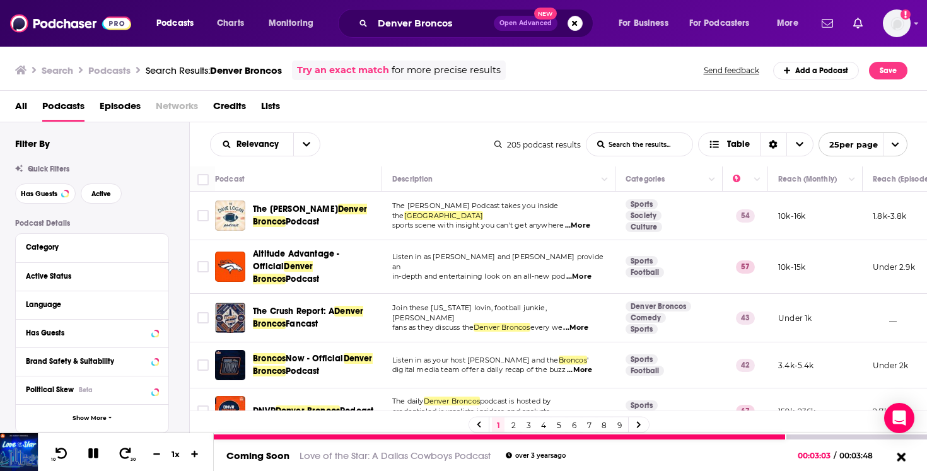
click at [898, 458] on icon at bounding box center [900, 456] width 9 height 9
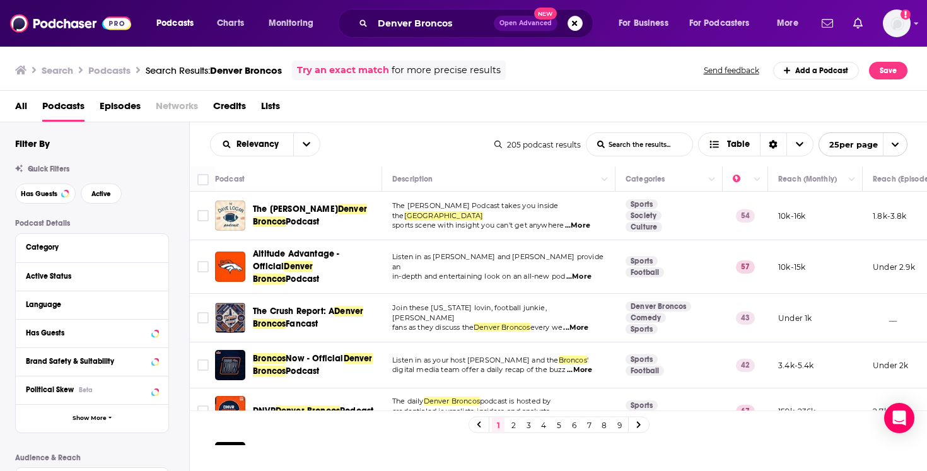
click at [586, 222] on span "...More" at bounding box center [577, 226] width 25 height 10
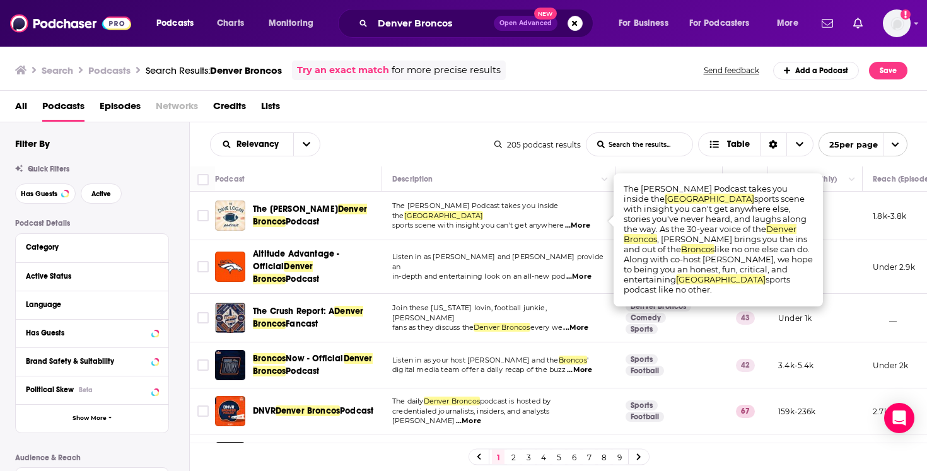
click at [482, 259] on span "Listen in as Elisa Hernandez and Aric DiLalla provide an" at bounding box center [497, 261] width 211 height 19
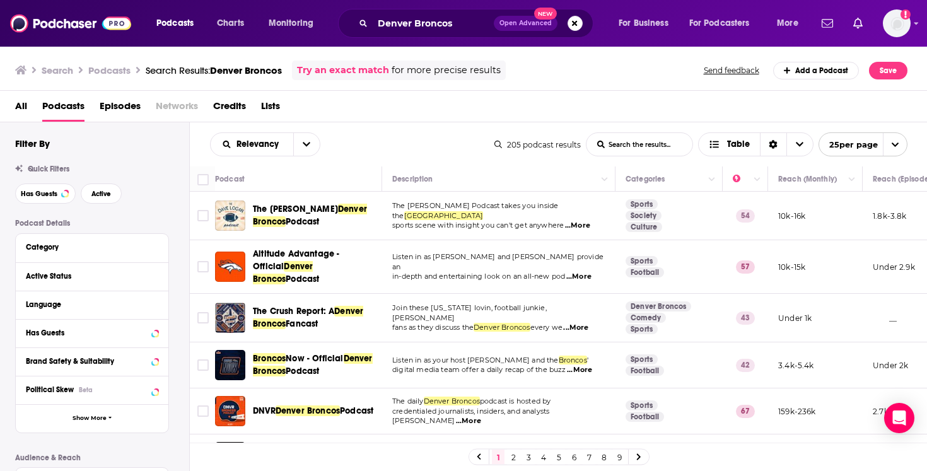
click at [587, 272] on span "...More" at bounding box center [578, 277] width 25 height 10
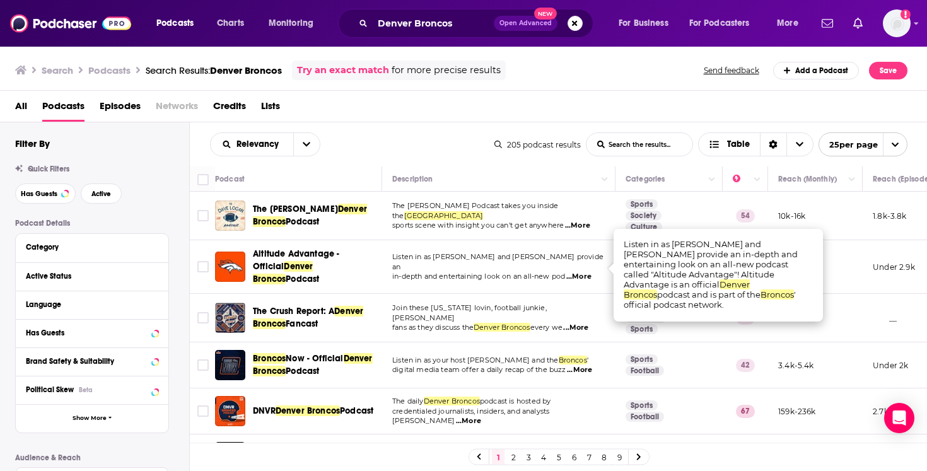
scroll to position [4, 0]
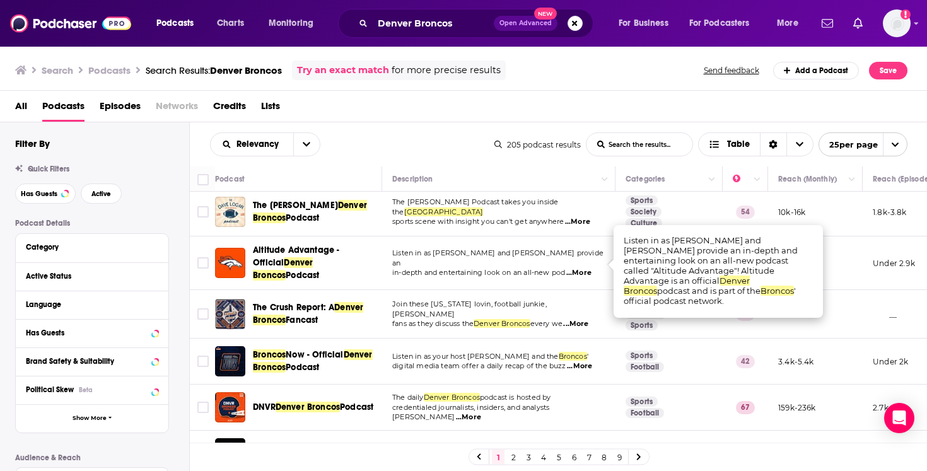
click at [535, 304] on span "Join these Colorado lovin, football junkie, diehard Bronco" at bounding box center [469, 308] width 154 height 19
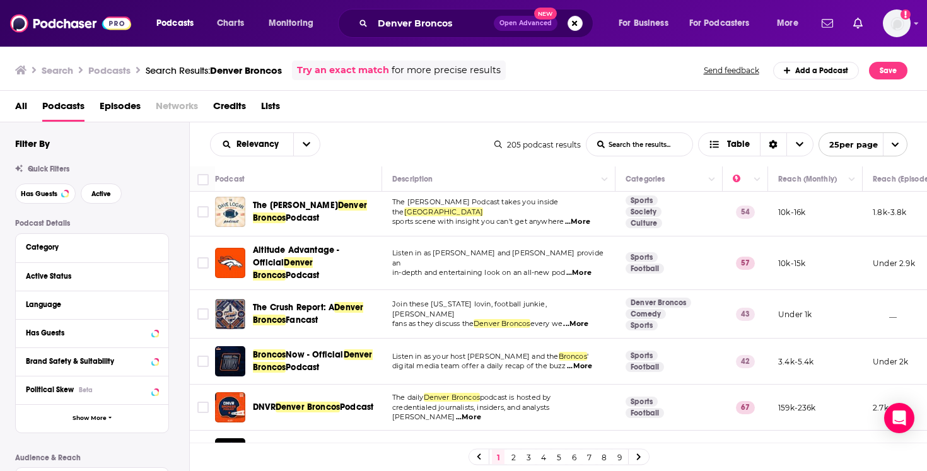
click at [582, 319] on span "...More" at bounding box center [575, 324] width 25 height 10
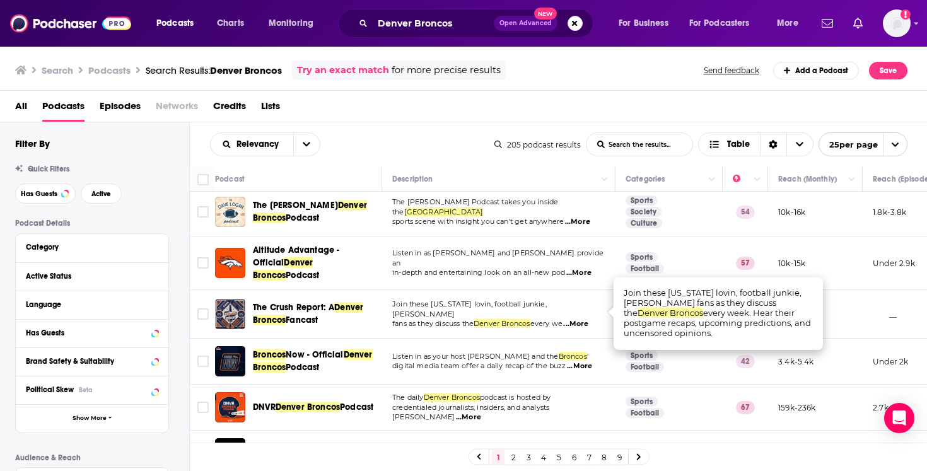
click at [458, 319] on span "fans as they discuss the" at bounding box center [432, 323] width 81 height 9
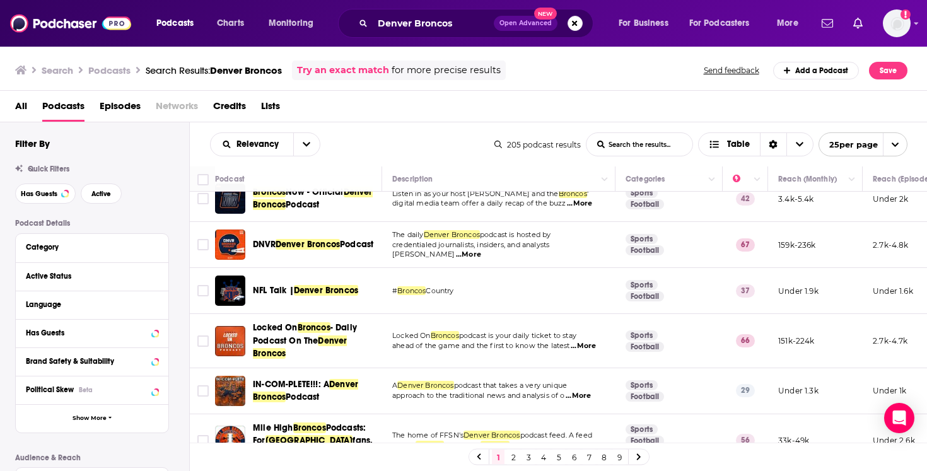
scroll to position [130, 0]
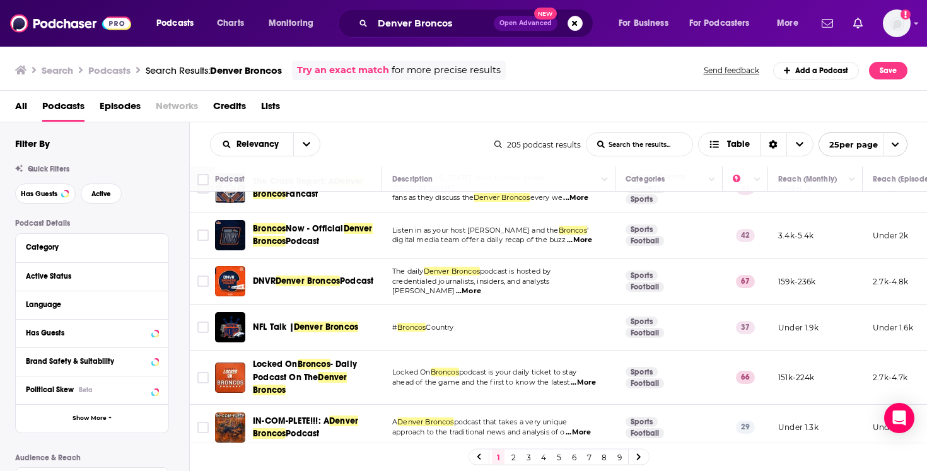
click at [481, 286] on span "...More" at bounding box center [468, 291] width 25 height 10
click at [511, 279] on span "credentialed journalists, insiders, and analysts Zac" at bounding box center [470, 286] width 157 height 19
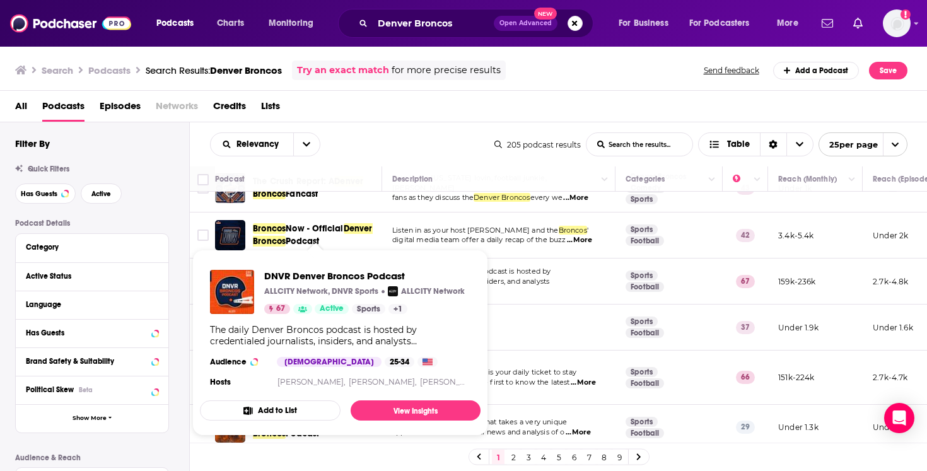
click at [523, 293] on td "The daily Denver Broncos podcast is hosted by credentialed journalists, insider…" at bounding box center [498, 281] width 233 height 46
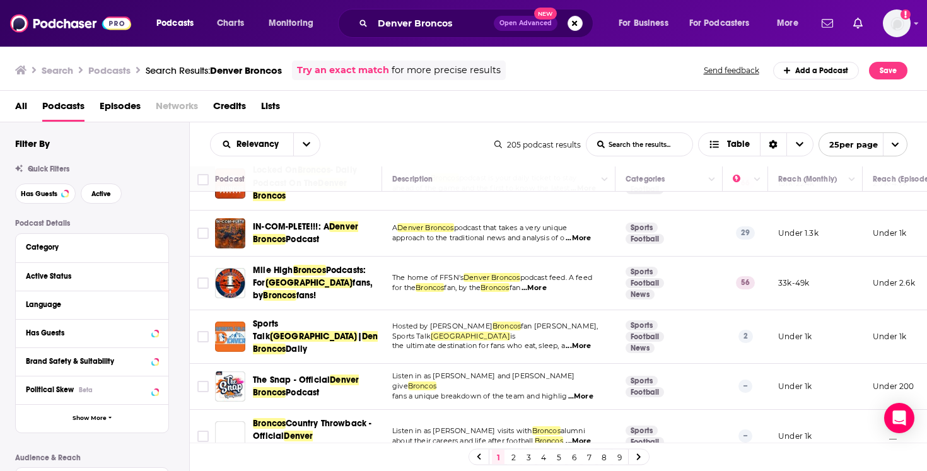
scroll to position [342, 0]
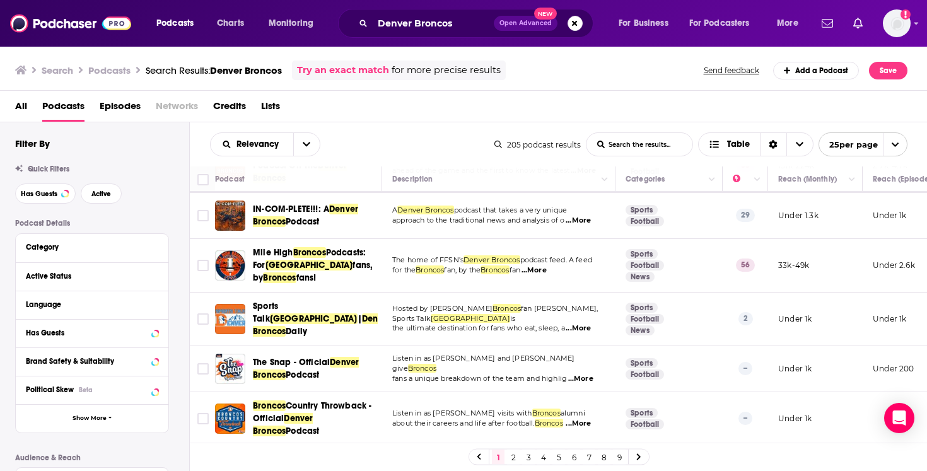
drag, startPoint x: 277, startPoint y: 250, endPoint x: 364, endPoint y: 1, distance: 263.7
click at [0, 0] on div "Podcasts Charts Monitoring Denver Broncos Open Advanced New For Business For Po…" at bounding box center [463, 235] width 927 height 471
click at [377, 139] on div "Relevancy List Search Input Search the results... Table" at bounding box center [352, 144] width 284 height 24
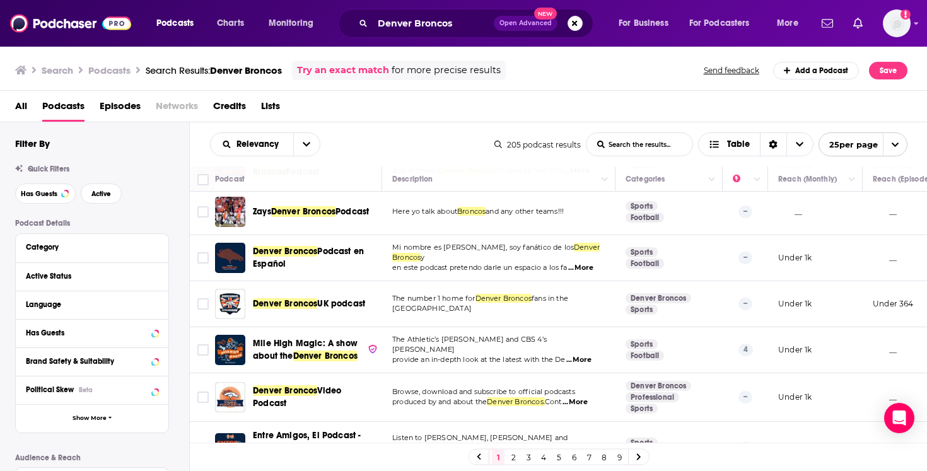
scroll to position [512, 0]
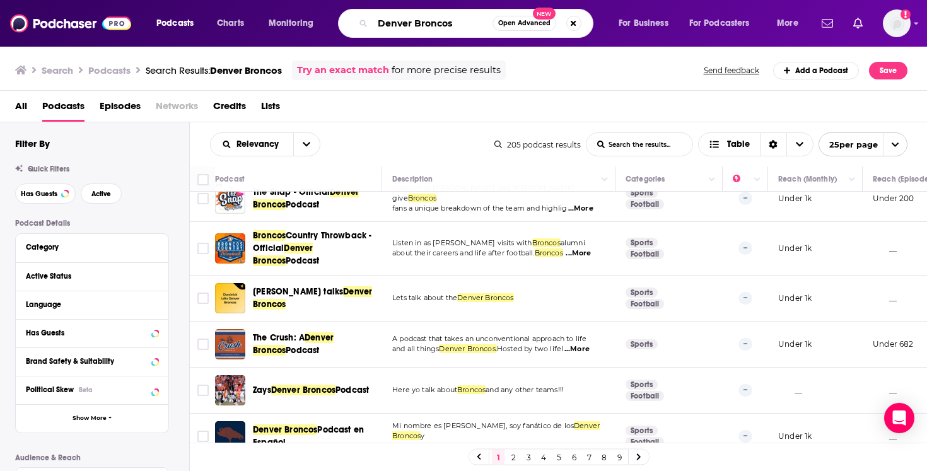
click at [398, 20] on input "Denver Broncos" at bounding box center [433, 23] width 120 height 20
paste input "troit Lion"
type input "Detroit Lions"
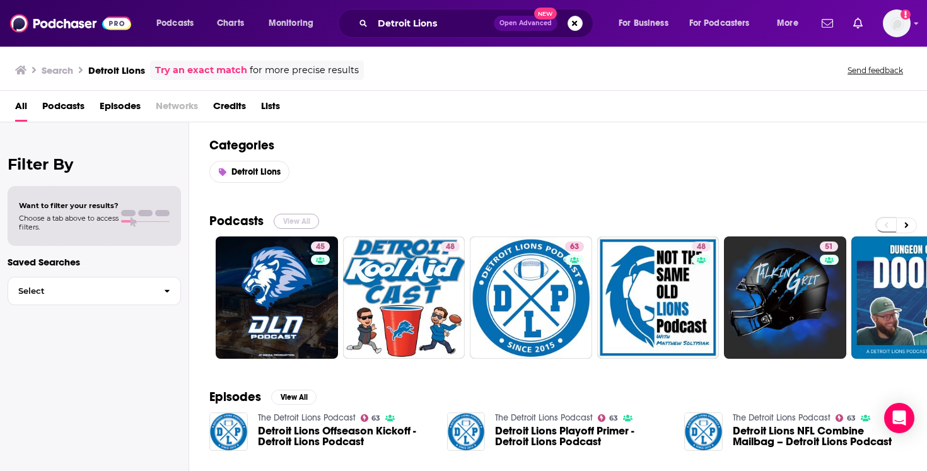
click at [294, 222] on button "View All" at bounding box center [296, 221] width 45 height 15
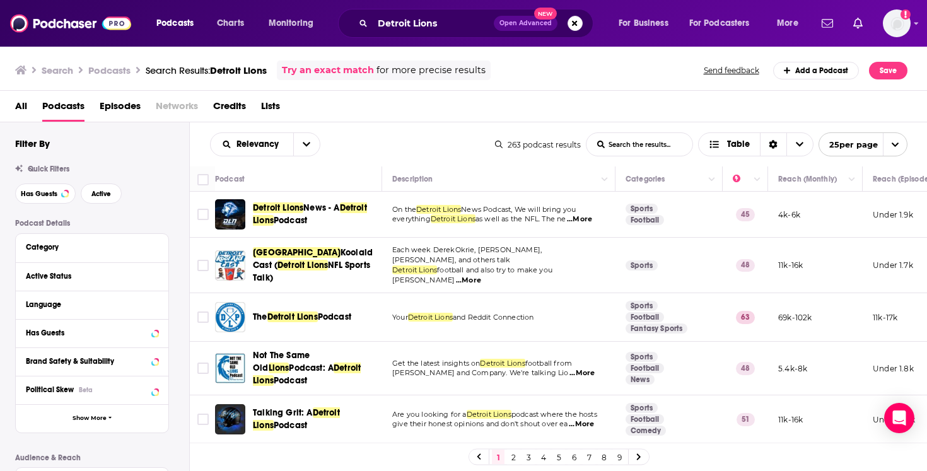
click at [481, 275] on span "...More" at bounding box center [468, 280] width 25 height 10
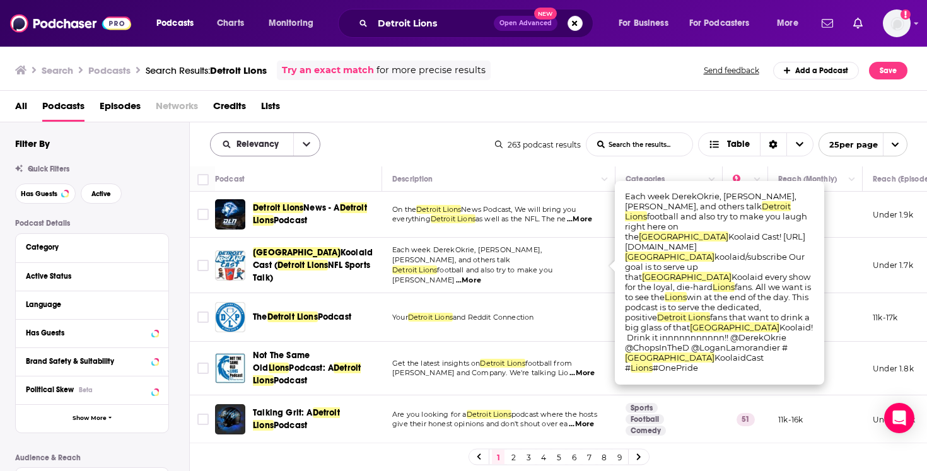
click at [315, 153] on button "open menu" at bounding box center [306, 144] width 26 height 23
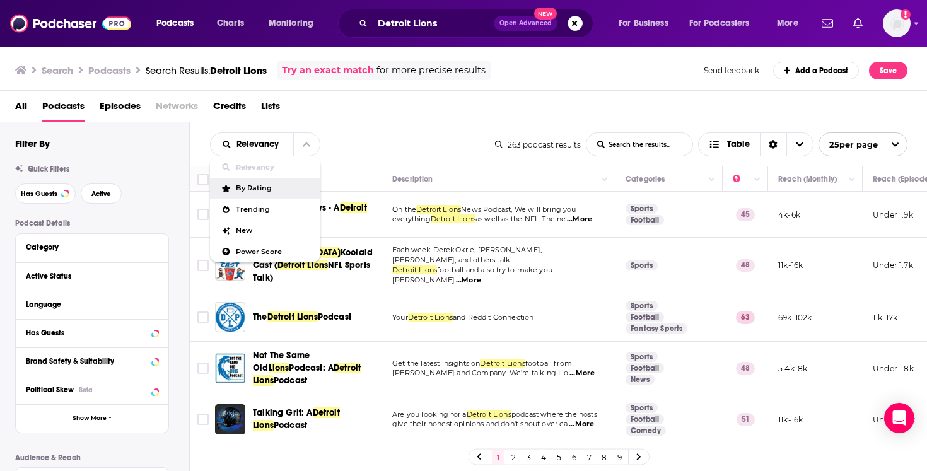
click at [420, 260] on span "Each week DerekOkrie, Chops, Logan, and others talk" at bounding box center [466, 254] width 149 height 19
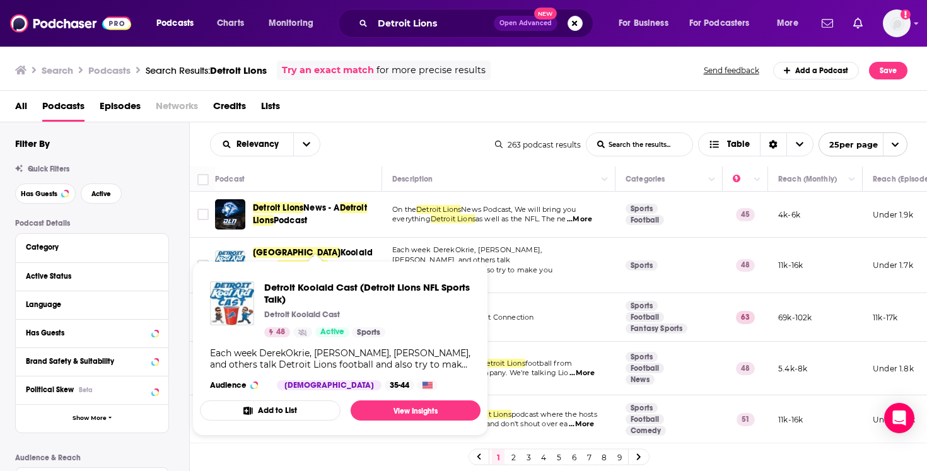
click at [332, 256] on span "Detroit Koolaid Cast (Detroit Lions NFL Sports Talk) Detroit Koolaid Cast 48 Ac…" at bounding box center [340, 348] width 296 height 190
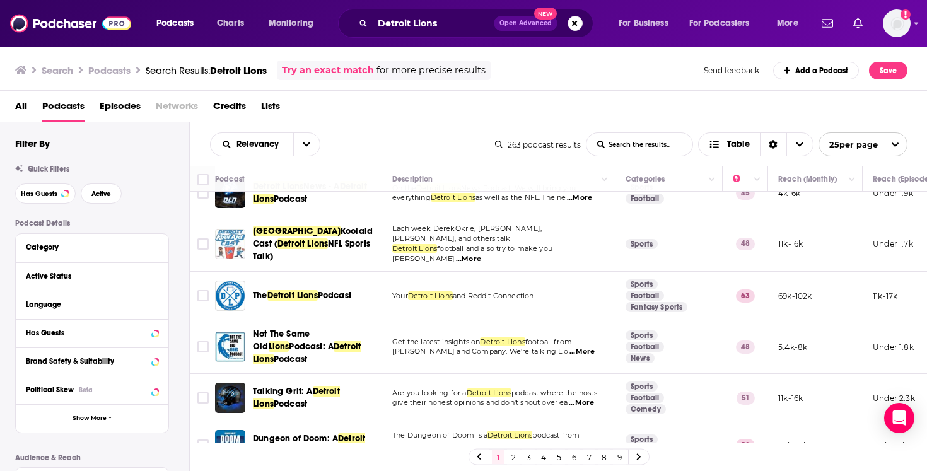
scroll to position [51, 0]
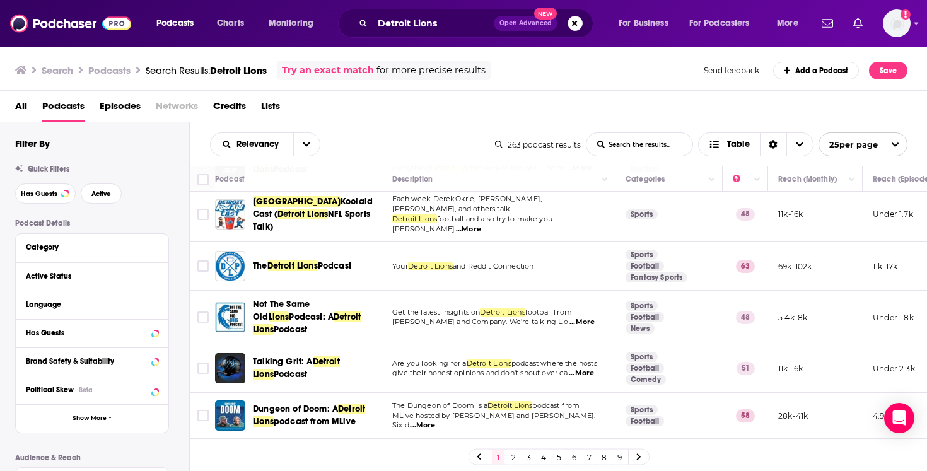
click at [591, 368] on span "...More" at bounding box center [581, 373] width 25 height 10
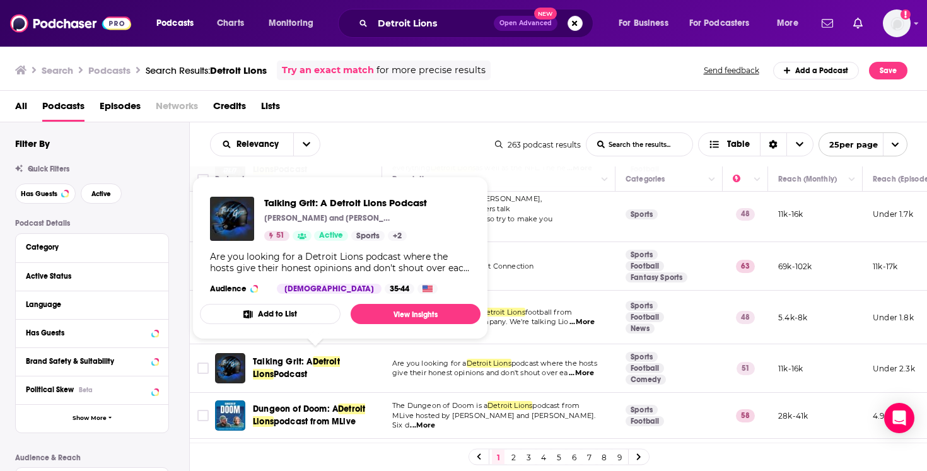
click at [301, 356] on span "Talking Grit: A" at bounding box center [283, 361] width 60 height 11
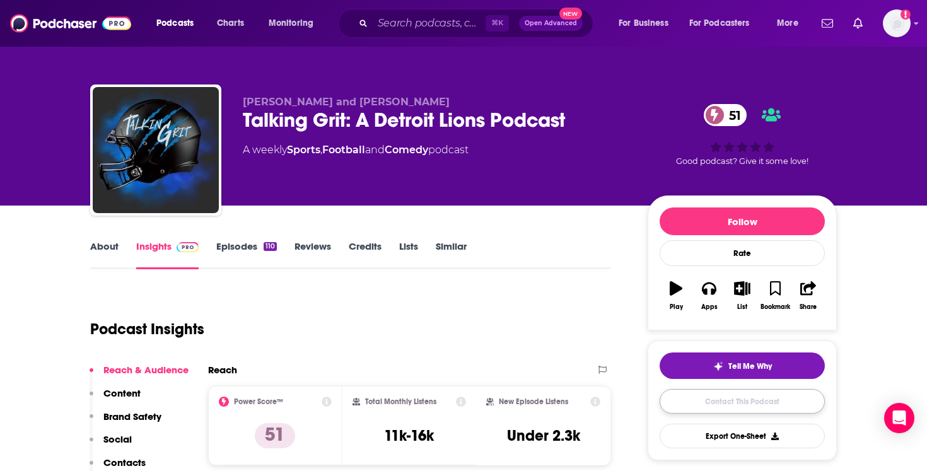
click at [727, 402] on link "Contact This Podcast" at bounding box center [741, 401] width 165 height 25
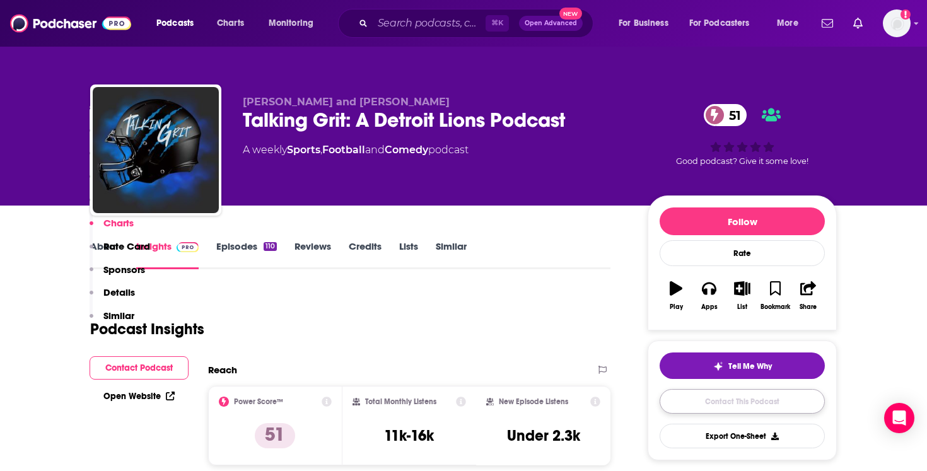
scroll to position [1319, 0]
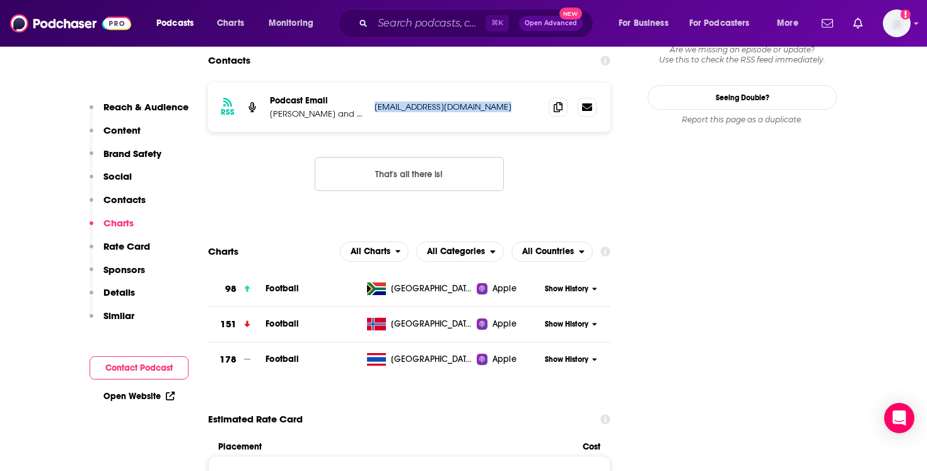
drag, startPoint x: 497, startPoint y: 59, endPoint x: 371, endPoint y: 60, distance: 126.1
click at [371, 83] on div "RSS Podcast Email Jacob Litton and Jason Harwood talkinggritpodcast@yahoo.com t…" at bounding box center [409, 107] width 402 height 49
copy p "talkinggritpodcast@yahoo.com"
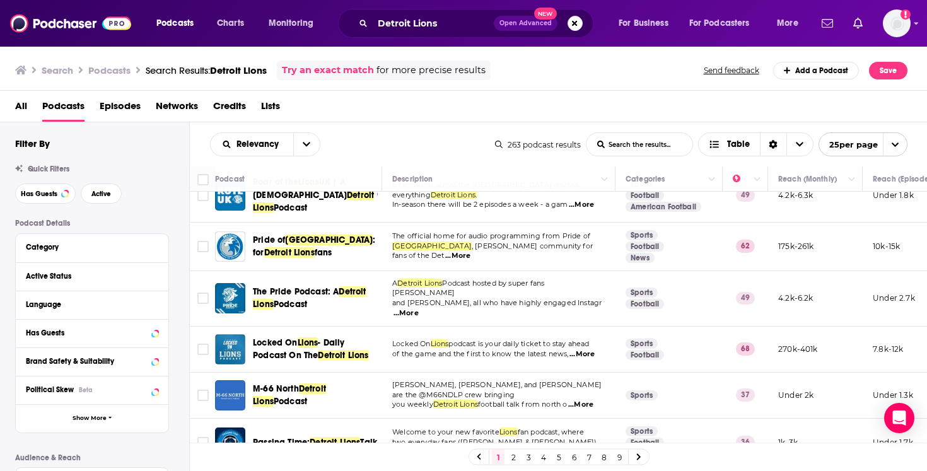
scroll to position [257, 0]
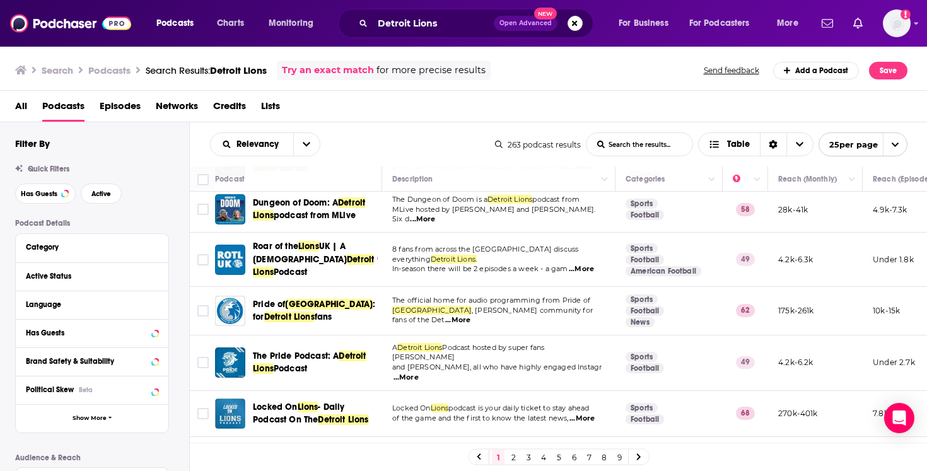
click at [586, 264] on span "...More" at bounding box center [581, 269] width 25 height 10
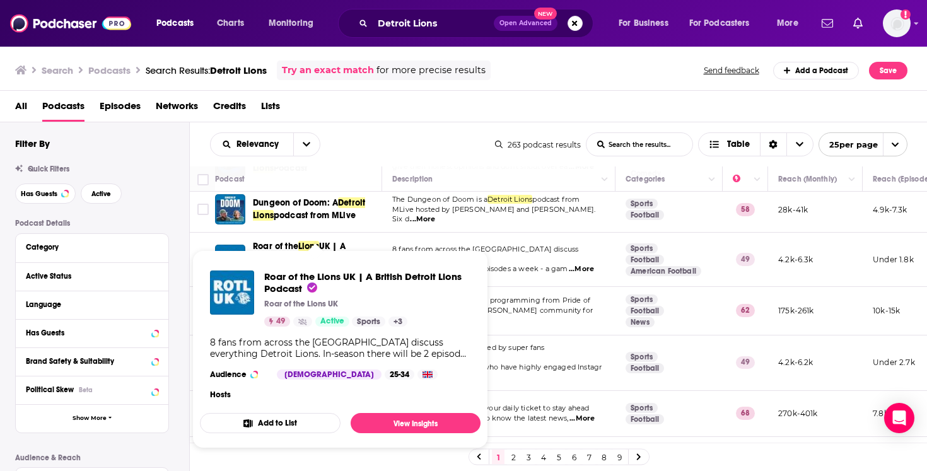
click at [289, 243] on span "Roar of the Lions UK | A British Detroit Lions Podcast Roar of the Lions UK 49 …" at bounding box center [340, 349] width 296 height 213
click at [285, 277] on span "Roar of the Lions UK | A British Detroit Lions Podcast" at bounding box center [362, 282] width 197 height 24
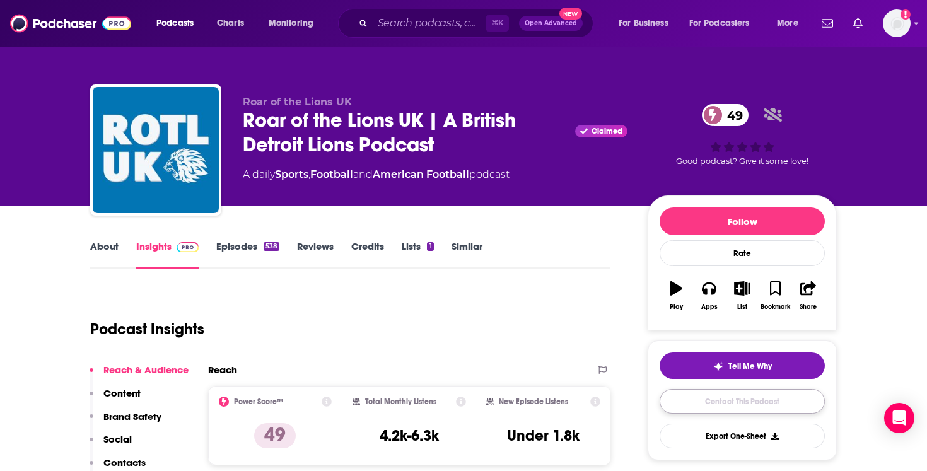
click at [698, 398] on link "Contact This Podcast" at bounding box center [741, 401] width 165 height 25
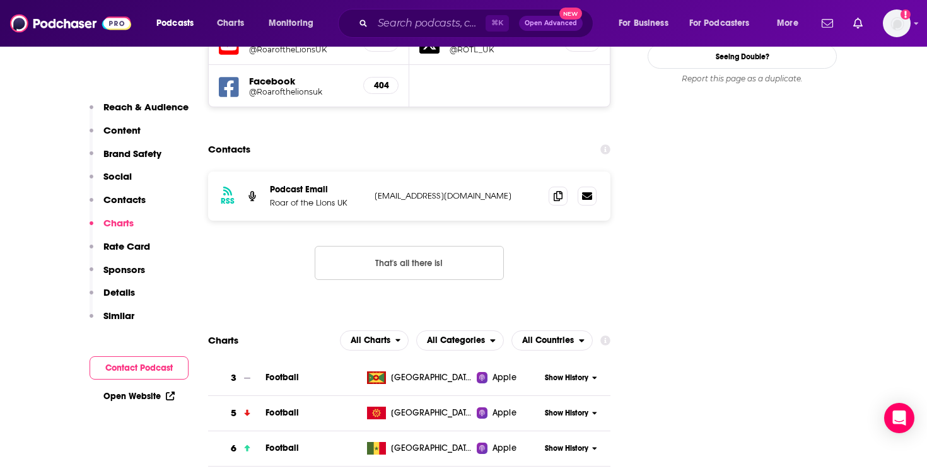
scroll to position [1270, 0]
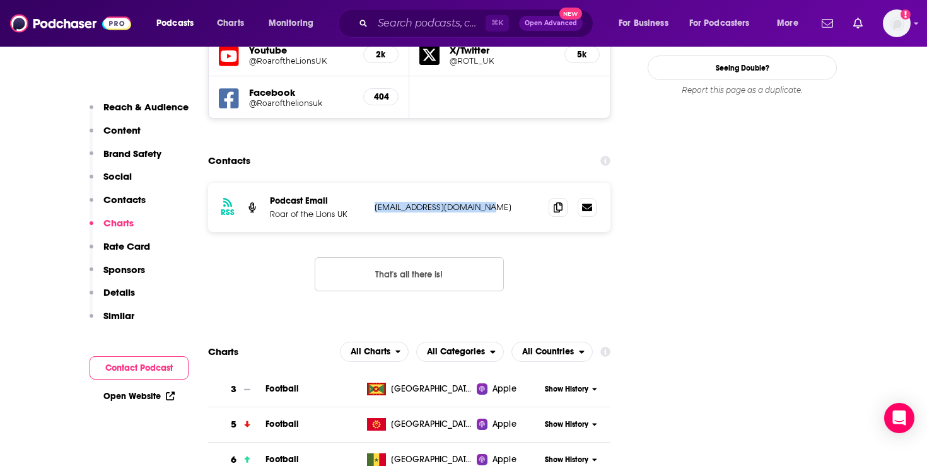
drag, startPoint x: 484, startPoint y: 136, endPoint x: 372, endPoint y: 136, distance: 112.2
click at [372, 183] on div "RSS Podcast Email Roar of the Lions UK roarofthelions1@gmail.com roarofthelions…" at bounding box center [409, 207] width 402 height 49
copy p "roarofthelions1@gmail.com"
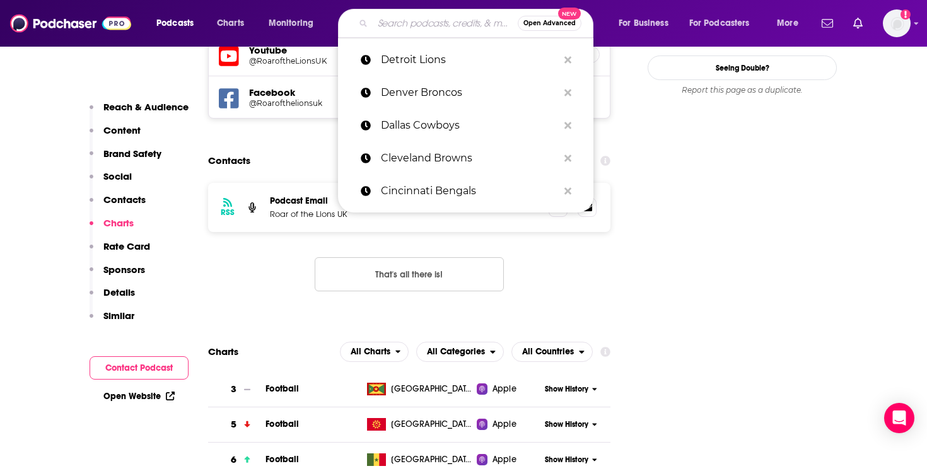
click at [402, 26] on input "Search podcasts, credits, & more..." at bounding box center [445, 23] width 145 height 20
paste input "Green Bay Packers"
type input "Green Bay Packers"
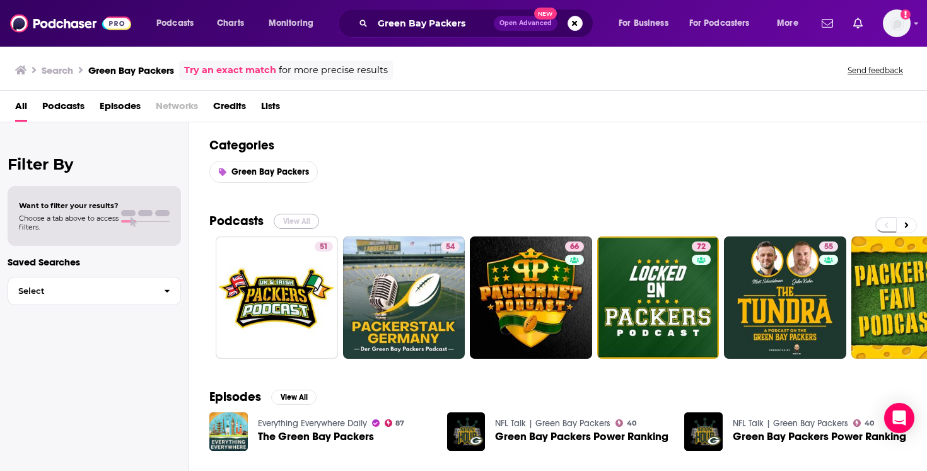
click at [301, 220] on button "View All" at bounding box center [296, 221] width 45 height 15
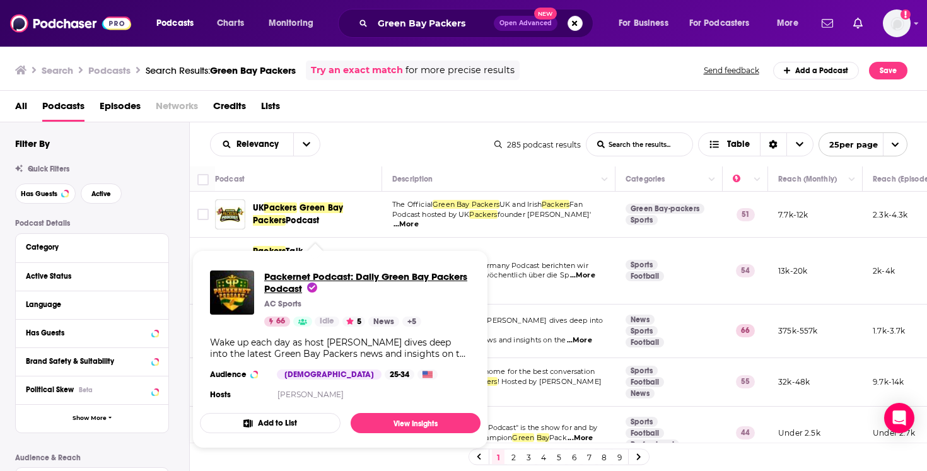
click at [315, 279] on span "Packernet Podcast: Daily Green Bay Packers Podcast" at bounding box center [365, 282] width 203 height 24
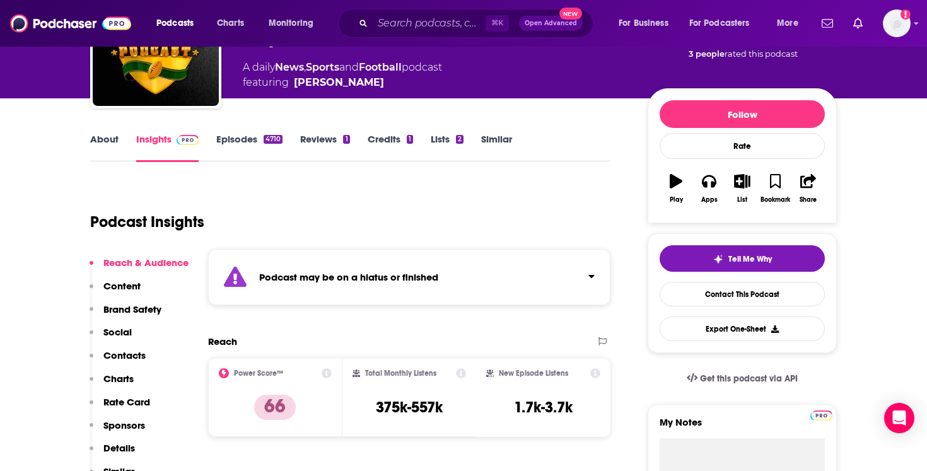
scroll to position [148, 0]
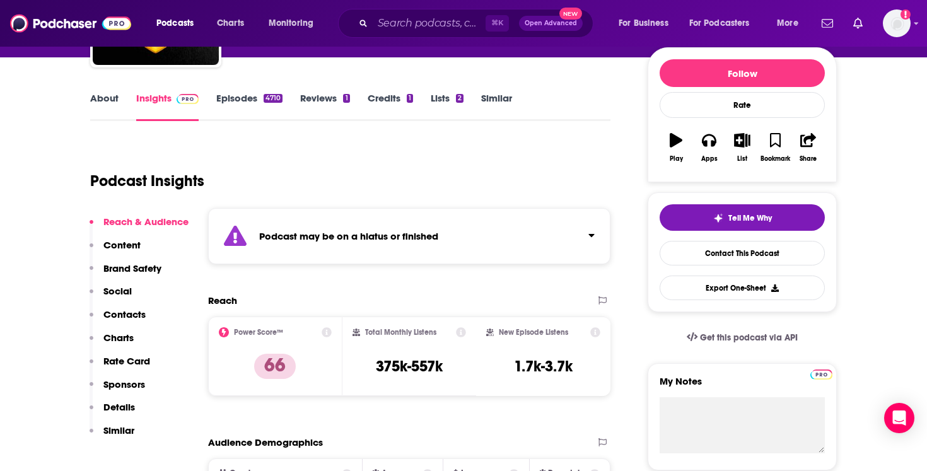
click at [678, 149] on button "Play" at bounding box center [675, 147] width 33 height 45
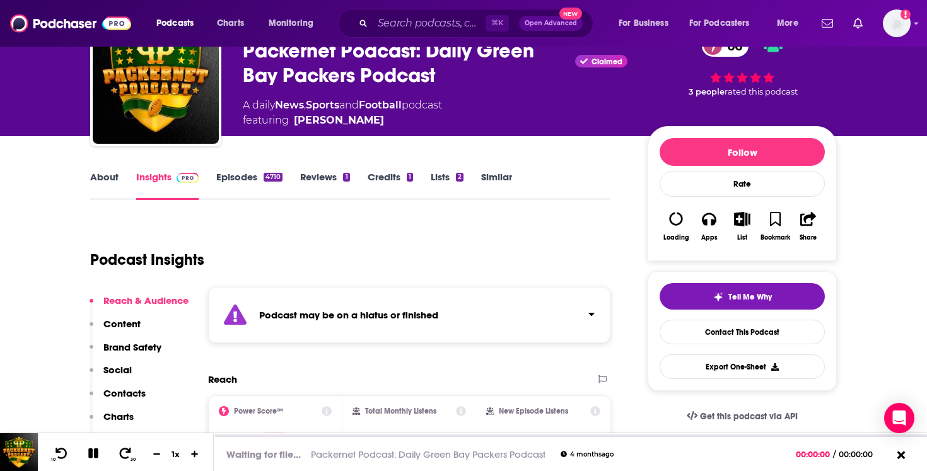
scroll to position [64, 0]
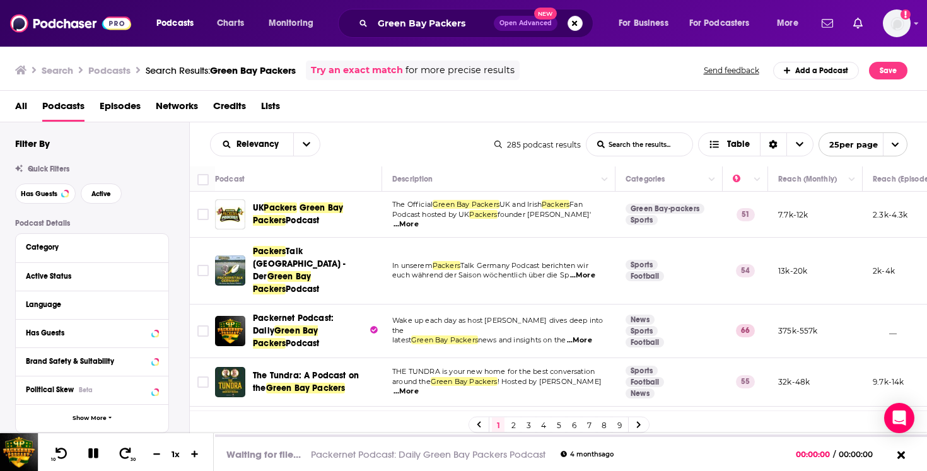
click at [193, 146] on div "Relevancy List Search Input Search the results... Table 285 podcast results Lis…" at bounding box center [559, 144] width 738 height 44
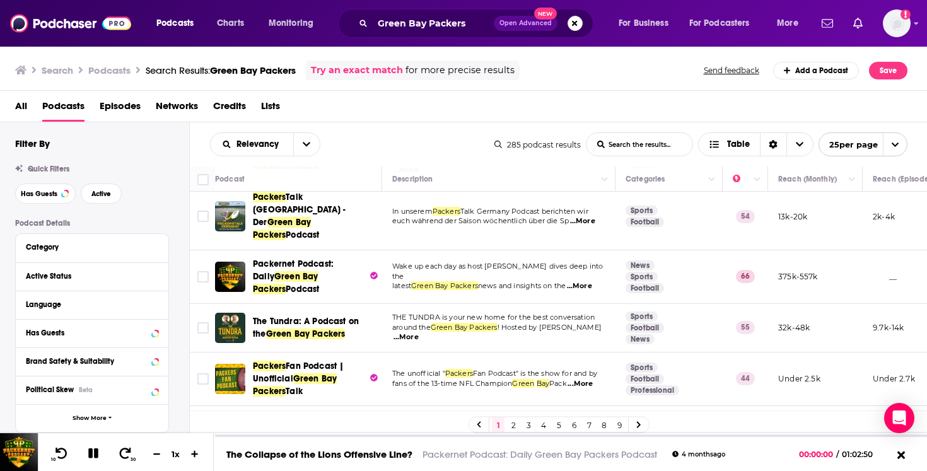
scroll to position [56, 0]
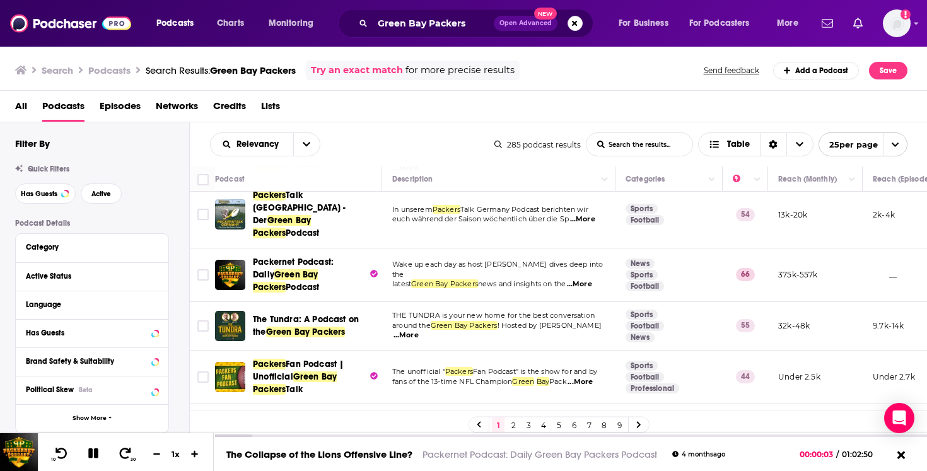
click at [419, 330] on span "...More" at bounding box center [405, 335] width 25 height 10
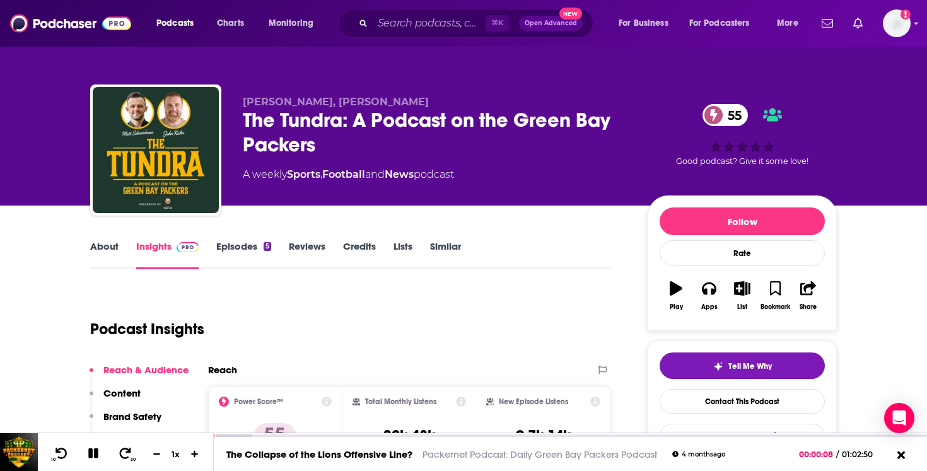
click at [671, 288] on icon "button" at bounding box center [675, 288] width 13 height 14
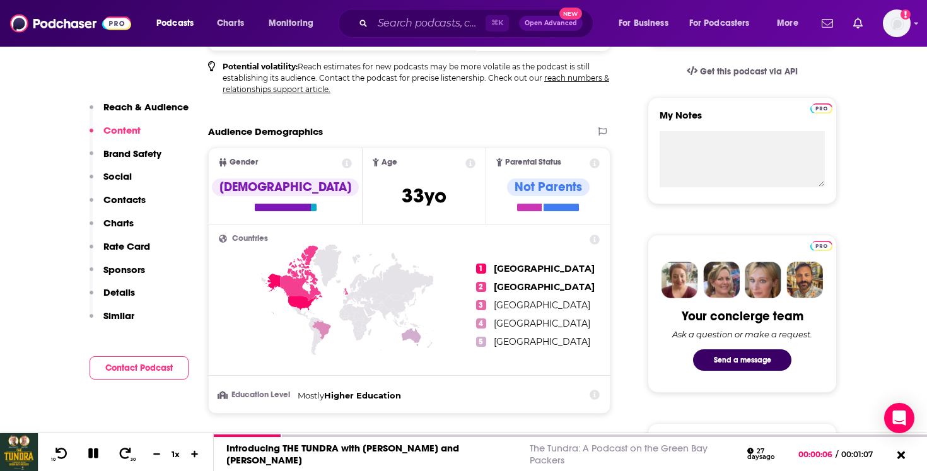
scroll to position [248, 0]
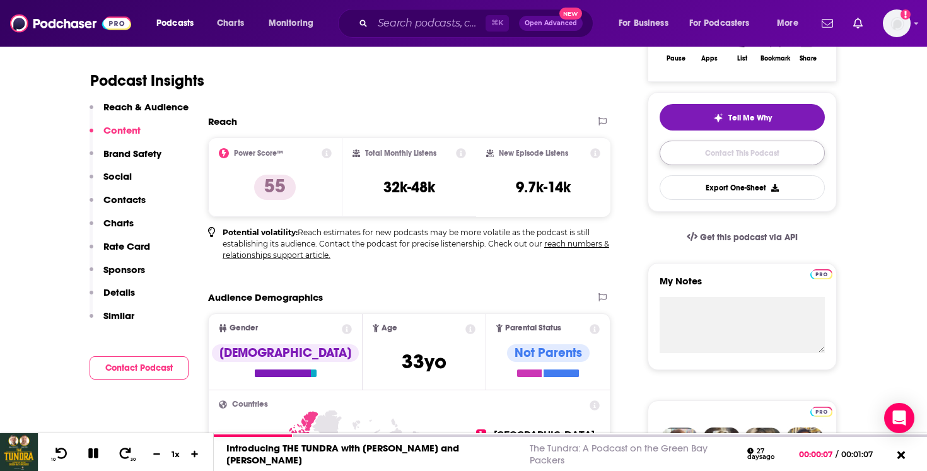
click at [694, 161] on link "Contact This Podcast" at bounding box center [741, 153] width 165 height 25
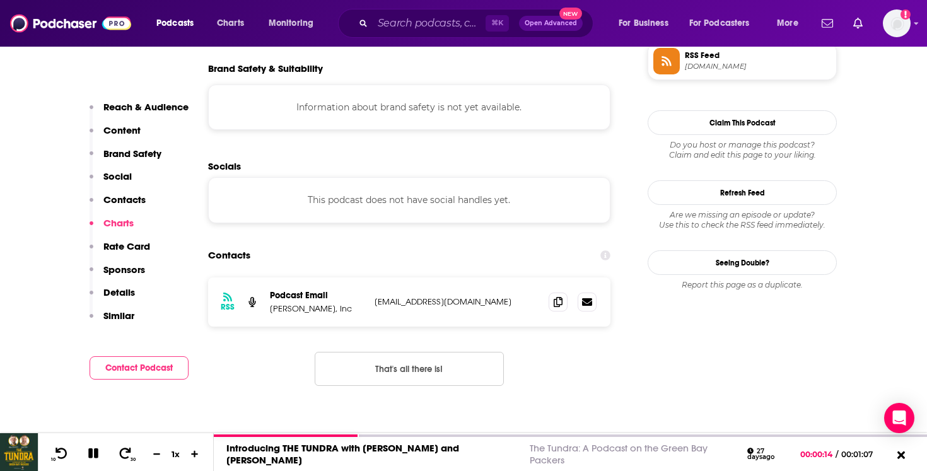
scroll to position [859, 0]
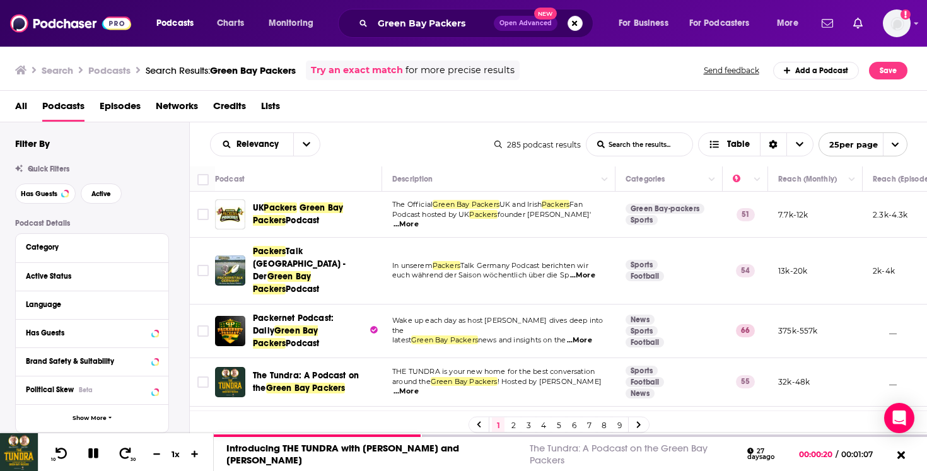
click at [373, 150] on div "Relevancy List Search Input Search the results... Table" at bounding box center [352, 144] width 284 height 24
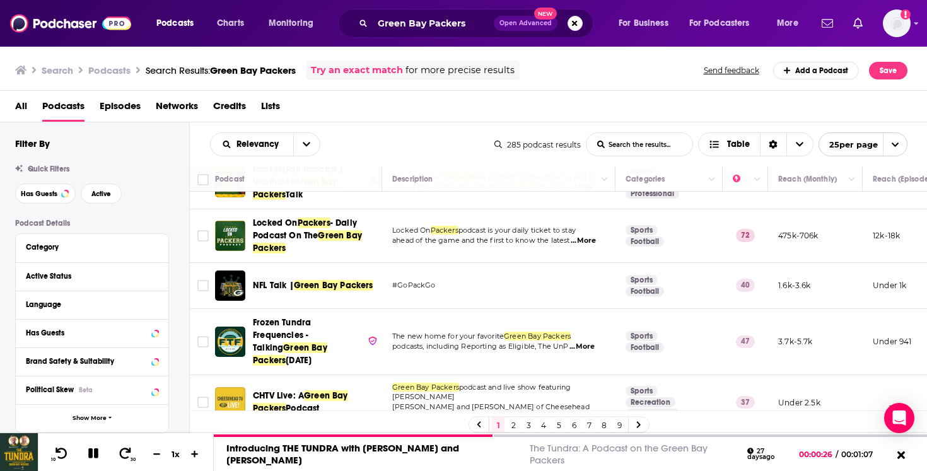
scroll to position [318, 0]
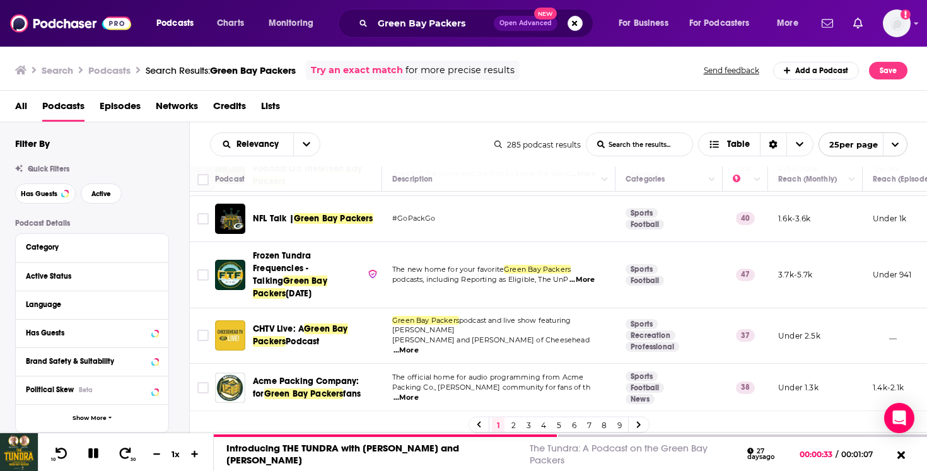
click at [308, 250] on span "Frozen Tundra Frequencies - Talking" at bounding box center [282, 268] width 58 height 36
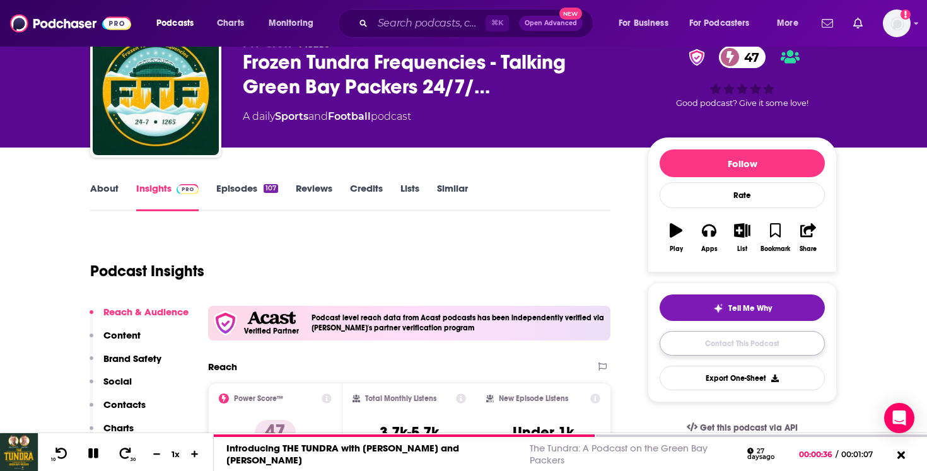
click at [731, 347] on link "Contact This Podcast" at bounding box center [741, 343] width 165 height 25
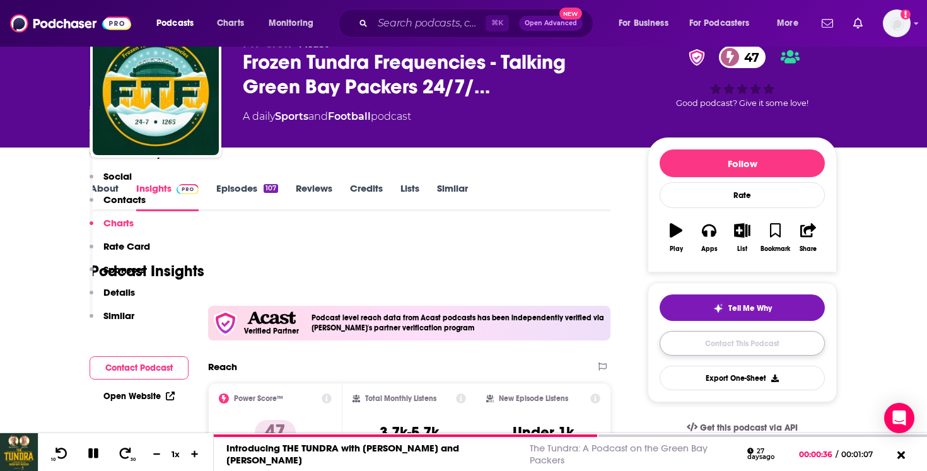
scroll to position [1320, 0]
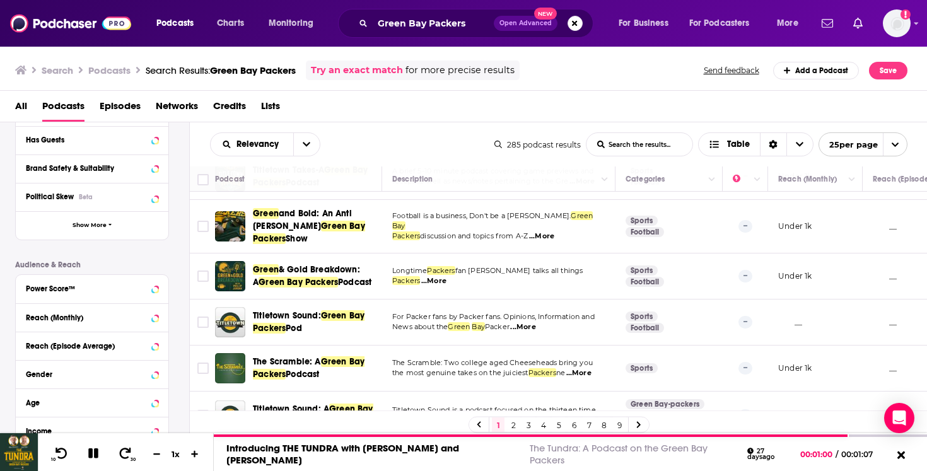
scroll to position [980, 0]
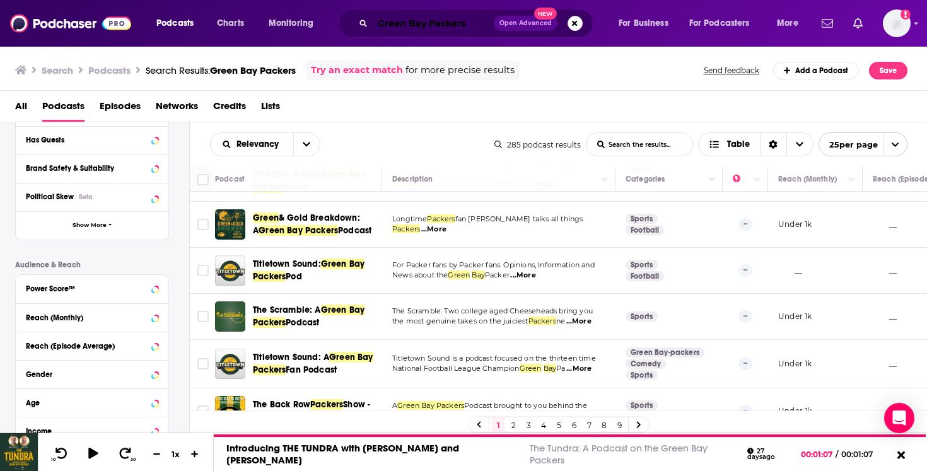
click at [388, 22] on input "Green Bay Packers" at bounding box center [433, 23] width 121 height 20
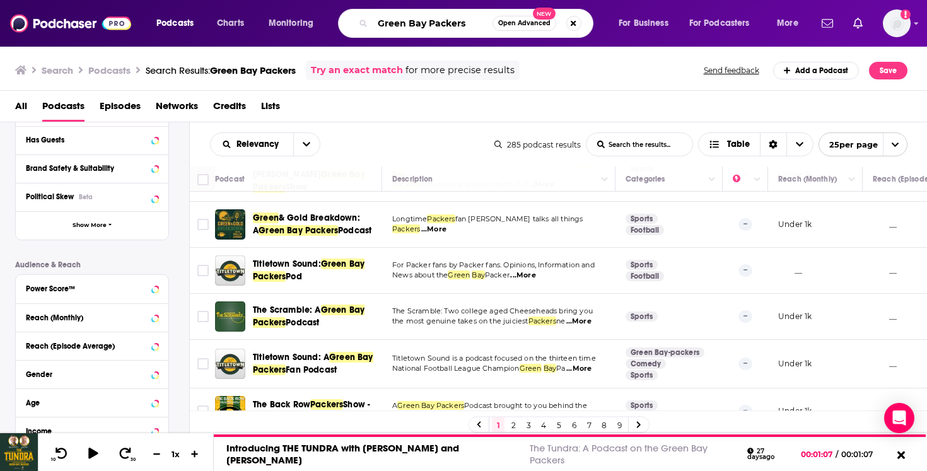
click at [388, 22] on input "Green Bay Packers" at bounding box center [433, 23] width 120 height 20
type input "football food"
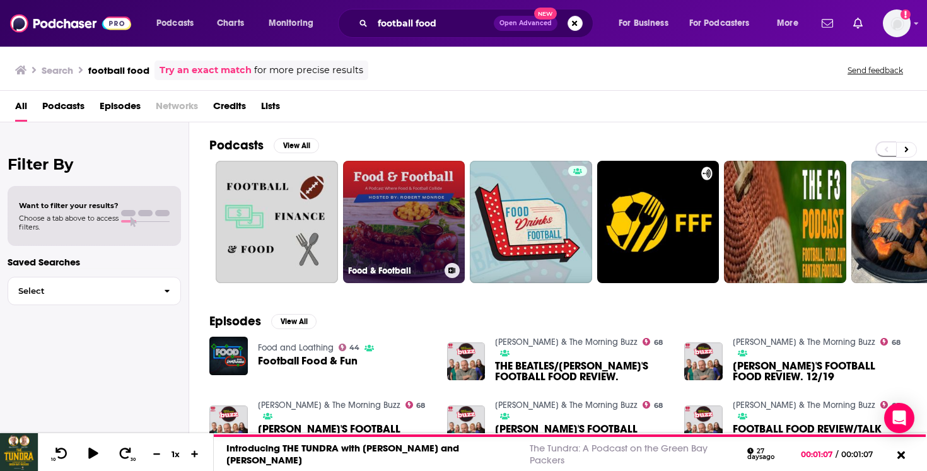
click at [393, 207] on link "Food & Football" at bounding box center [404, 222] width 122 height 122
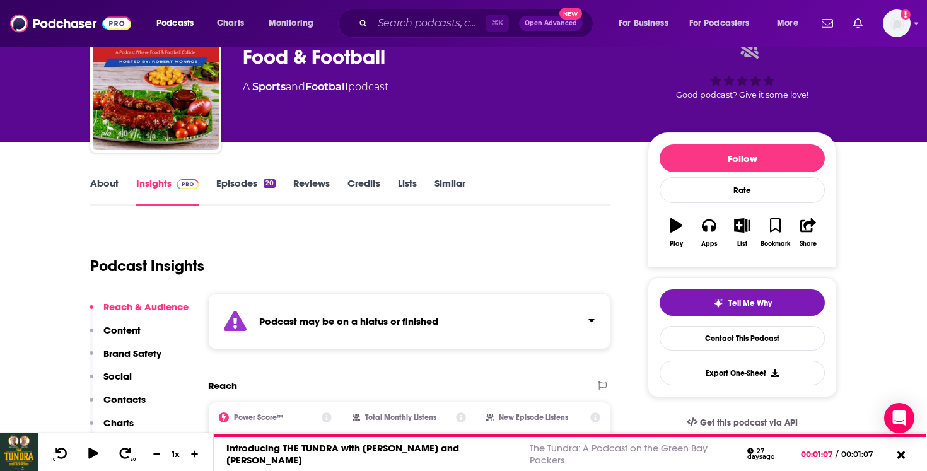
scroll to position [9, 0]
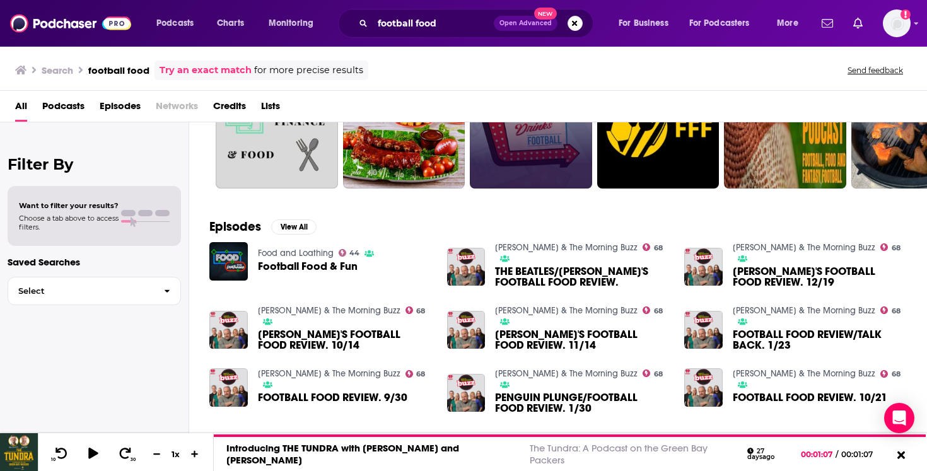
scroll to position [36, 0]
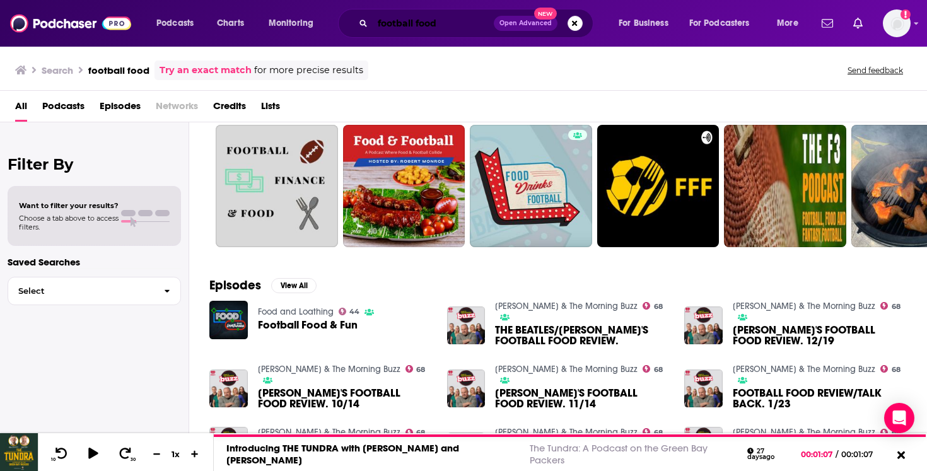
click at [395, 25] on input "football food" at bounding box center [433, 23] width 121 height 20
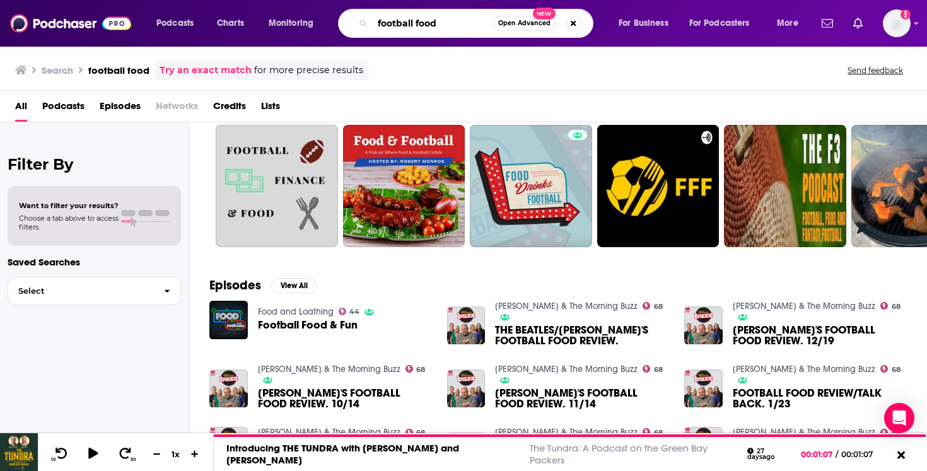
click at [395, 25] on input "football food" at bounding box center [433, 23] width 120 height 20
type input "a"
type input "nfl"
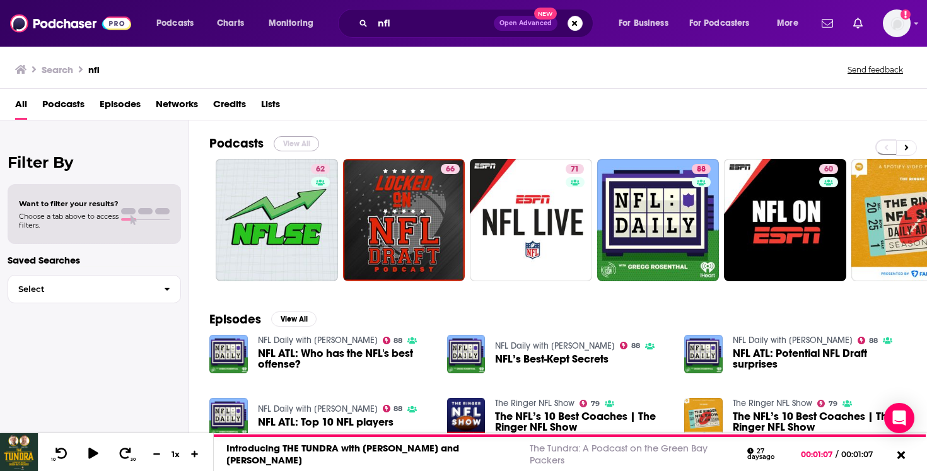
click at [294, 146] on button "View All" at bounding box center [296, 143] width 45 height 15
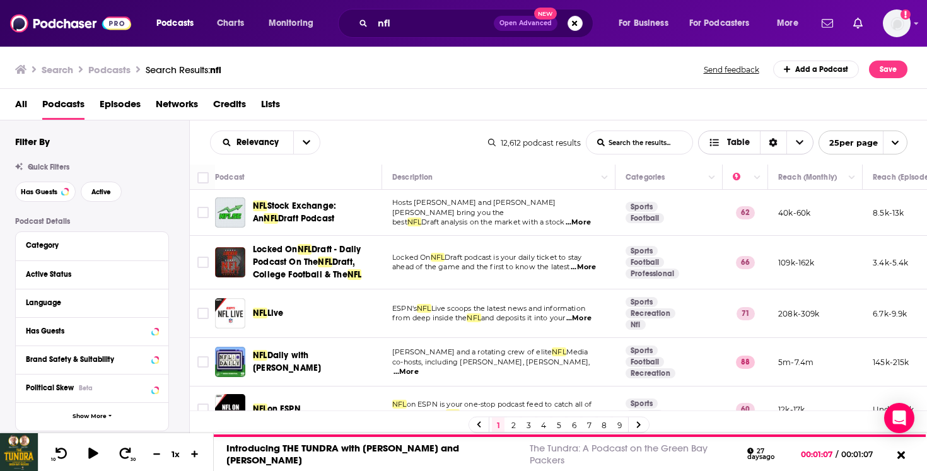
click at [766, 138] on div "Sort Direction" at bounding box center [773, 142] width 26 height 23
click at [652, 142] on input "List Search Input" at bounding box center [639, 142] width 106 height 23
click at [705, 139] on span "Table" at bounding box center [728, 142] width 61 height 21
click at [707, 140] on span "Table" at bounding box center [728, 142] width 61 height 21
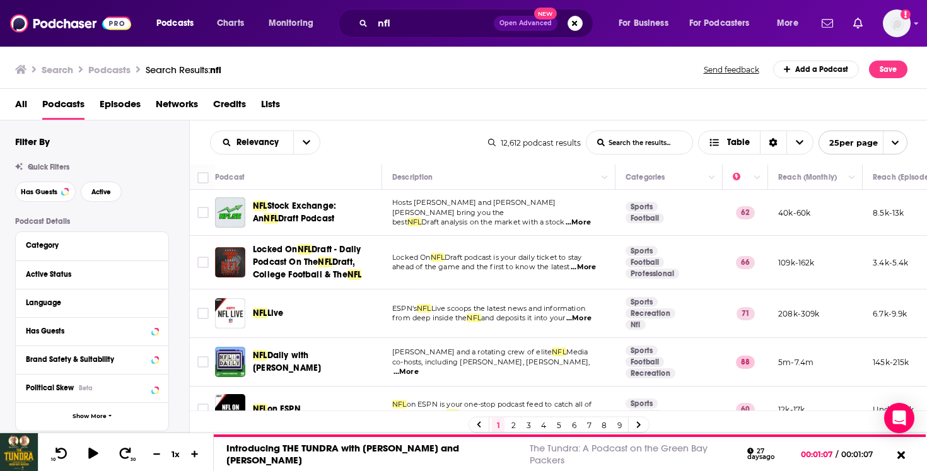
click at [891, 143] on icon "open menu" at bounding box center [895, 143] width 8 height 8
click at [866, 207] on button "100 per page" at bounding box center [863, 207] width 88 height 20
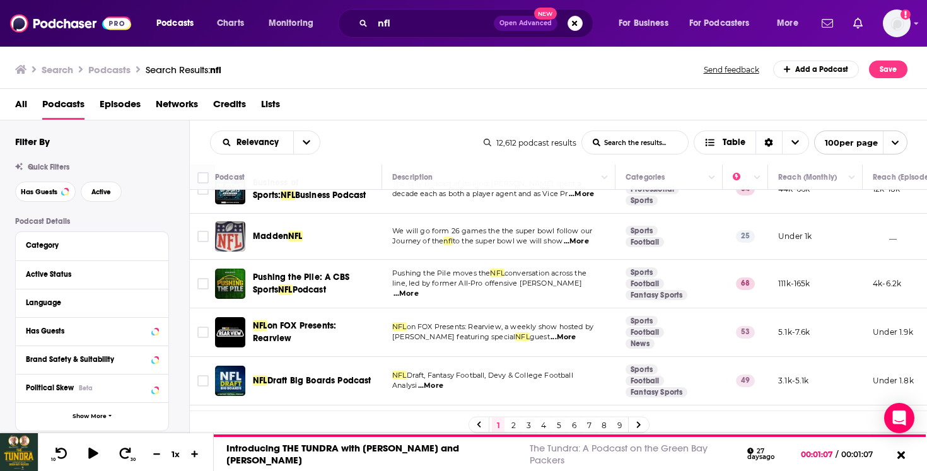
scroll to position [2840, 0]
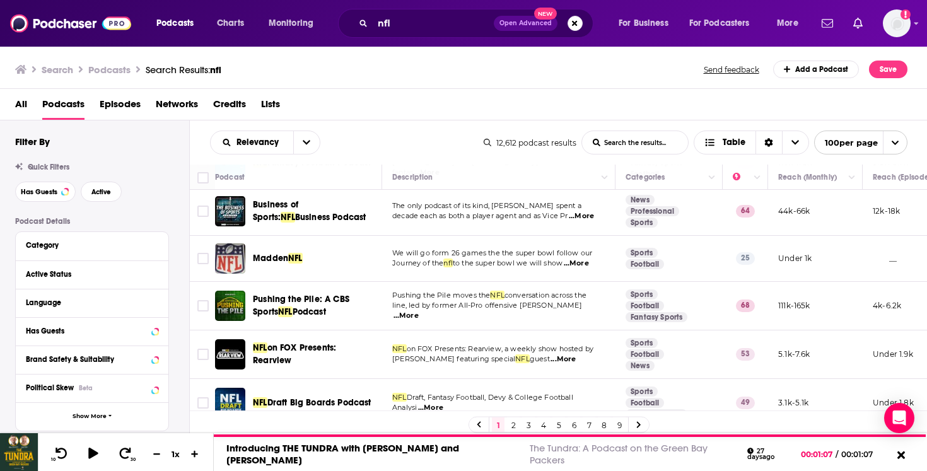
click at [419, 311] on span "...More" at bounding box center [405, 316] width 25 height 10
click at [403, 291] on span "Pushing the Pile moves the" at bounding box center [441, 295] width 98 height 9
click at [417, 124] on div "Relevancy List Search Input Search the results... Table 12,612 podcast results …" at bounding box center [559, 142] width 738 height 44
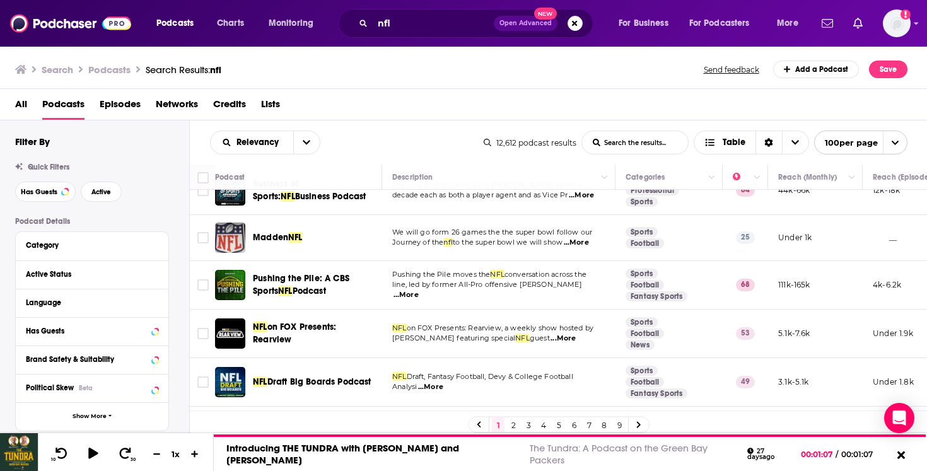
scroll to position [2878, 0]
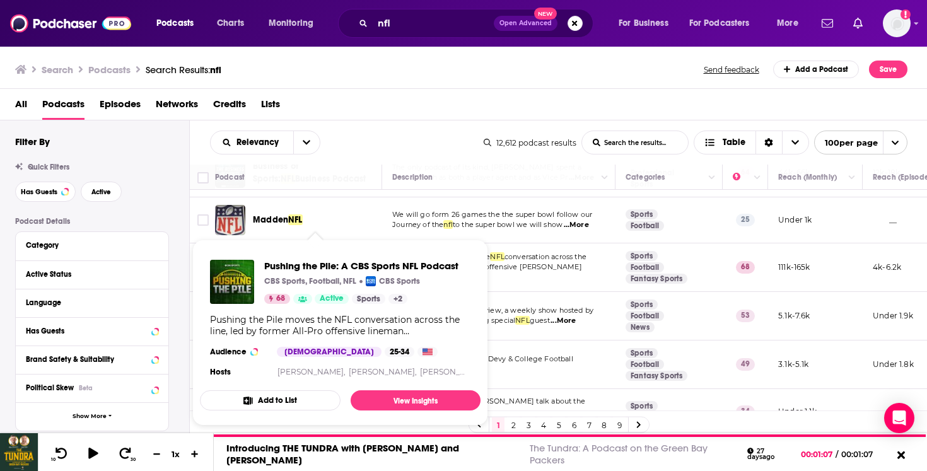
click at [341, 255] on span "Pushing the Pile: A CBS Sports" at bounding box center [301, 266] width 96 height 23
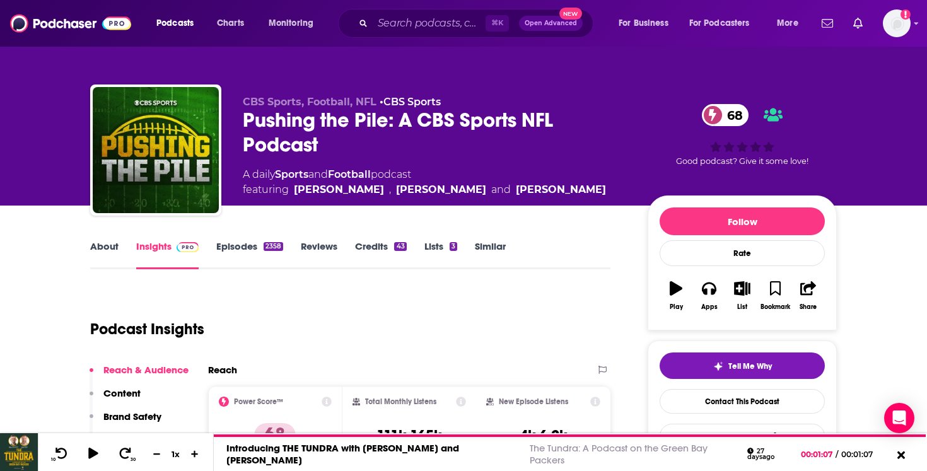
scroll to position [282, 0]
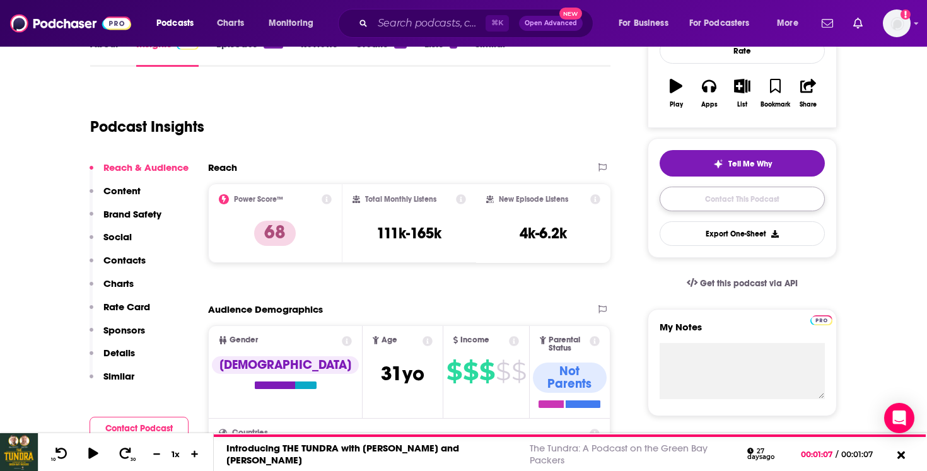
click at [717, 201] on link "Contact This Podcast" at bounding box center [741, 199] width 165 height 25
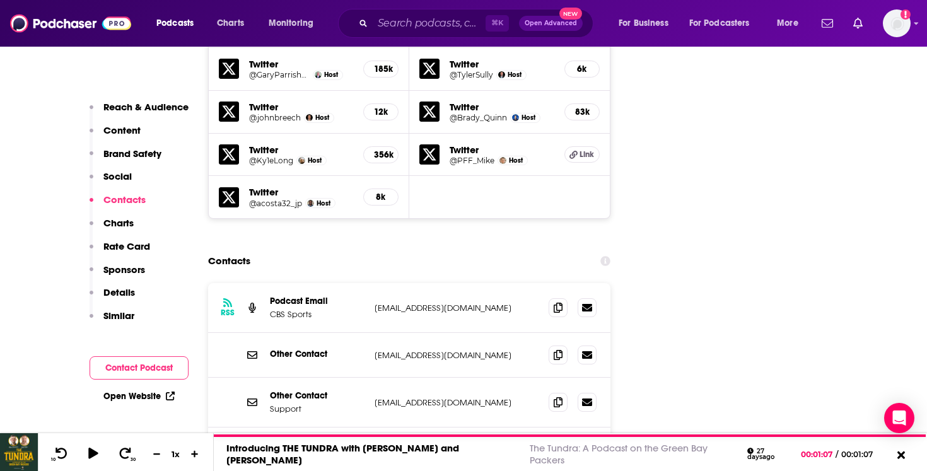
scroll to position [1681, 0]
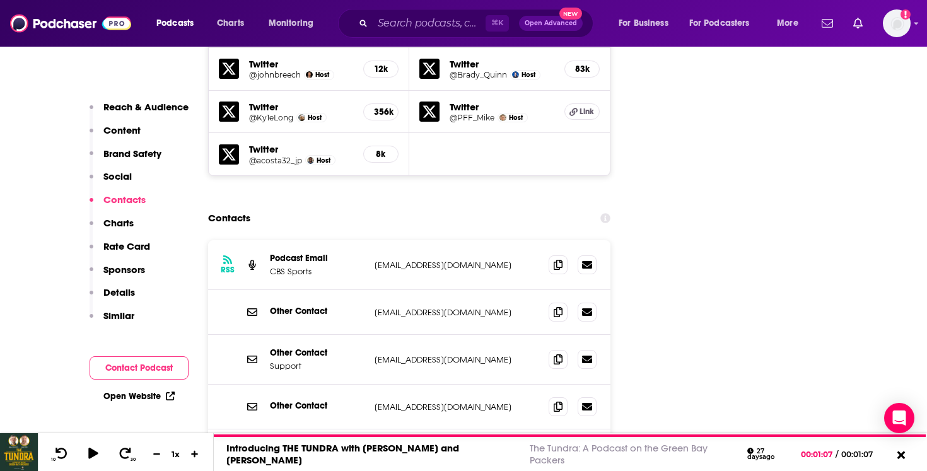
click at [424, 402] on p "pr@cbssports.com" at bounding box center [456, 407] width 164 height 11
click at [562, 396] on span at bounding box center [557, 405] width 19 height 19
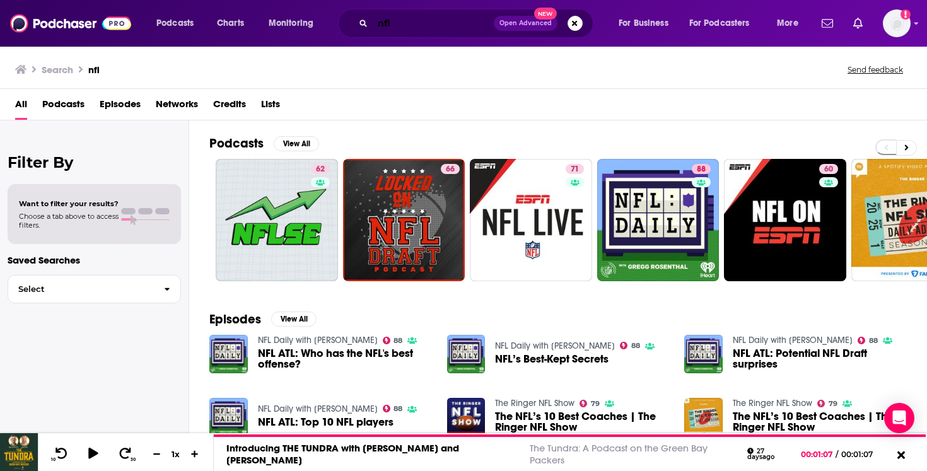
click at [385, 24] on input "nfl" at bounding box center [433, 23] width 121 height 20
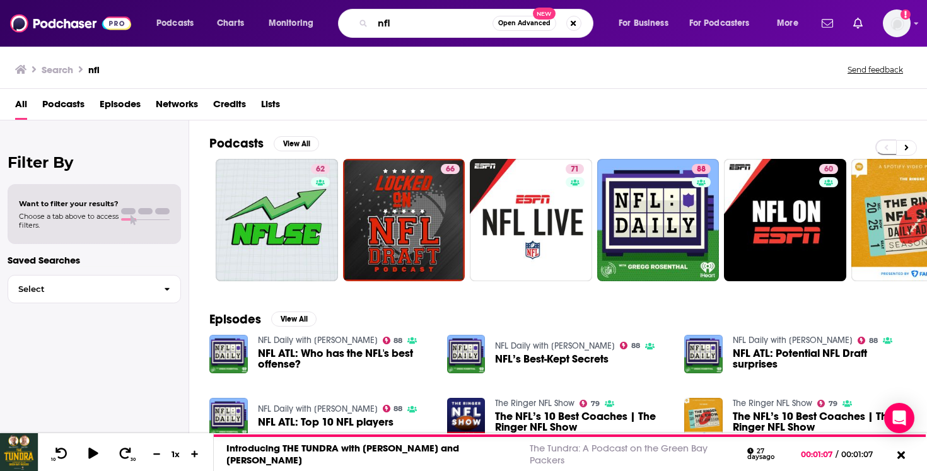
click at [385, 24] on input "nfl" at bounding box center [433, 23] width 120 height 20
type input "houston texans"
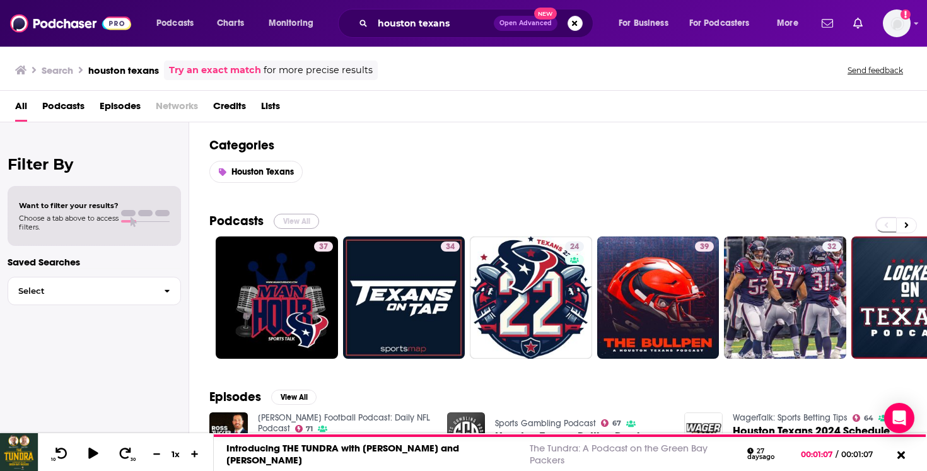
click at [294, 217] on button "View All" at bounding box center [296, 221] width 45 height 15
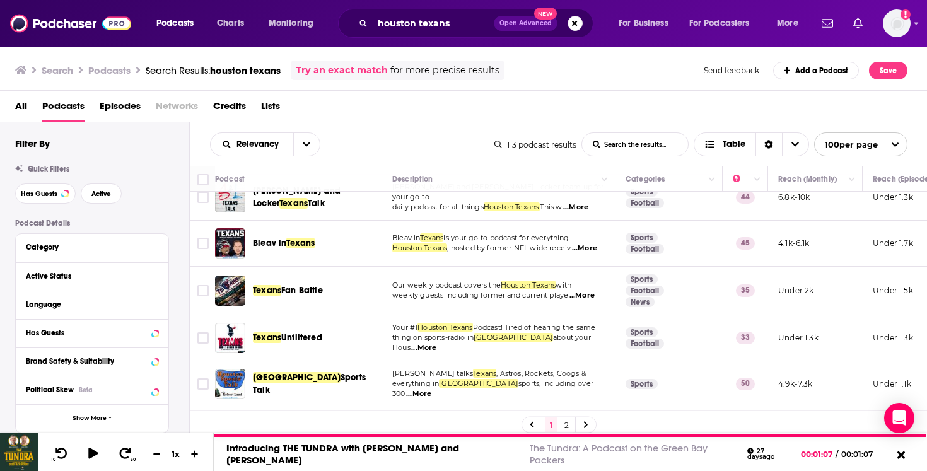
scroll to position [1554, 0]
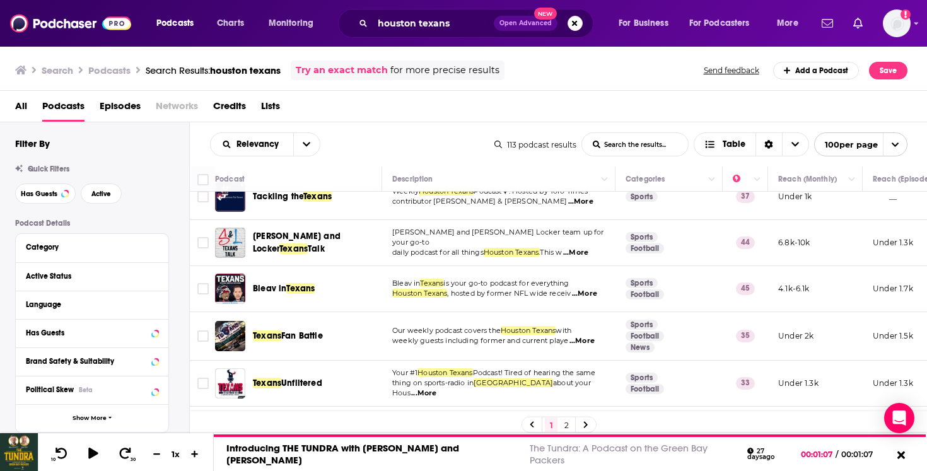
click at [381, 274] on div "Bleav in Texans" at bounding box center [318, 289] width 131 height 30
click at [583, 248] on span "...More" at bounding box center [575, 253] width 25 height 10
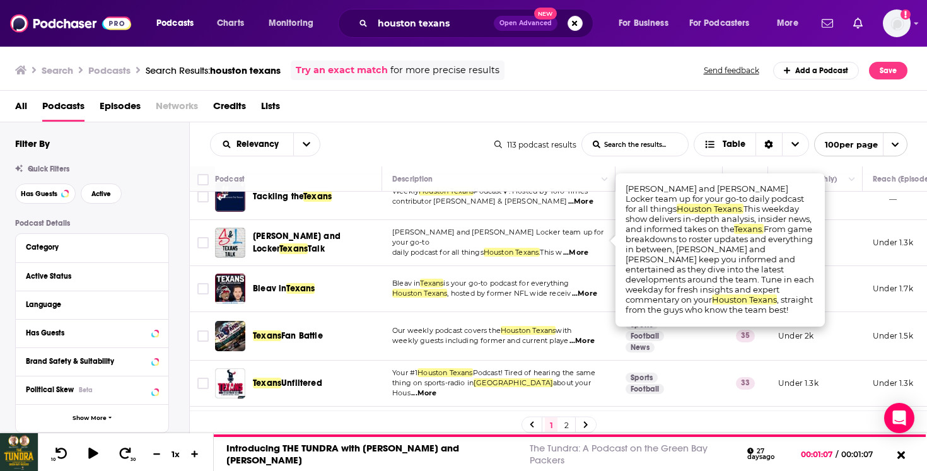
click at [325, 243] on span "Talk" at bounding box center [316, 248] width 17 height 11
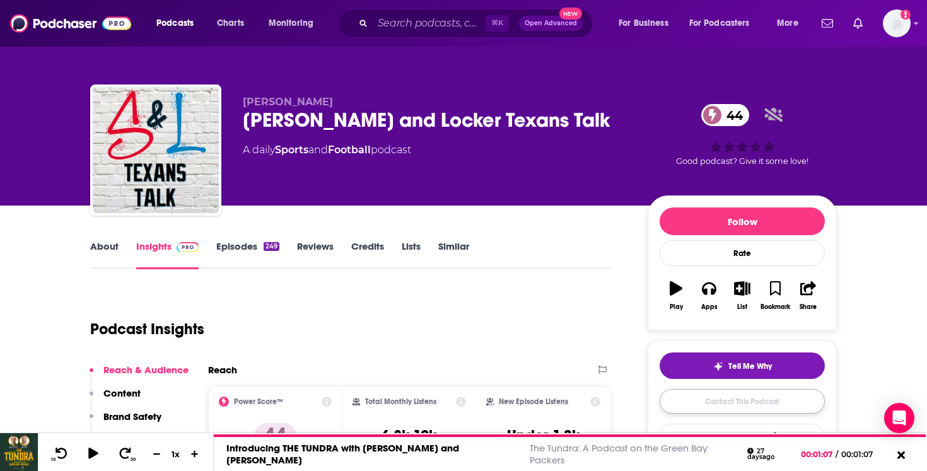
click at [726, 401] on link "Contact This Podcast" at bounding box center [741, 401] width 165 height 25
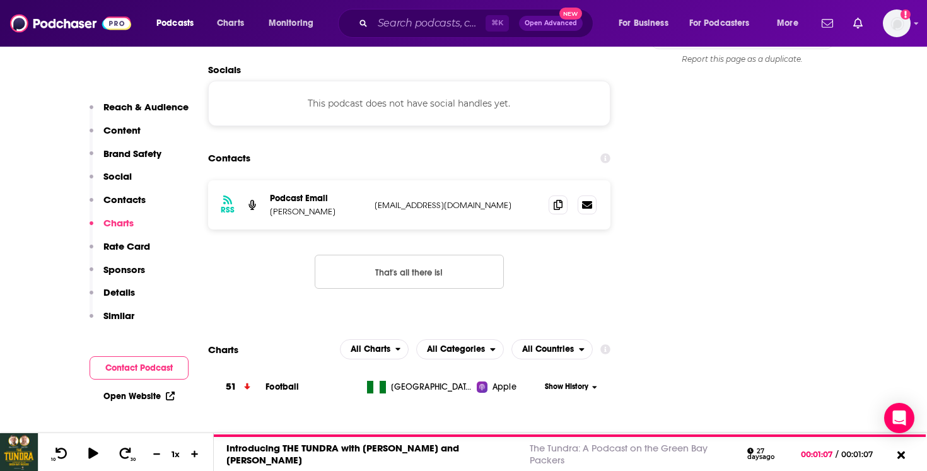
scroll to position [1164, 0]
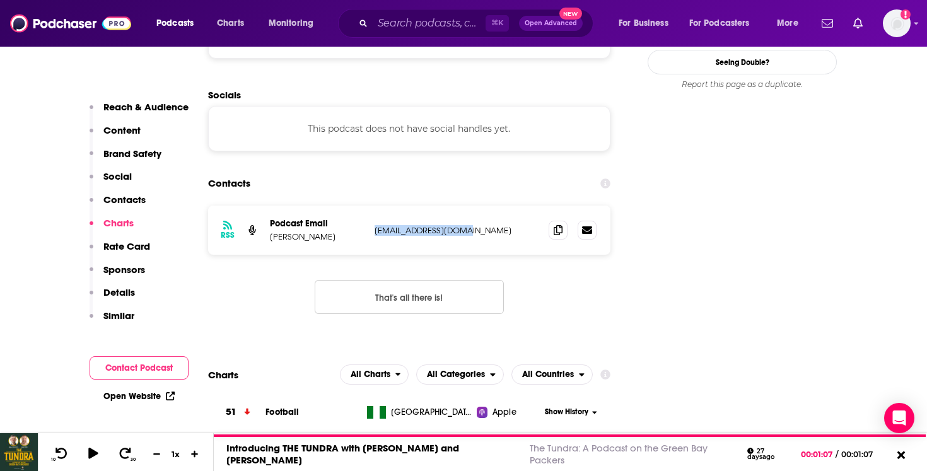
drag, startPoint x: 485, startPoint y: 168, endPoint x: 416, endPoint y: 147, distance: 72.6
click at [416, 205] on div "RSS Podcast Email Cody Stoots codystoots@gmail.com codystoots@gmail.com" at bounding box center [409, 229] width 402 height 49
copy p "codystoots@gmail.com"
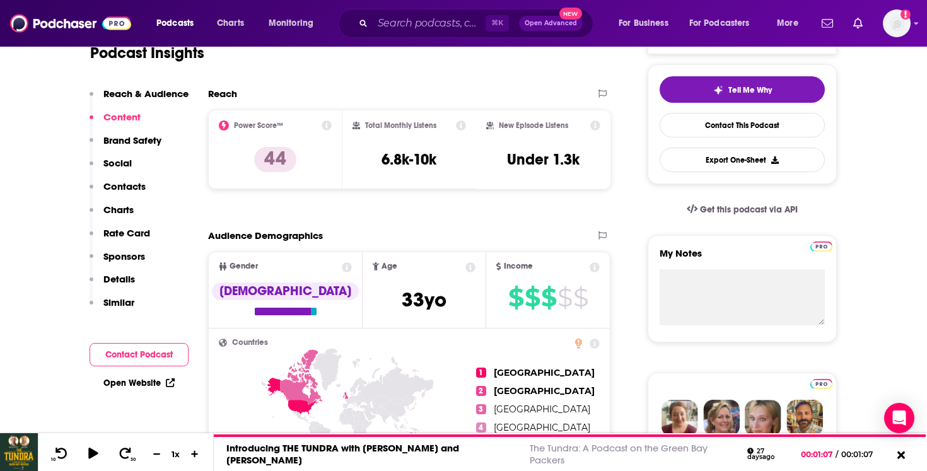
scroll to position [0, 0]
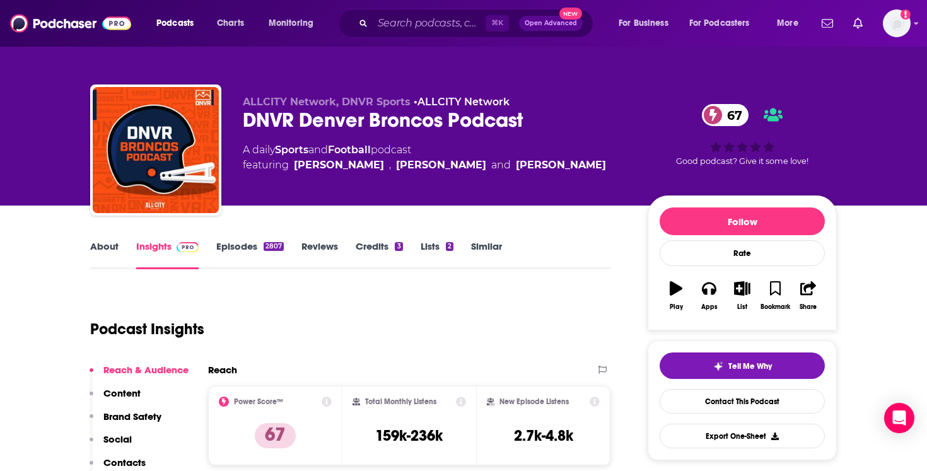
scroll to position [129, 0]
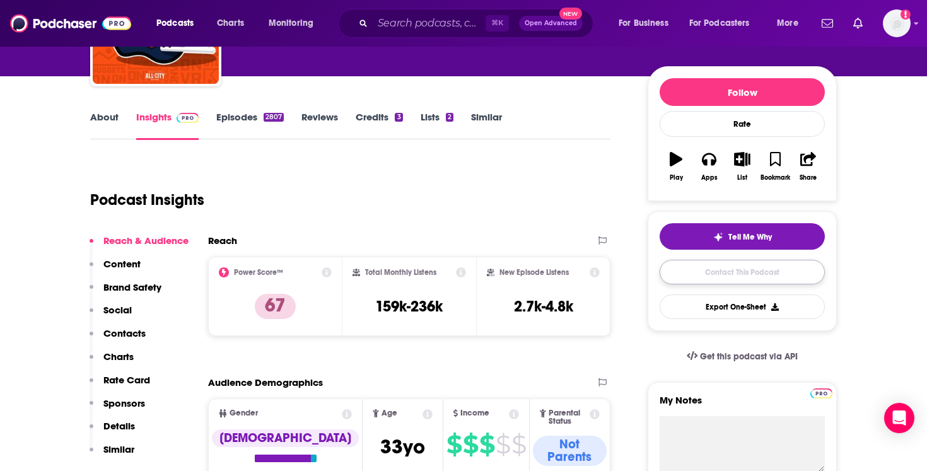
click at [693, 270] on link "Contact This Podcast" at bounding box center [741, 272] width 165 height 25
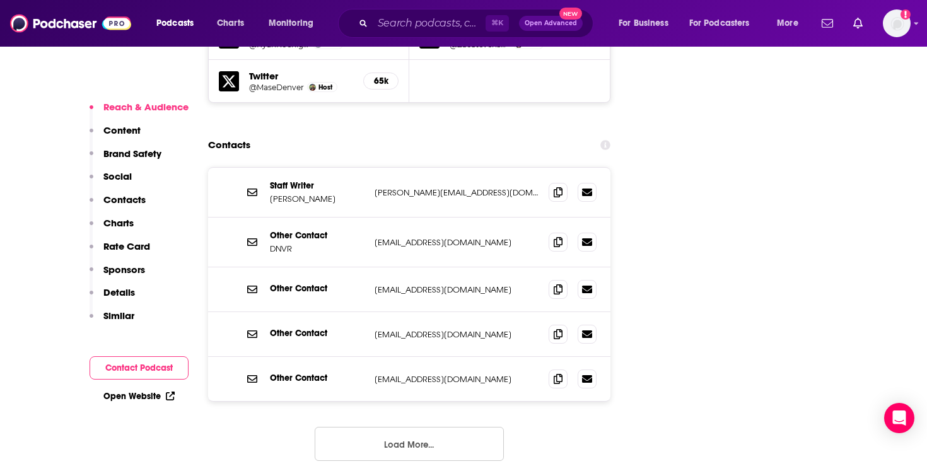
scroll to position [1507, 0]
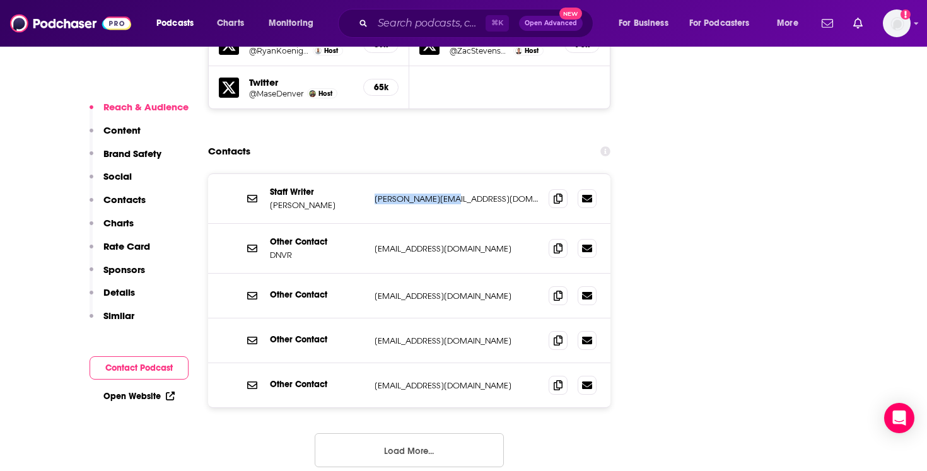
drag, startPoint x: 469, startPoint y: 144, endPoint x: 393, endPoint y: 136, distance: 76.0
click at [393, 174] on div "Staff Writer Henry Chisholm henry@thednvr.com henry@thednvr.com" at bounding box center [409, 199] width 402 height 50
copy p "henry@thednvr.com"
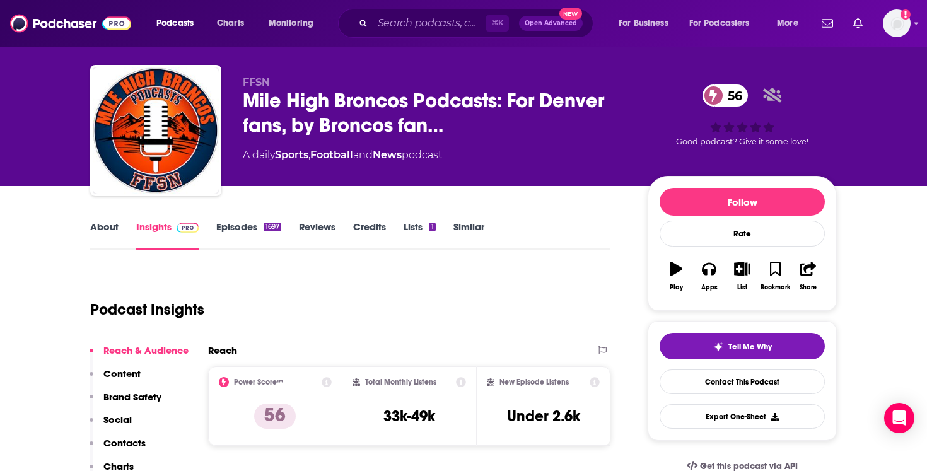
scroll to position [21, 0]
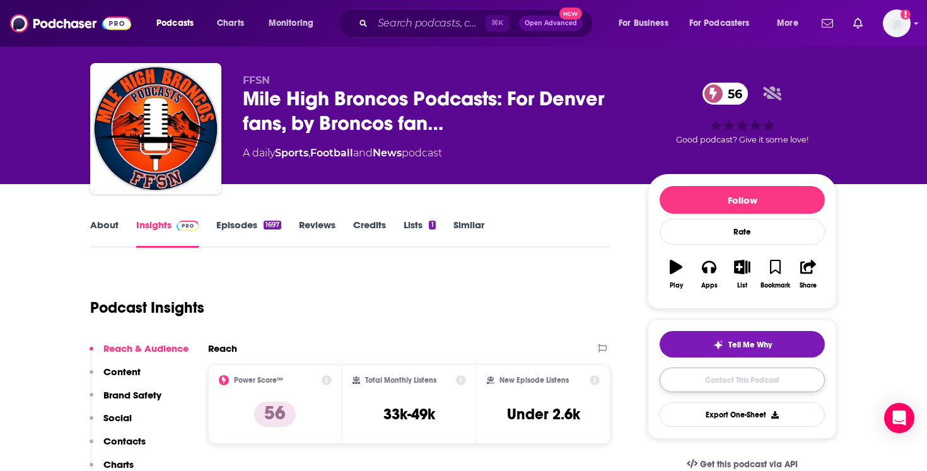
click at [705, 373] on link "Contact This Podcast" at bounding box center [741, 379] width 165 height 25
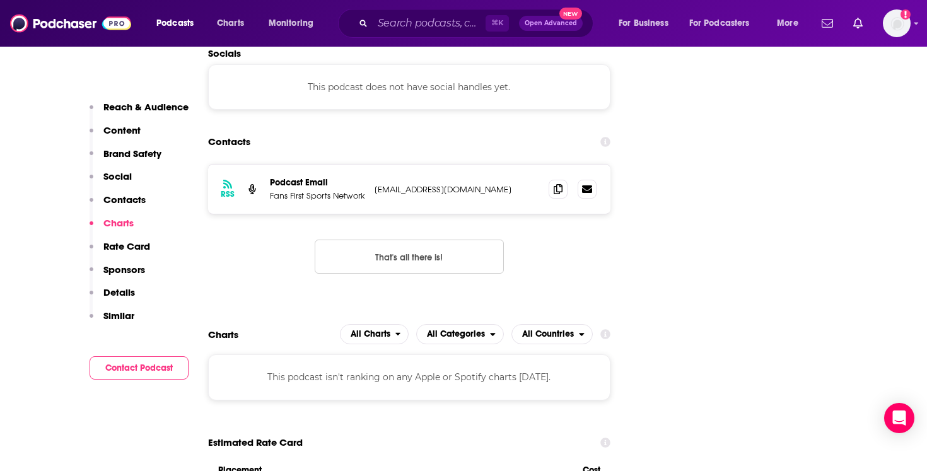
scroll to position [1190, 0]
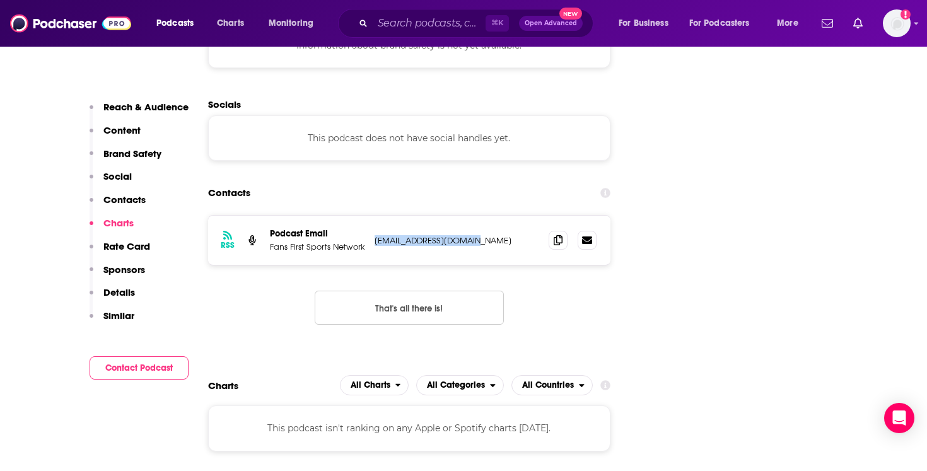
drag, startPoint x: 489, startPoint y: 166, endPoint x: 373, endPoint y: 163, distance: 116.7
click at [373, 216] on div "RSS Podcast Email Fans First Sports Network zapparulez78@gmail.com zapparulez78…" at bounding box center [409, 240] width 402 height 49
copy p "zapparulez78@gmail.com"
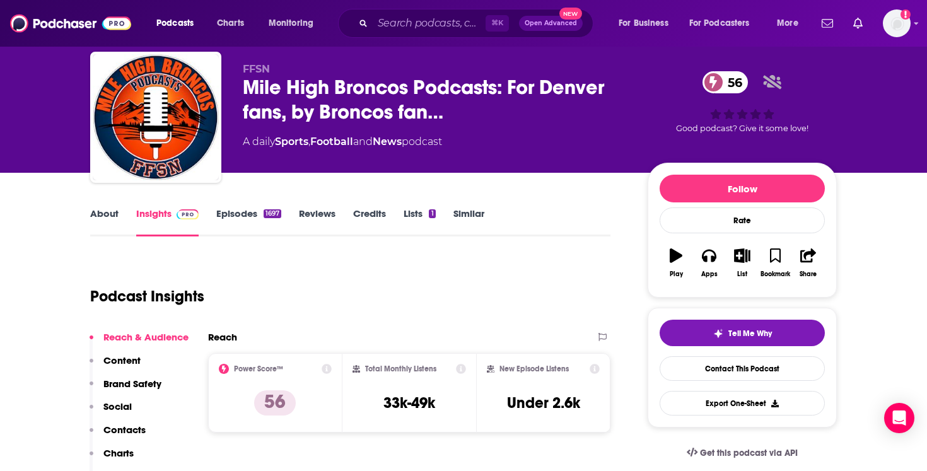
scroll to position [28, 0]
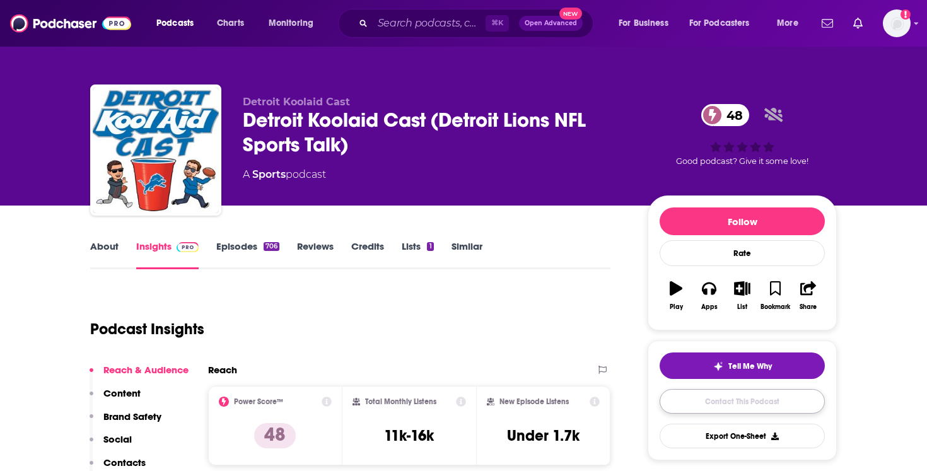
click at [712, 400] on link "Contact This Podcast" at bounding box center [741, 401] width 165 height 25
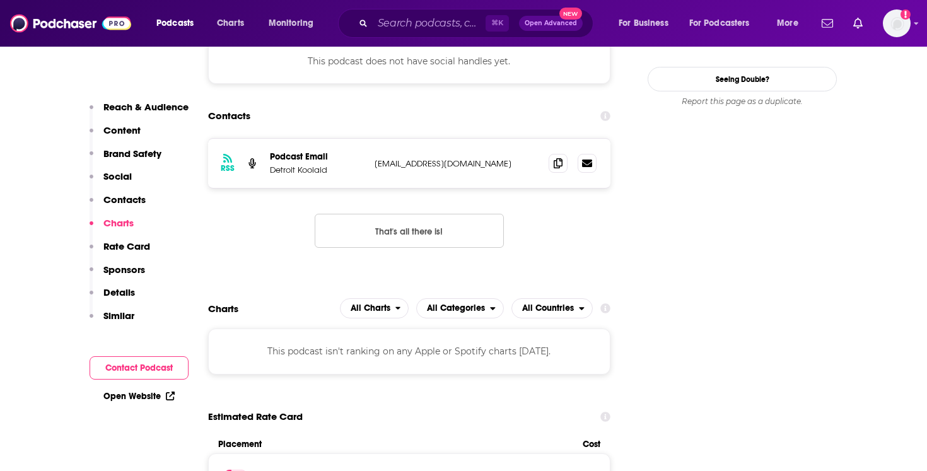
scroll to position [1217, 0]
